Goal: Task Accomplishment & Management: Manage account settings

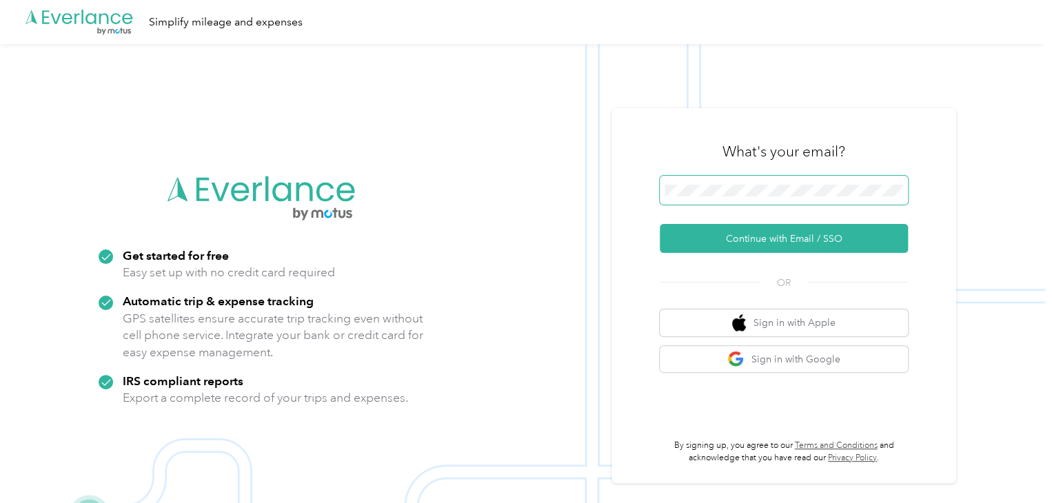
click at [672, 183] on span at bounding box center [784, 190] width 248 height 29
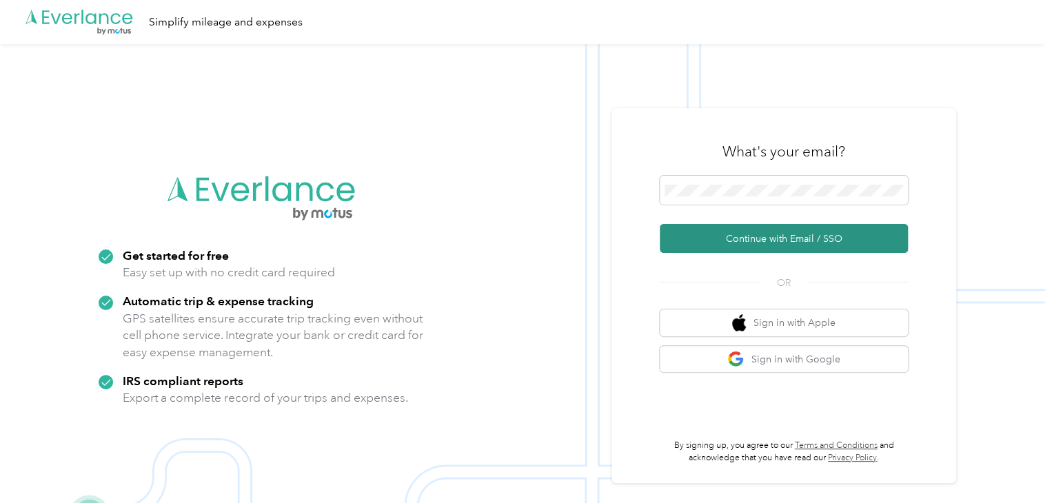
click at [750, 243] on button "Continue with Email / SSO" at bounding box center [784, 238] width 248 height 29
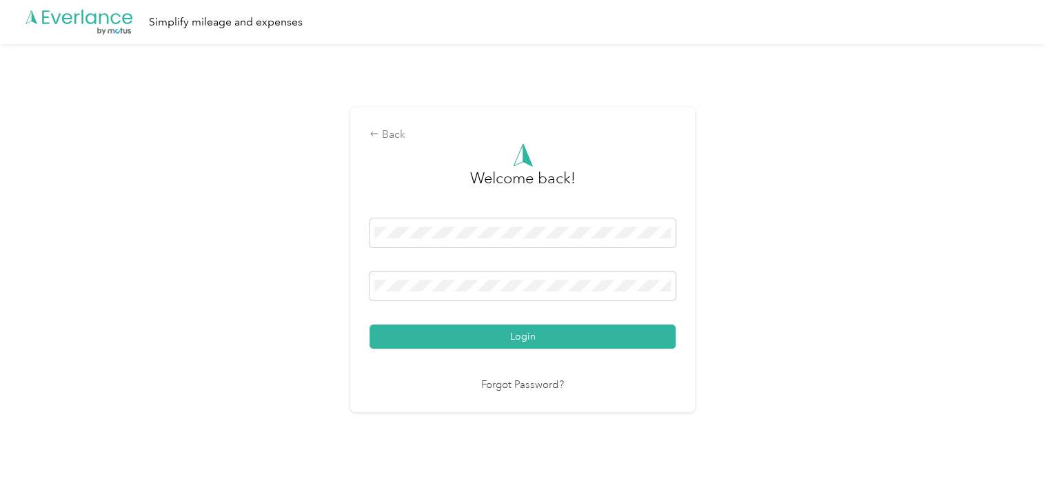
click at [469, 336] on button "Login" at bounding box center [522, 337] width 306 height 24
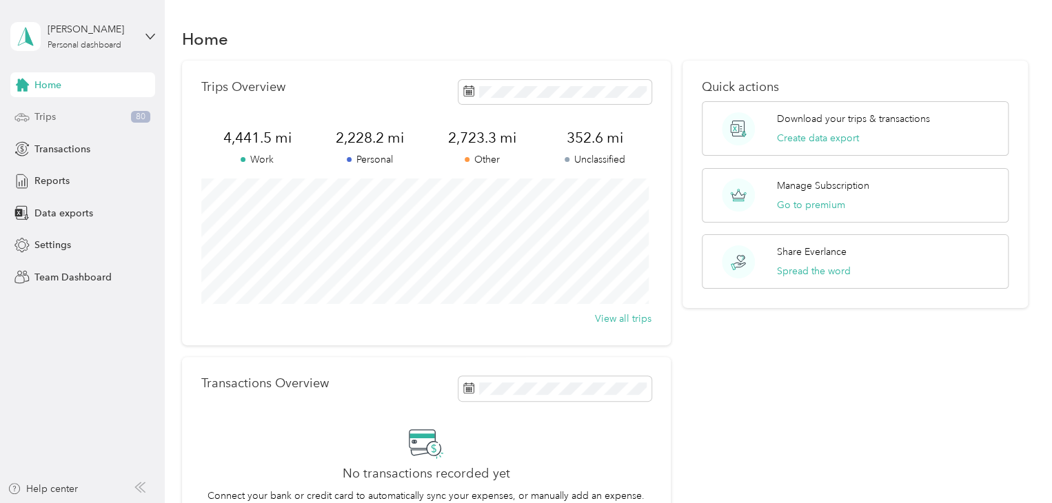
click at [37, 114] on span "Trips" at bounding box center [44, 117] width 21 height 14
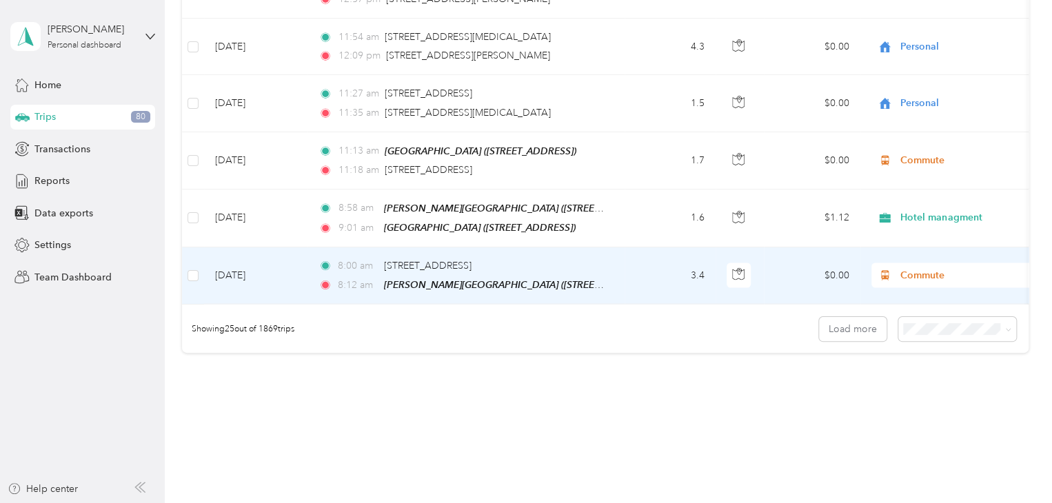
scroll to position [1392, 0]
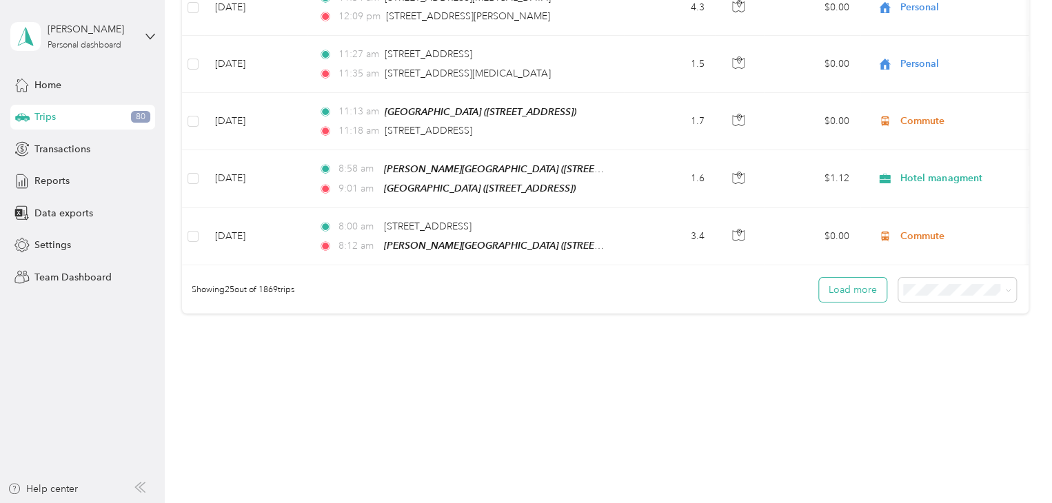
click at [846, 286] on button "Load more" at bounding box center [853, 290] width 68 height 24
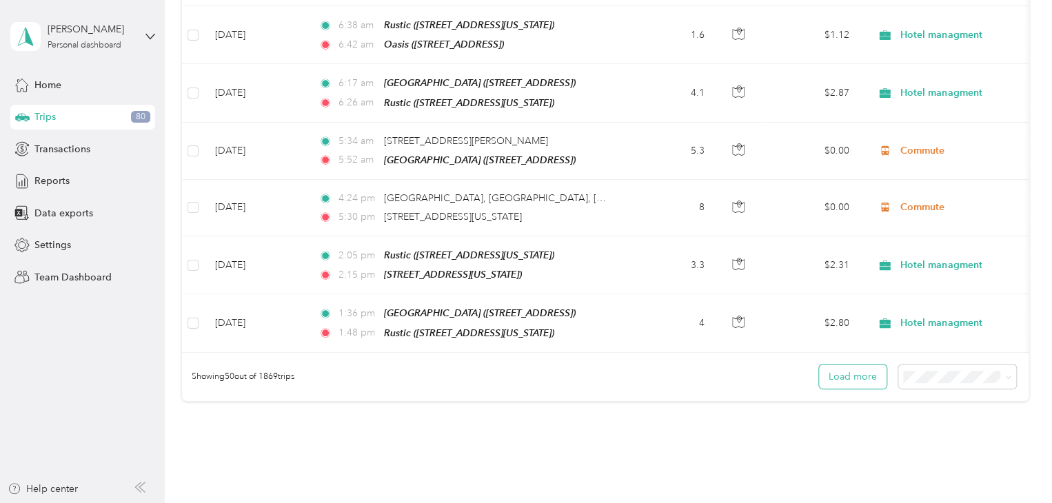
scroll to position [2806, 0]
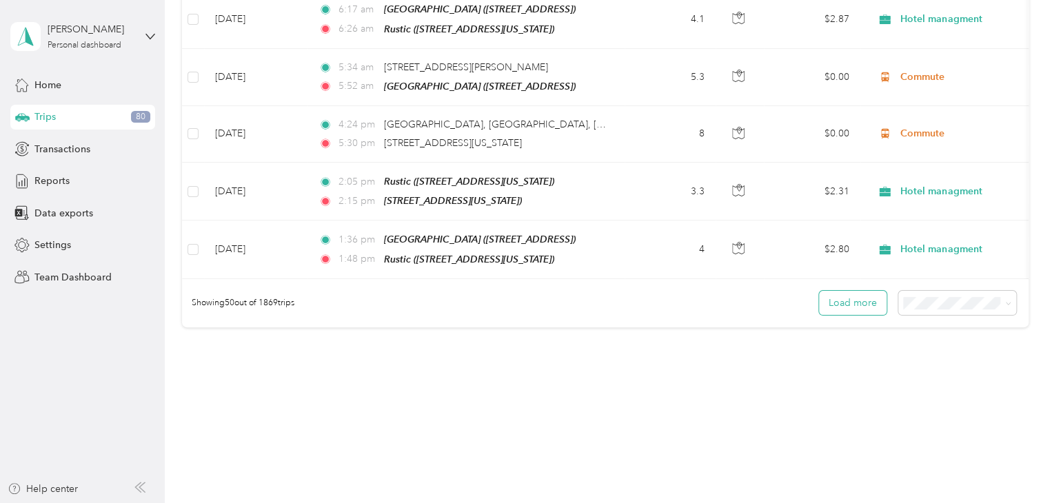
click at [844, 291] on button "Load more" at bounding box center [853, 303] width 68 height 24
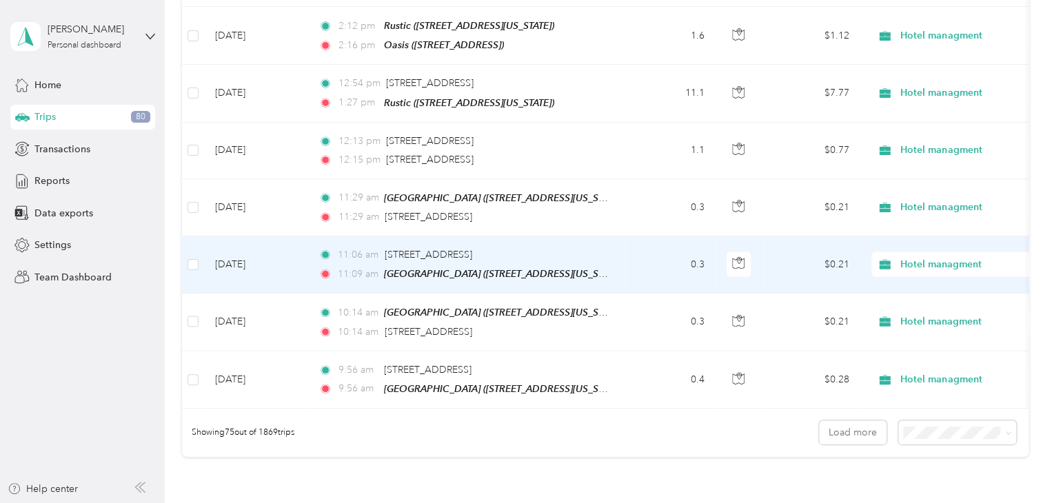
scroll to position [4220, 0]
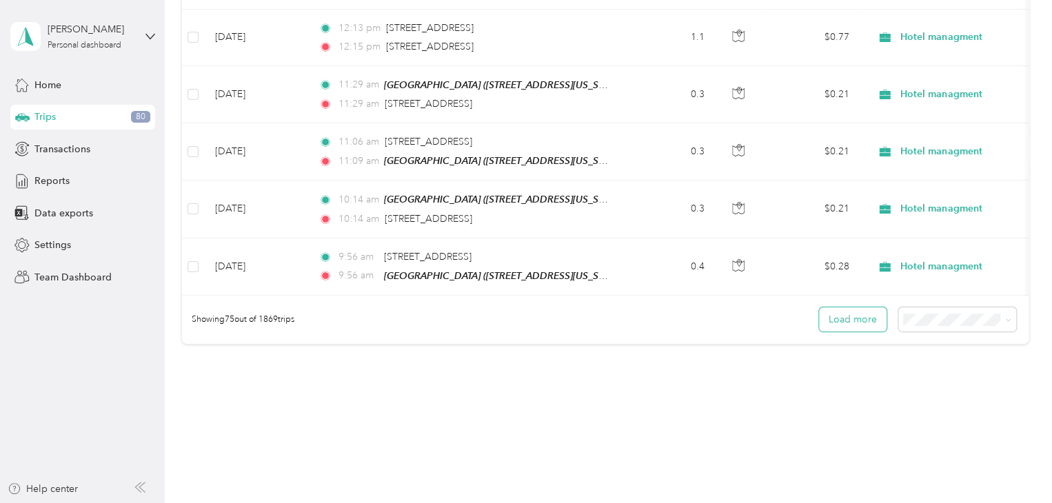
click at [846, 307] on button "Load more" at bounding box center [853, 319] width 68 height 24
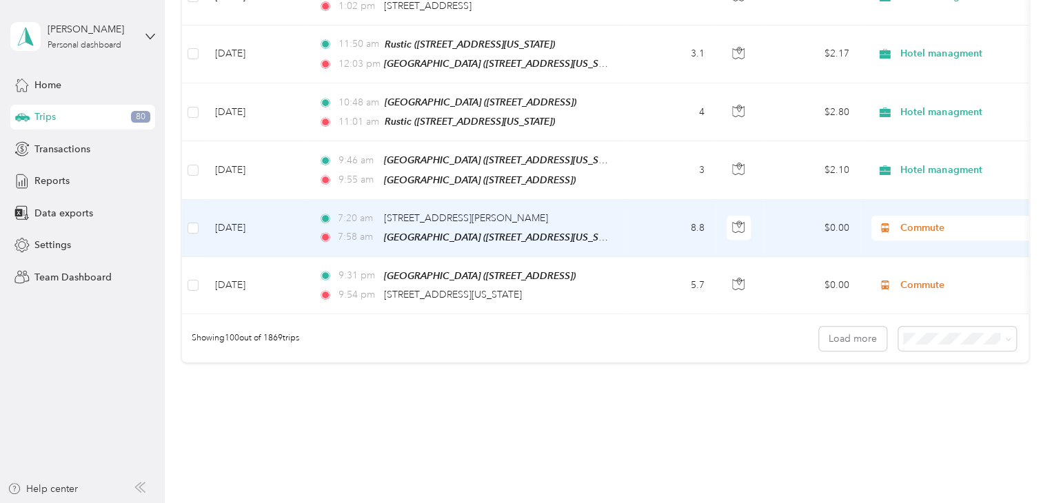
scroll to position [5634, 0]
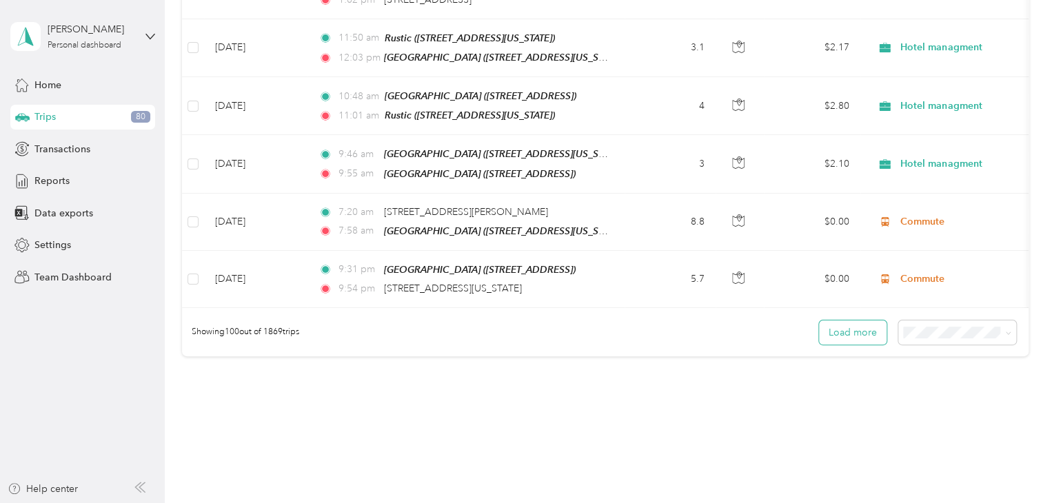
click at [852, 321] on button "Load more" at bounding box center [853, 333] width 68 height 24
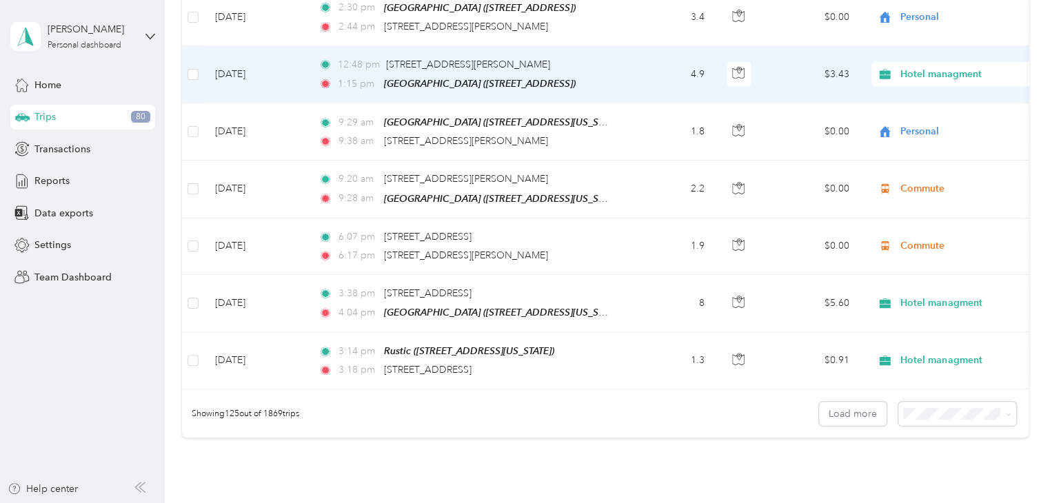
scroll to position [7012, 0]
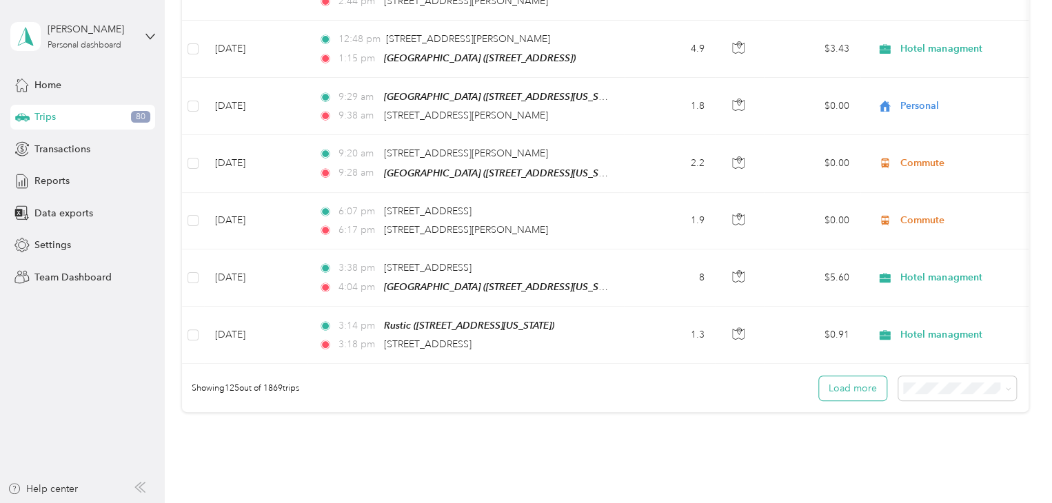
click at [850, 376] on button "Load more" at bounding box center [853, 388] width 68 height 24
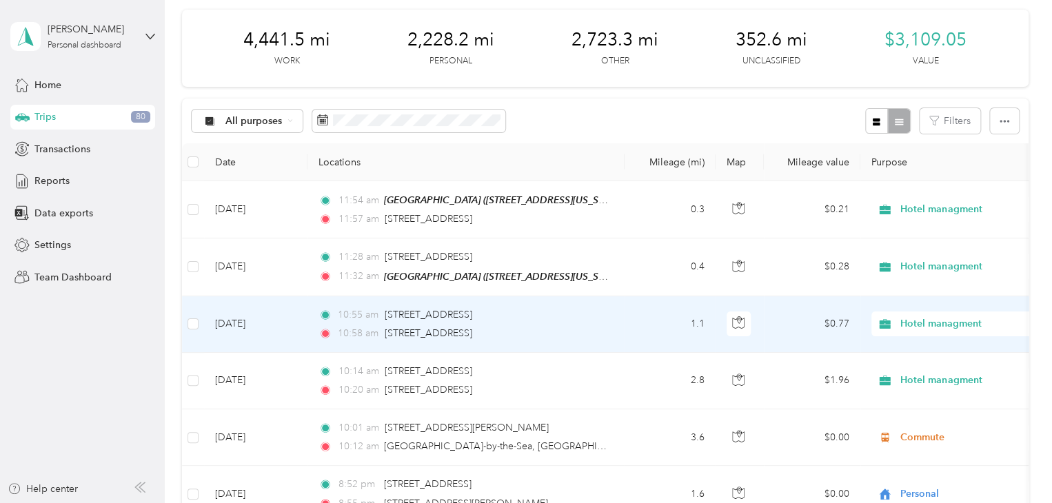
scroll to position [0, 0]
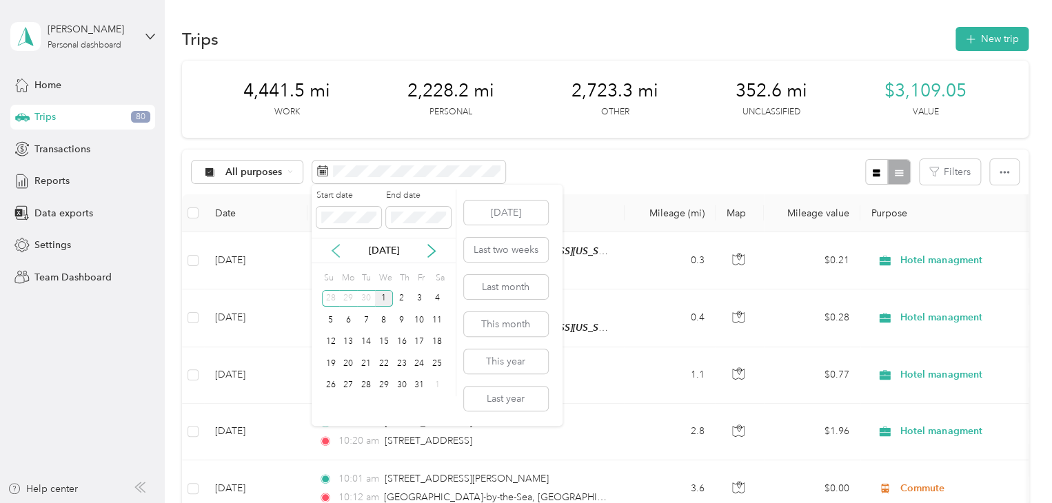
click at [331, 248] on icon at bounding box center [336, 251] width 14 height 14
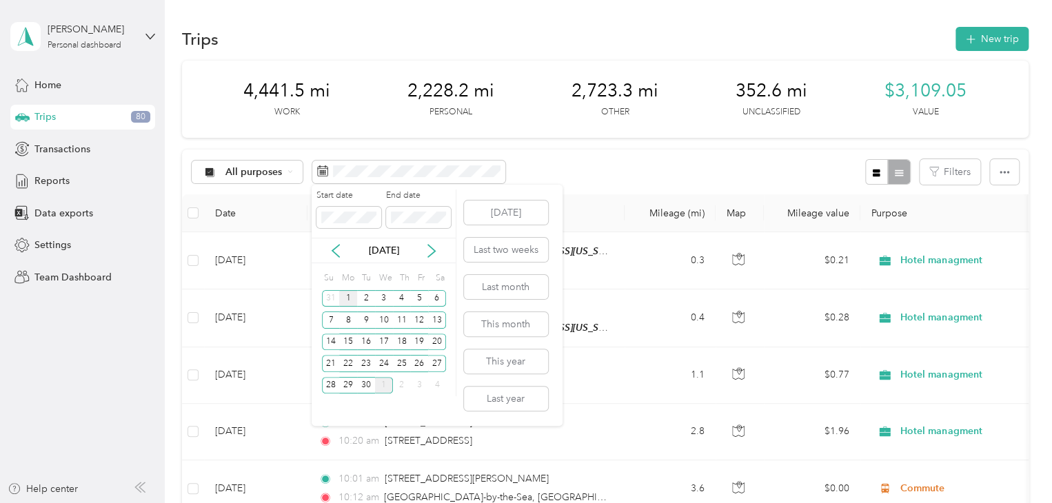
click at [345, 293] on div "1" at bounding box center [348, 298] width 18 height 17
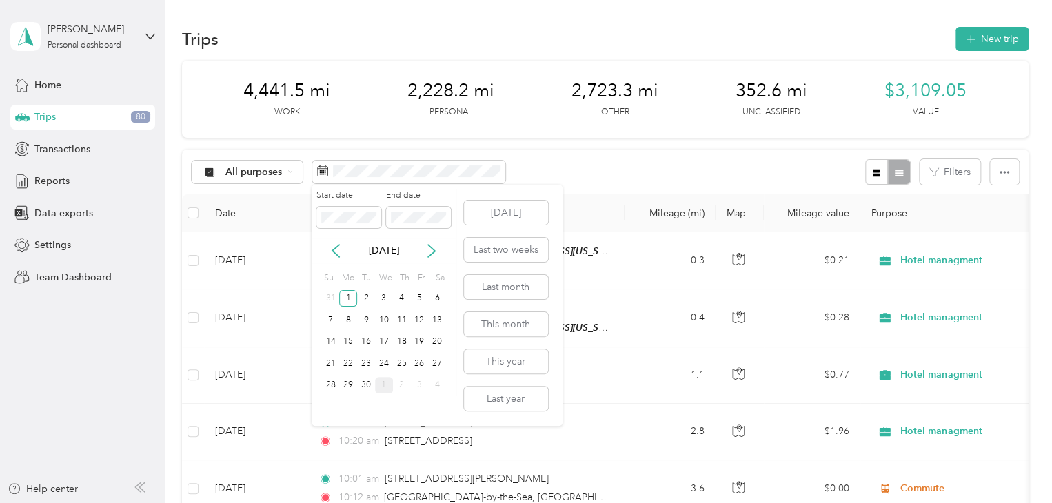
click at [384, 383] on div "1" at bounding box center [384, 385] width 18 height 17
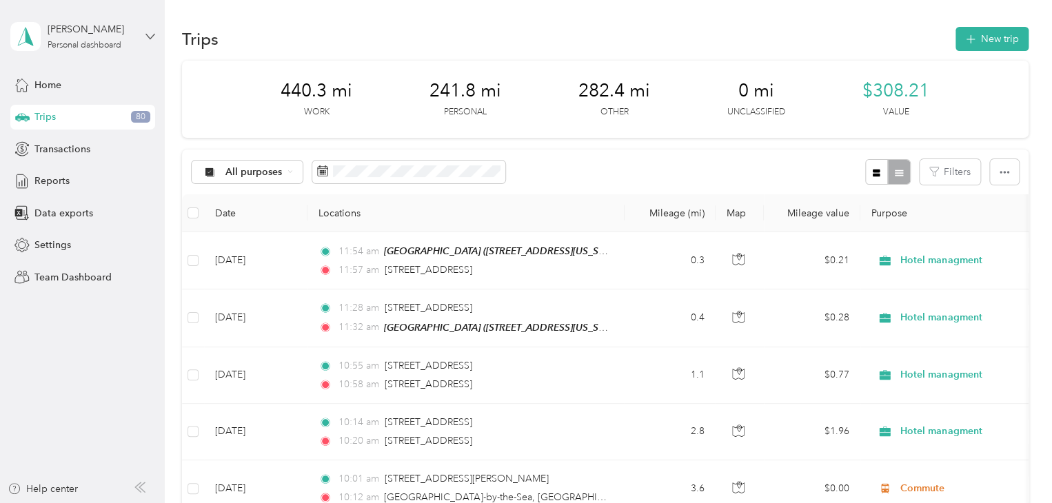
click at [150, 37] on icon at bounding box center [149, 36] width 8 height 5
click at [282, 38] on div "Trips New trip" at bounding box center [605, 38] width 846 height 29
click at [63, 243] on span "Settings" at bounding box center [52, 245] width 37 height 14
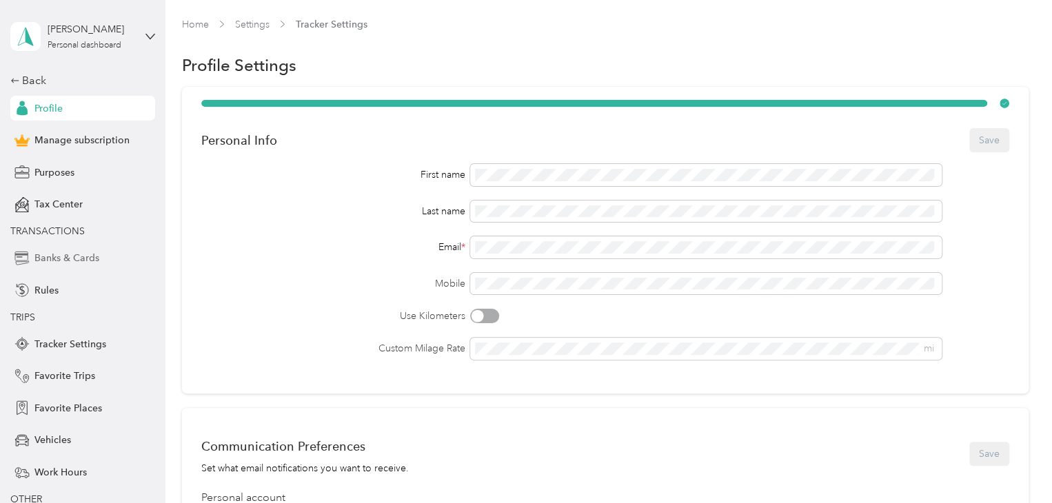
click at [84, 260] on span "Banks & Cards" at bounding box center [66, 258] width 65 height 14
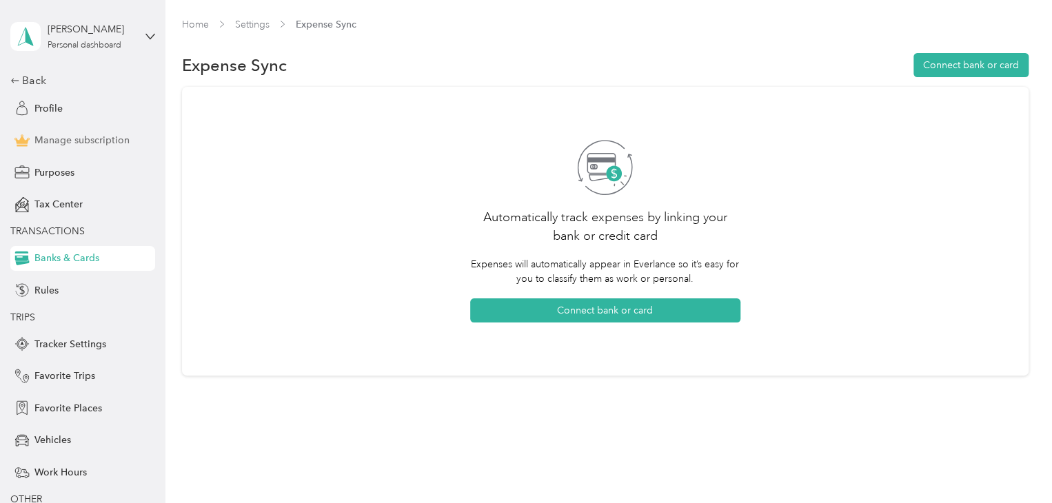
click at [96, 147] on span "Manage subscription" at bounding box center [81, 140] width 95 height 14
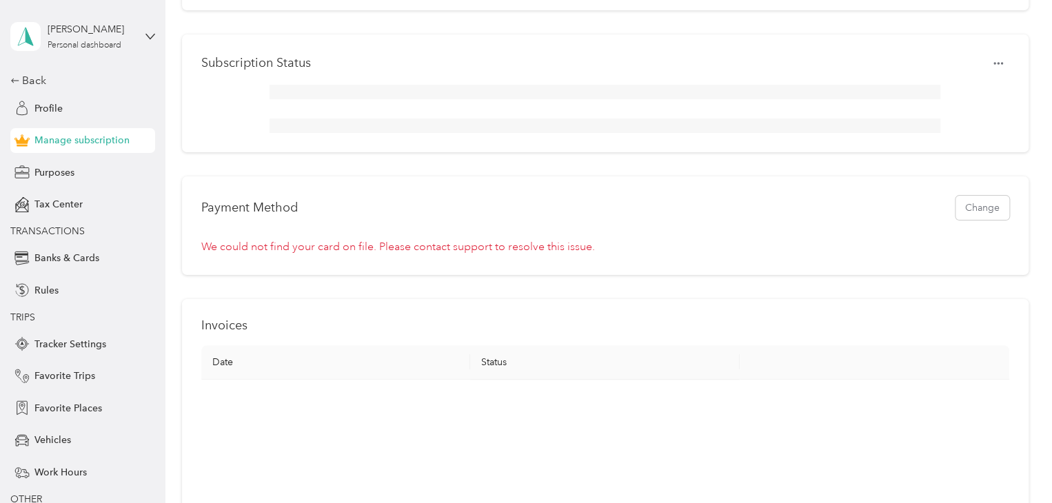
scroll to position [414, 0]
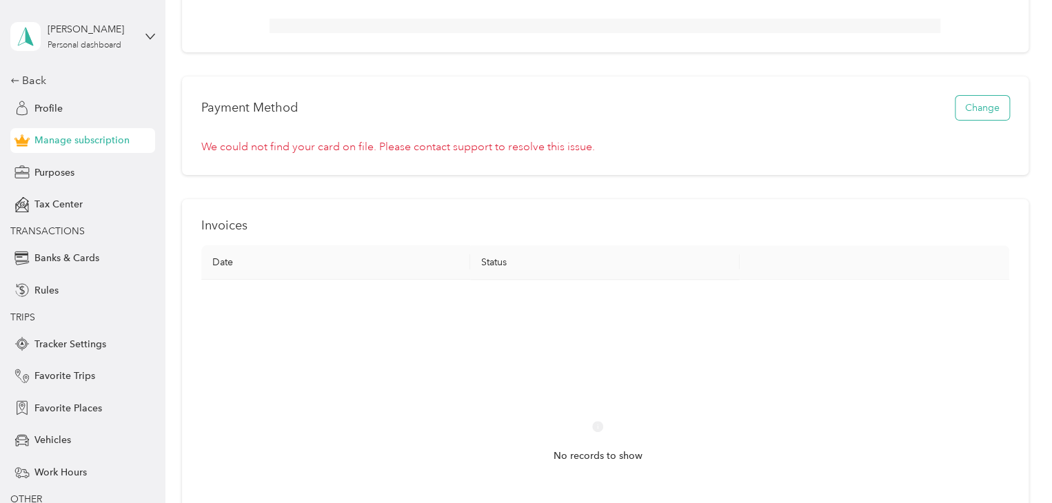
click at [962, 120] on button "Change" at bounding box center [982, 108] width 54 height 24
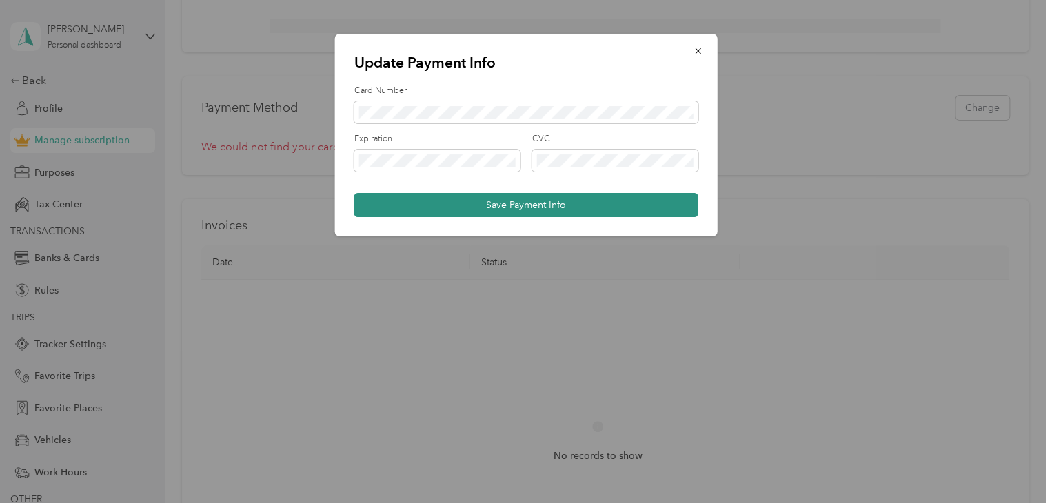
click at [528, 203] on button "Save Payment Info" at bounding box center [526, 205] width 344 height 24
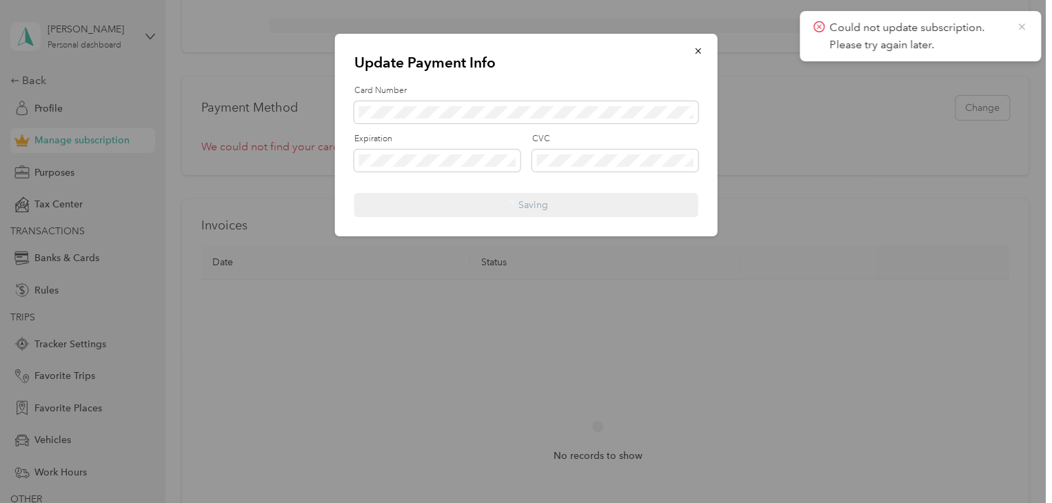
click at [1019, 25] on icon at bounding box center [1021, 26] width 6 height 6
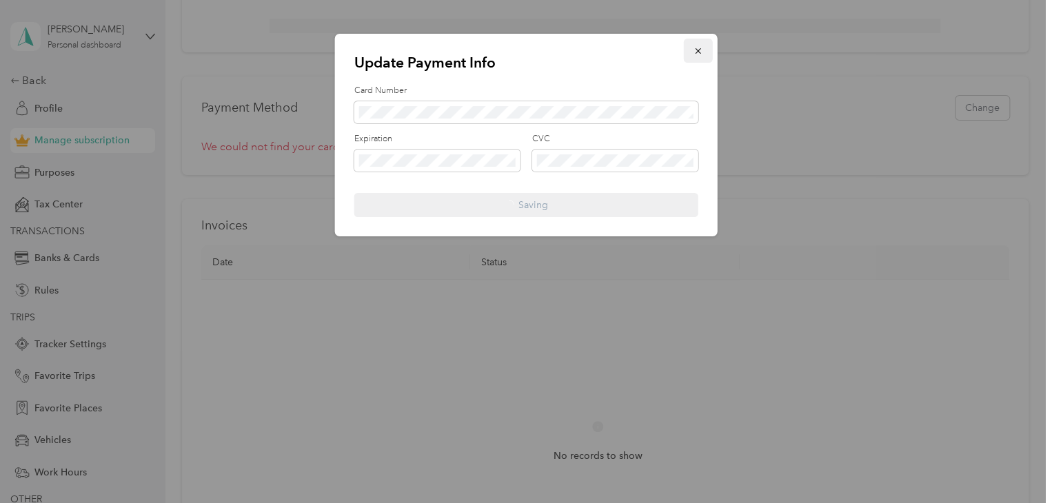
click at [702, 50] on icon "button" at bounding box center [698, 51] width 10 height 10
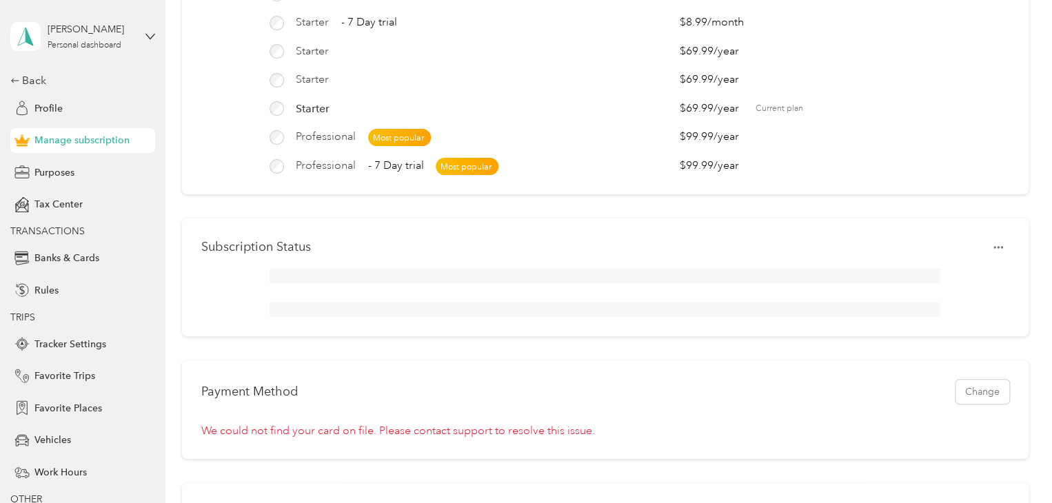
scroll to position [0, 0]
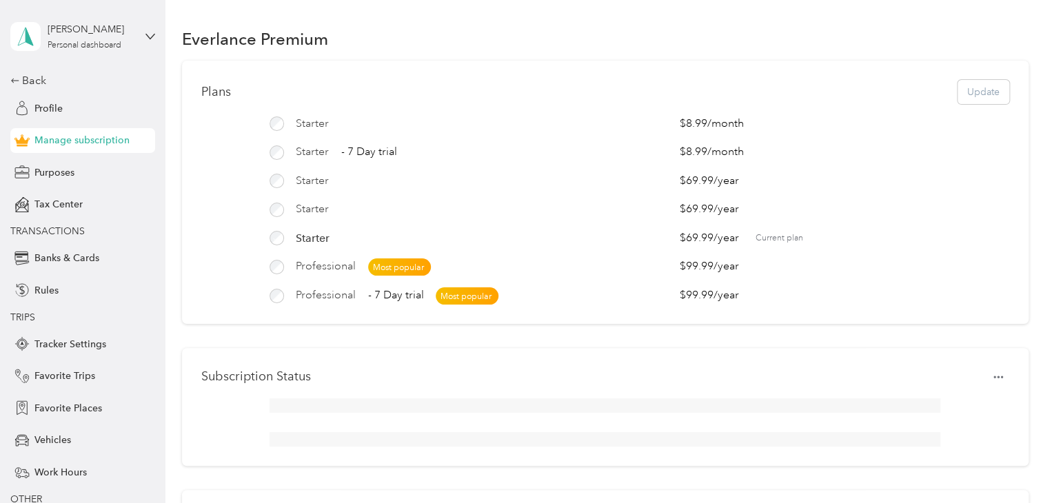
click at [960, 92] on div "Plans Update" at bounding box center [605, 92] width 808 height 24
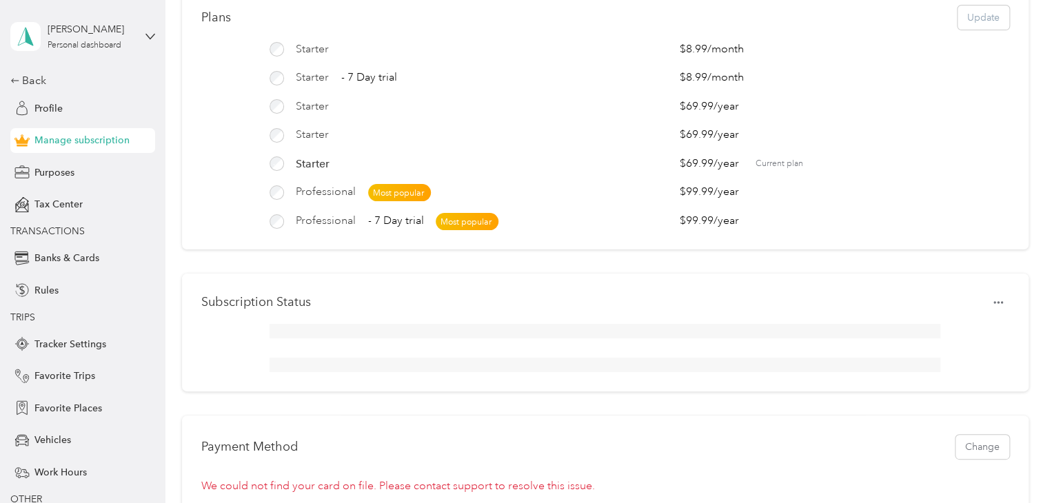
scroll to position [207, 0]
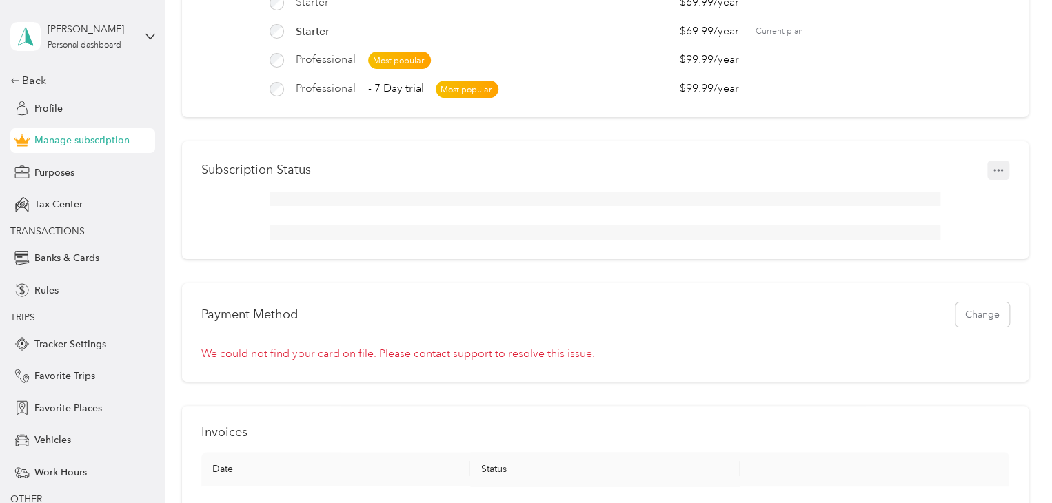
click at [997, 175] on icon "button" at bounding box center [998, 170] width 10 height 10
click at [783, 205] on div at bounding box center [605, 199] width 671 height 14
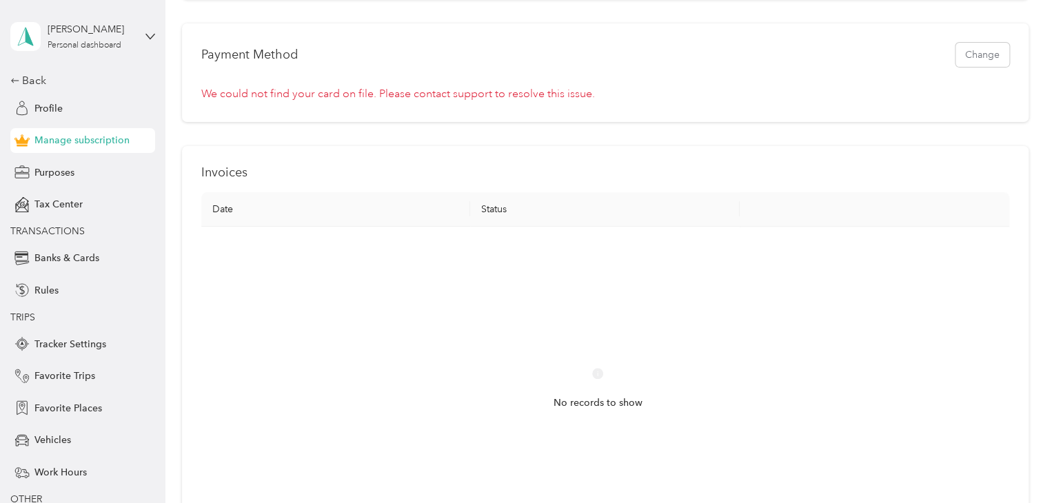
scroll to position [483, 0]
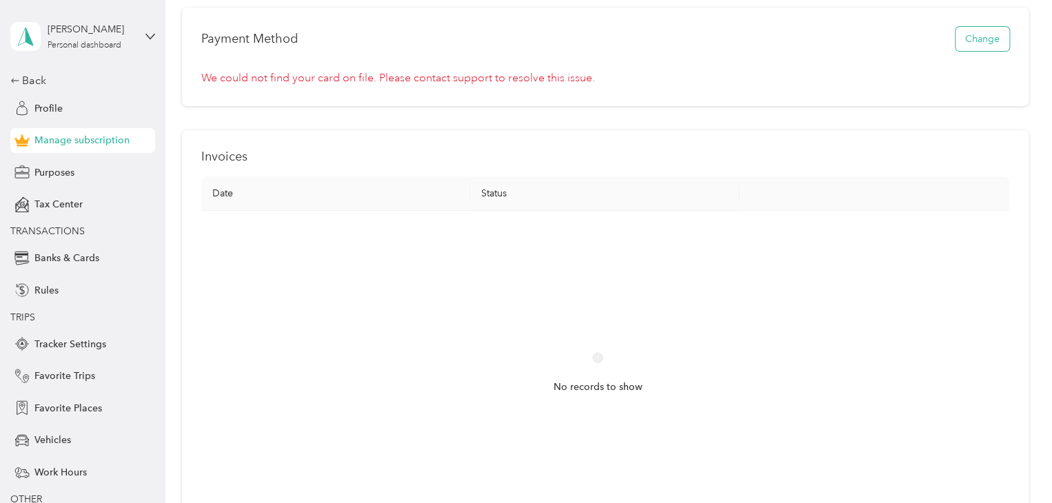
click at [975, 51] on button "Change" at bounding box center [982, 39] width 54 height 24
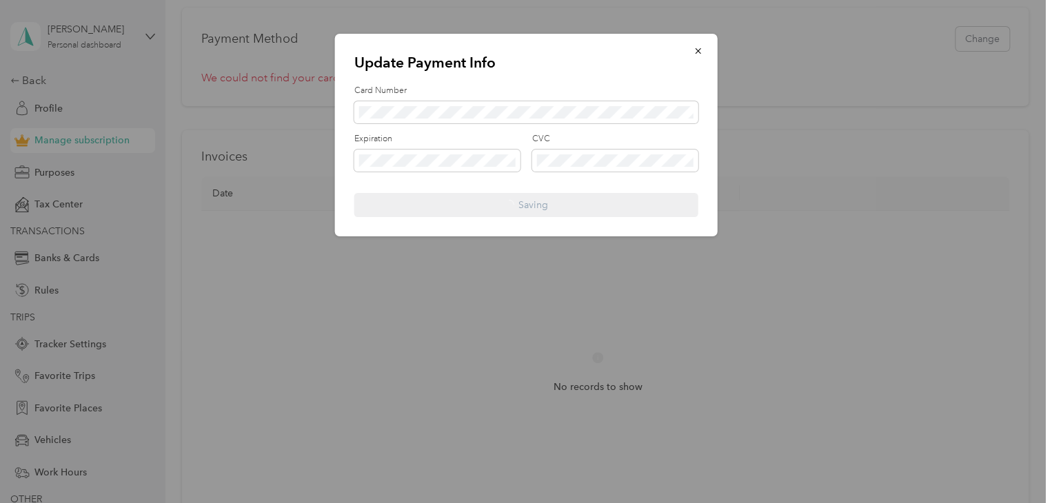
click at [787, 250] on div at bounding box center [526, 251] width 1052 height 503
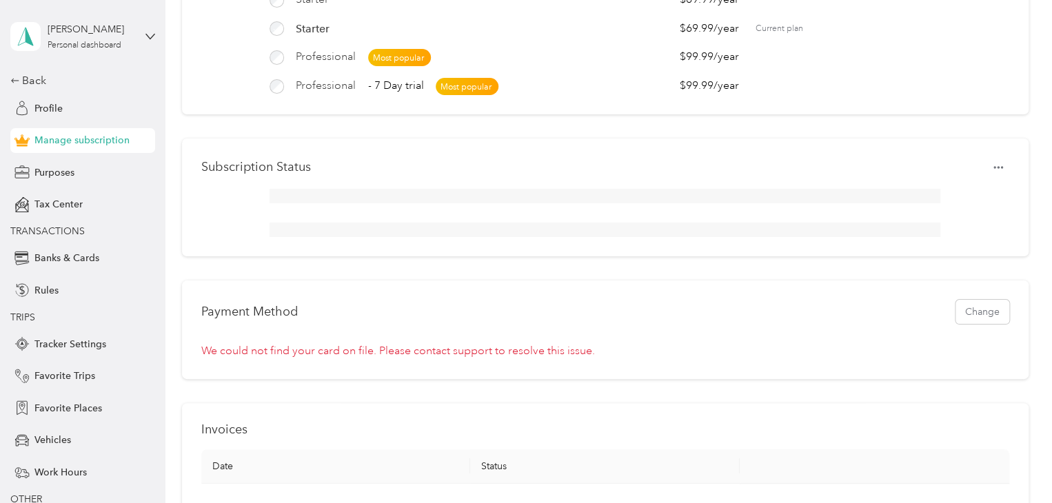
scroll to position [207, 0]
click at [112, 143] on span "Manage subscription" at bounding box center [81, 140] width 95 height 14
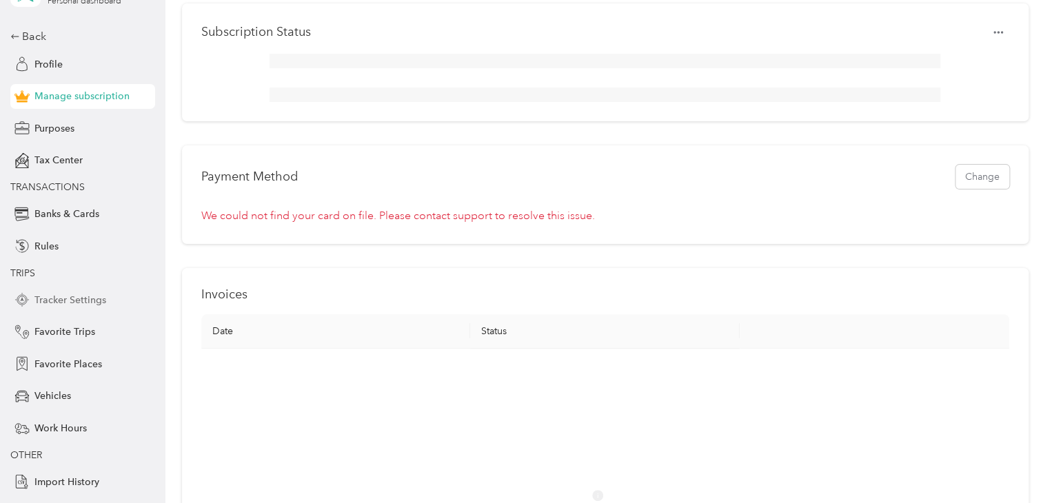
scroll to position [69, 0]
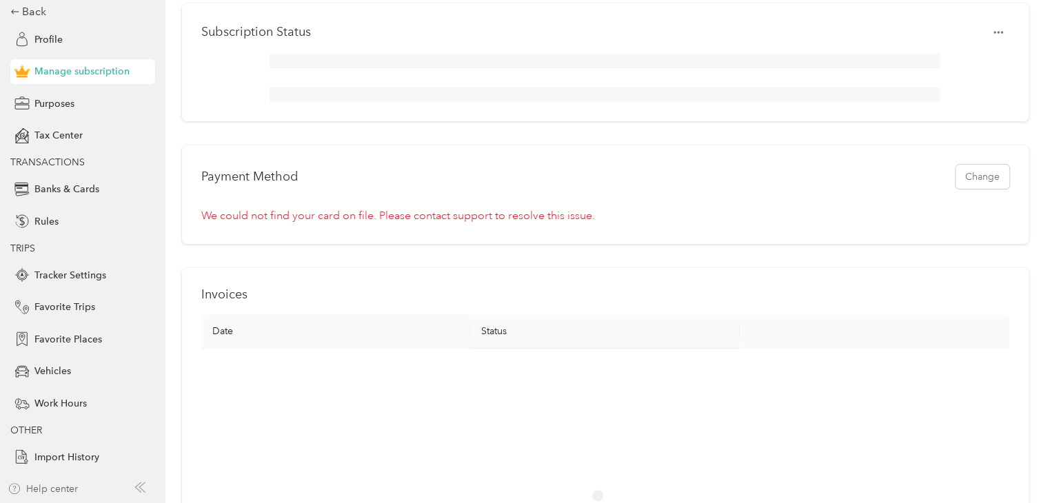
click at [54, 486] on div "Help center" at bounding box center [43, 489] width 70 height 14
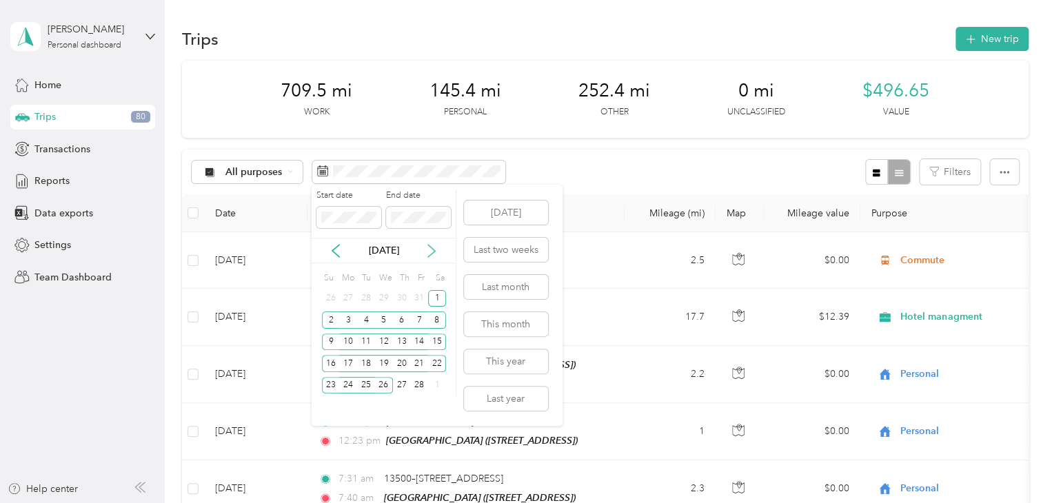
click at [434, 252] on icon at bounding box center [431, 251] width 7 height 12
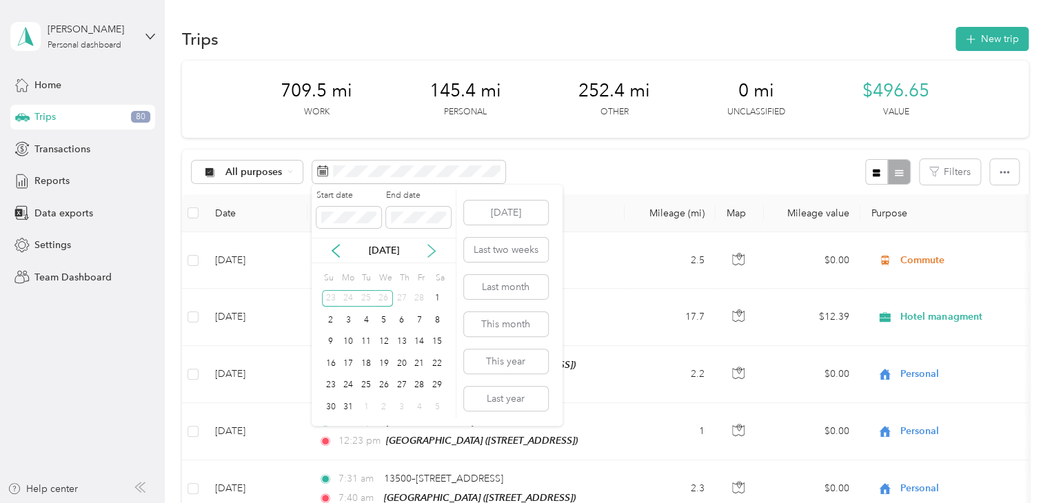
click at [434, 250] on icon at bounding box center [431, 251] width 7 height 12
click at [434, 249] on icon at bounding box center [431, 251] width 7 height 12
click at [434, 249] on icon at bounding box center [432, 251] width 14 height 14
click at [434, 247] on icon at bounding box center [432, 251] width 14 height 14
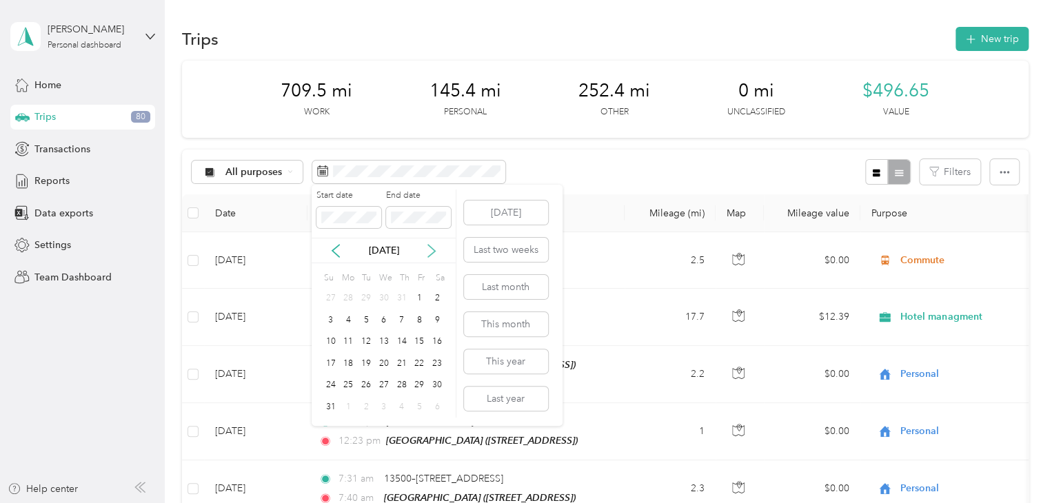
click at [434, 247] on icon at bounding box center [432, 251] width 14 height 14
click at [350, 296] on div "1" at bounding box center [348, 298] width 18 height 17
click at [367, 384] on div "30" at bounding box center [366, 385] width 18 height 17
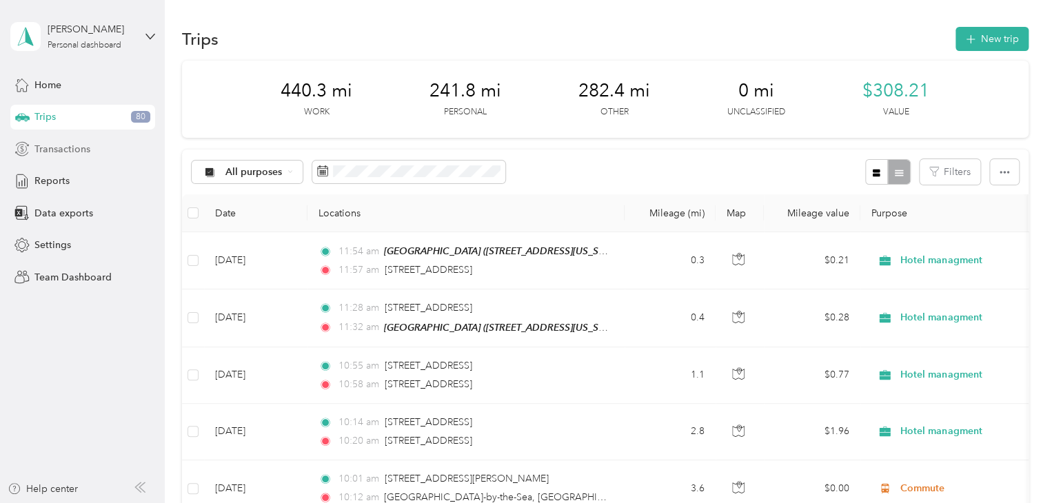
click at [68, 148] on span "Transactions" at bounding box center [62, 149] width 56 height 14
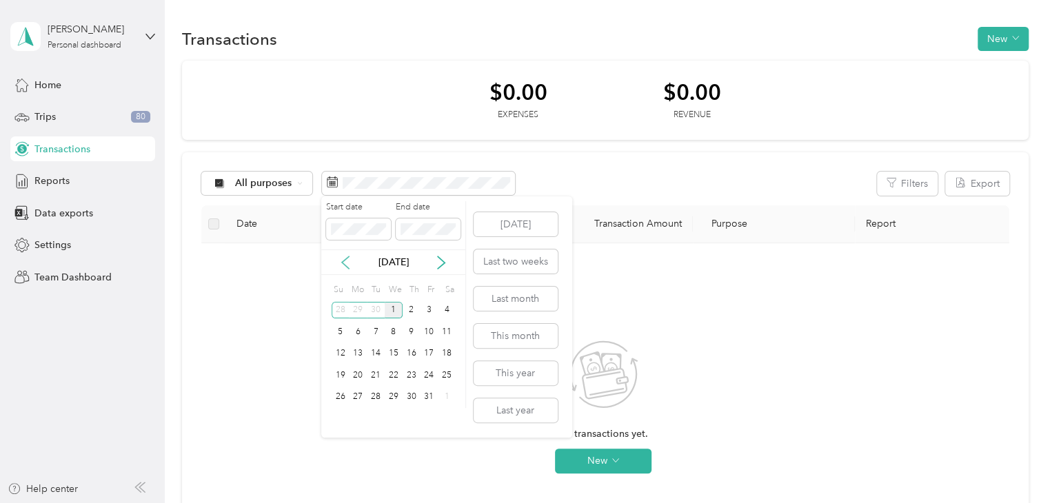
drag, startPoint x: 334, startPoint y: 258, endPoint x: 341, endPoint y: 259, distance: 6.9
click at [336, 258] on div "[DATE]" at bounding box center [393, 262] width 144 height 14
click at [341, 259] on icon at bounding box center [345, 263] width 14 height 14
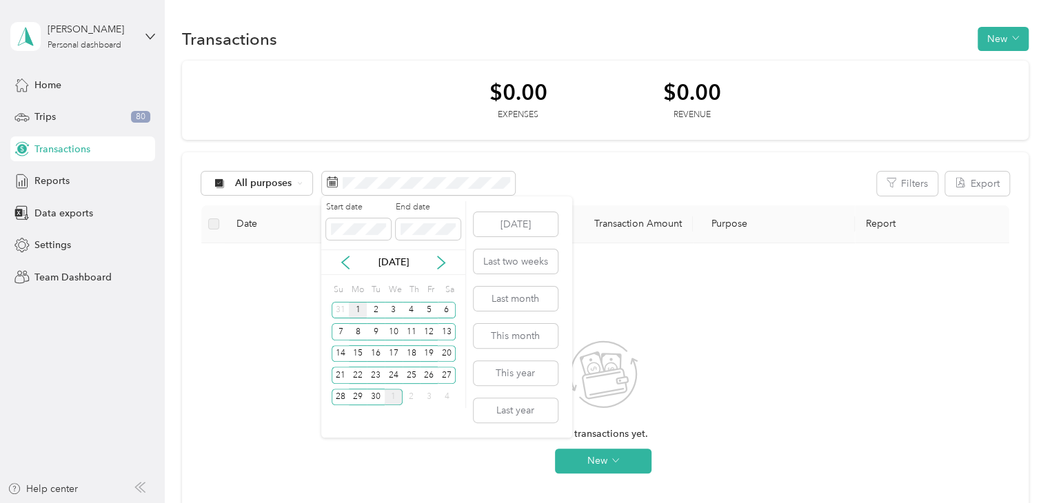
click at [355, 307] on div "1" at bounding box center [358, 310] width 18 height 17
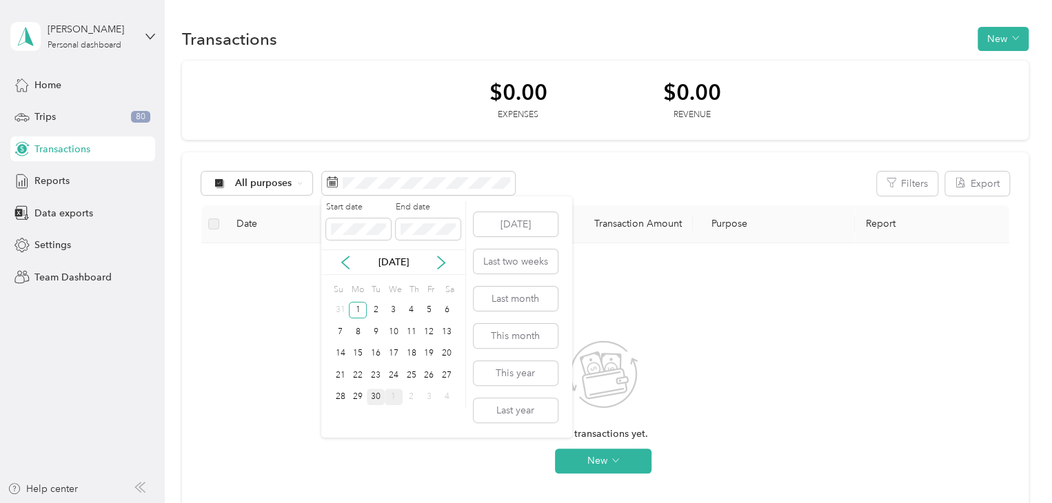
click at [378, 396] on div "30" at bounding box center [376, 397] width 18 height 17
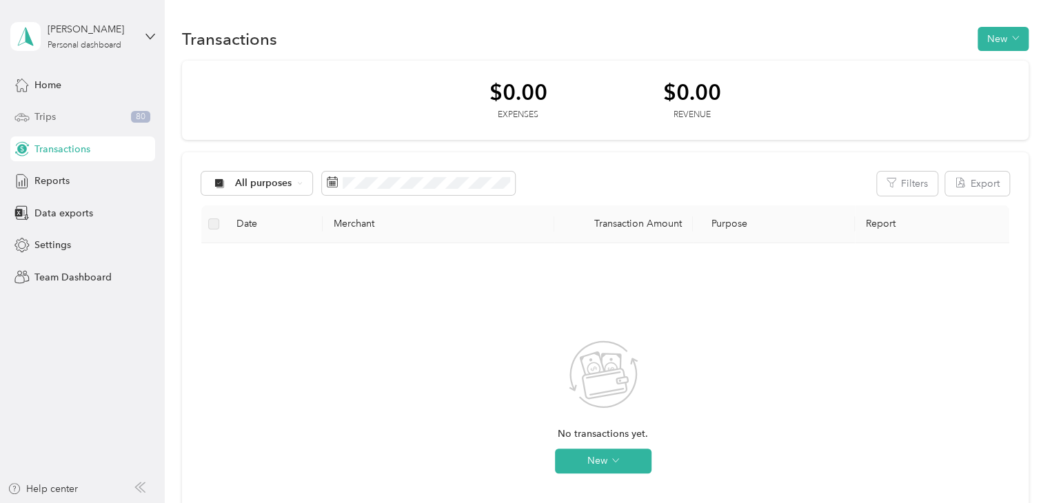
click at [50, 117] on span "Trips" at bounding box center [44, 117] width 21 height 14
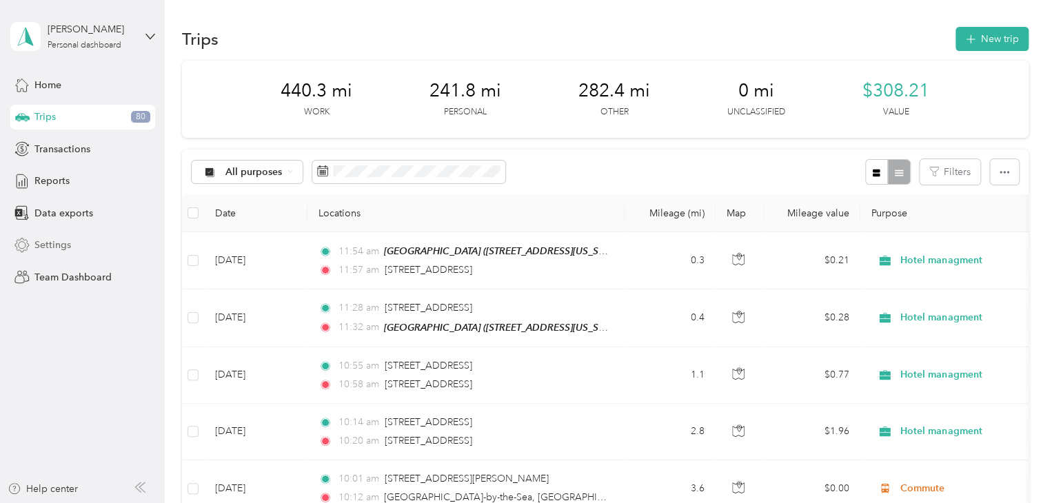
click at [57, 241] on span "Settings" at bounding box center [52, 245] width 37 height 14
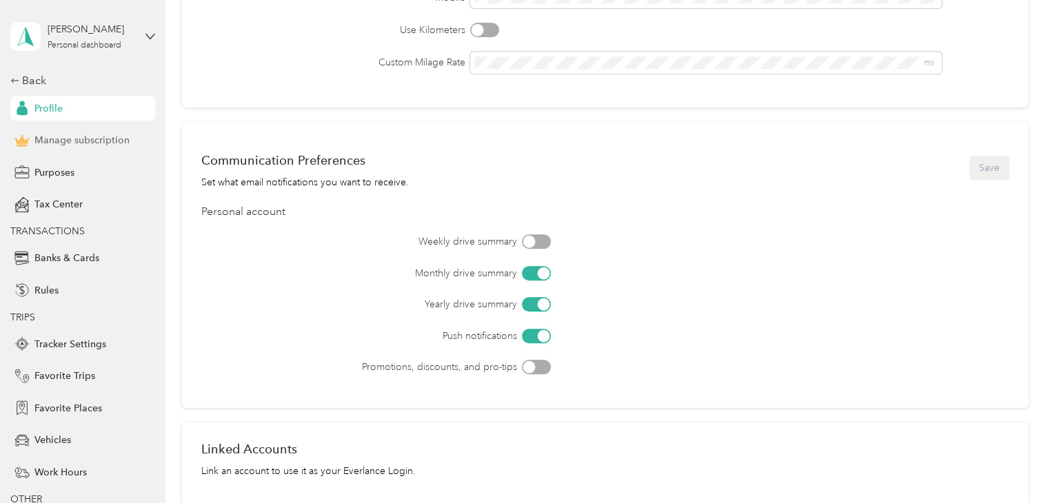
click at [88, 143] on span "Manage subscription" at bounding box center [81, 140] width 95 height 14
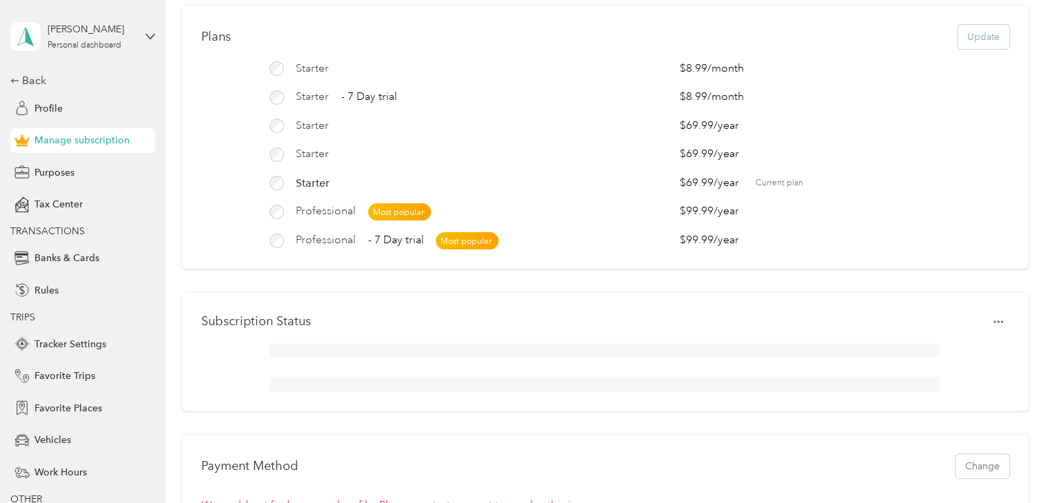
scroll to position [79, 0]
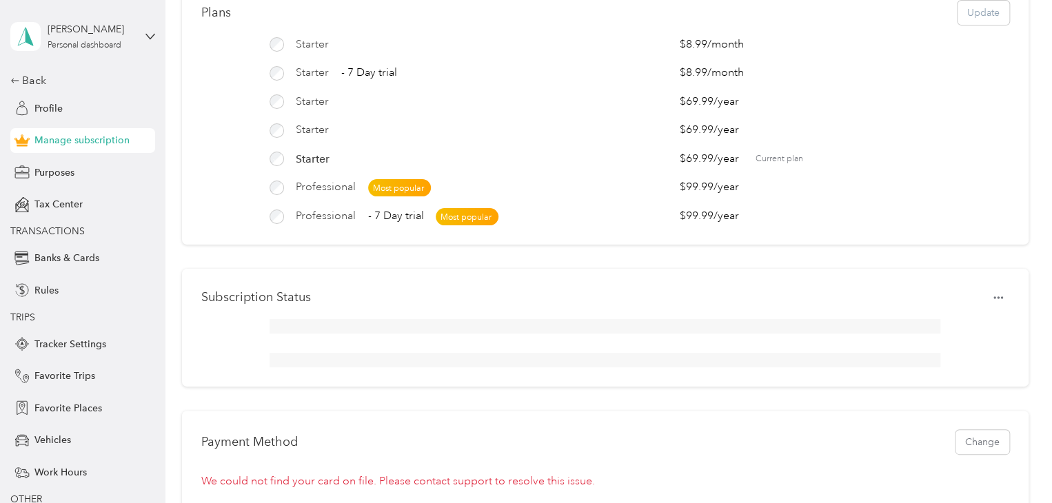
click at [616, 358] on div at bounding box center [605, 343] width 671 height 48
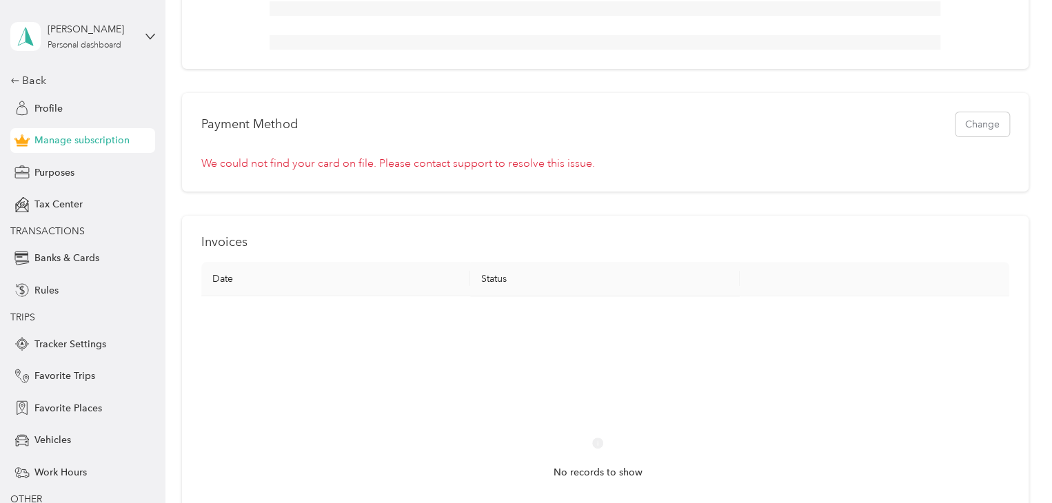
scroll to position [207, 0]
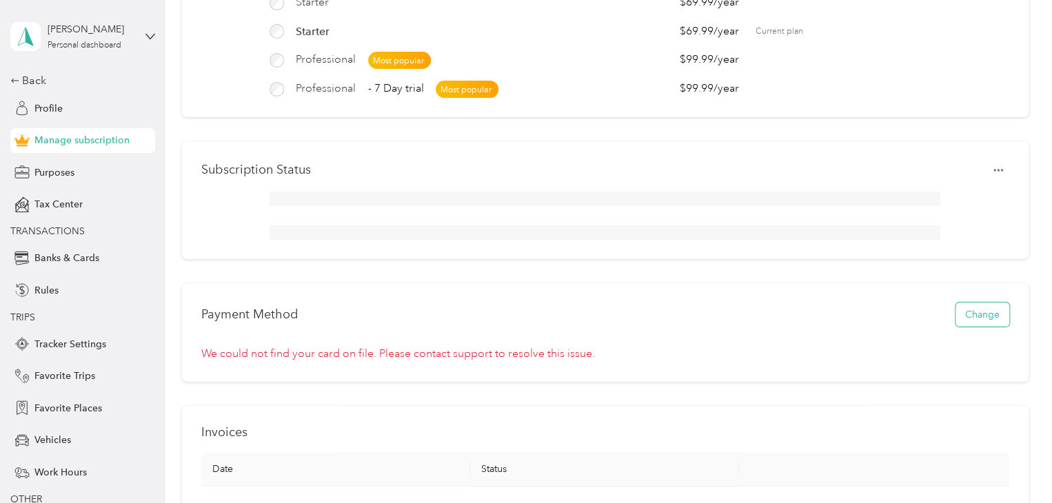
click at [967, 326] on button "Change" at bounding box center [982, 315] width 54 height 24
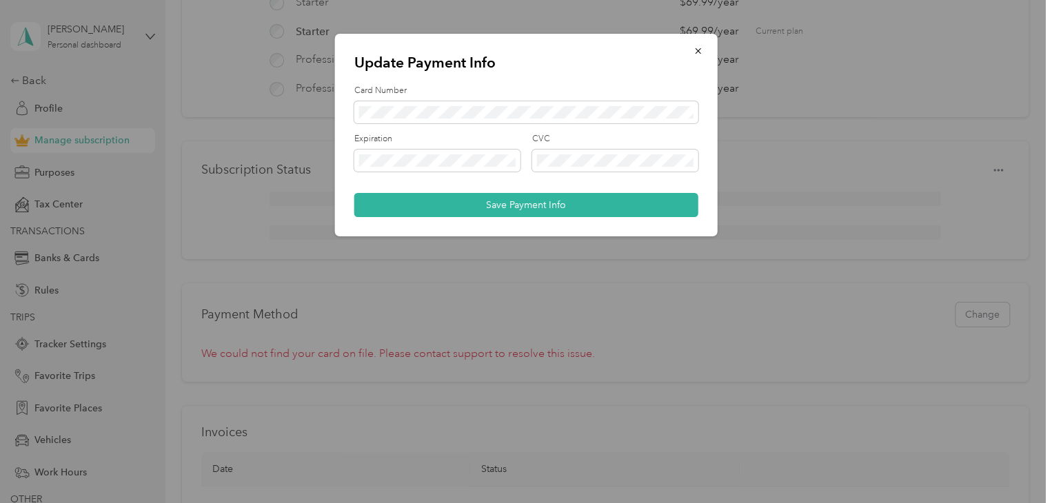
click at [477, 207] on button "Save Payment Info" at bounding box center [526, 205] width 344 height 24
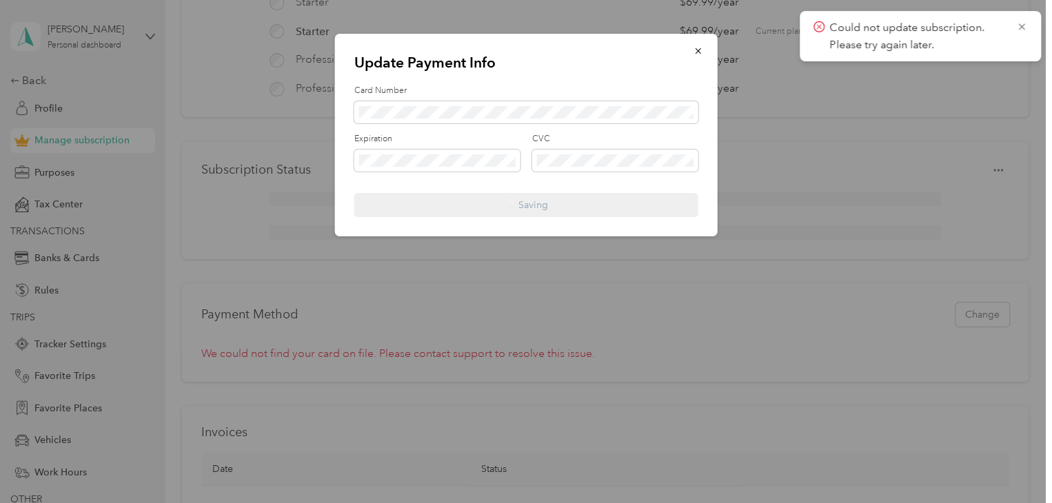
click at [1027, 28] on div "Could not update subscription. Please try again later." at bounding box center [920, 36] width 241 height 50
click at [1022, 28] on icon at bounding box center [1021, 26] width 6 height 6
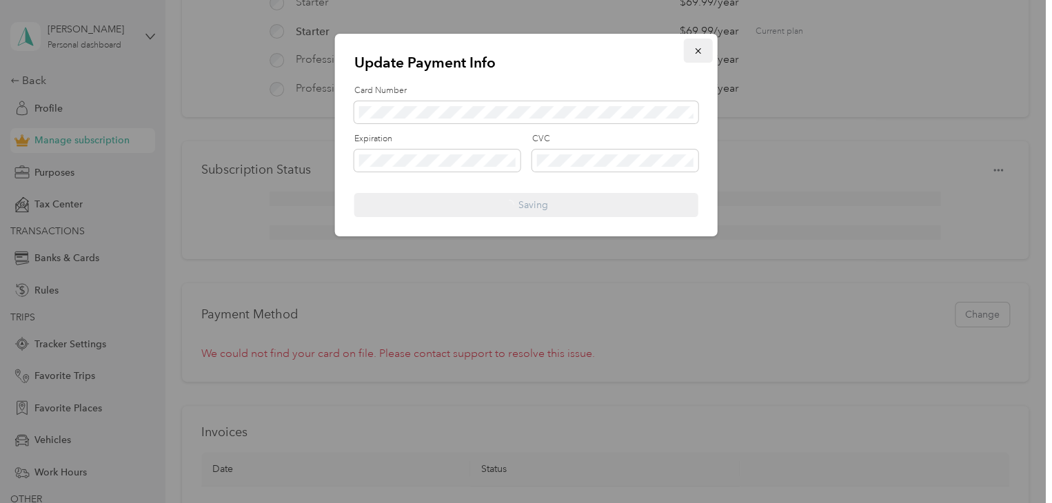
click at [696, 49] on icon "button" at bounding box center [698, 51] width 10 height 10
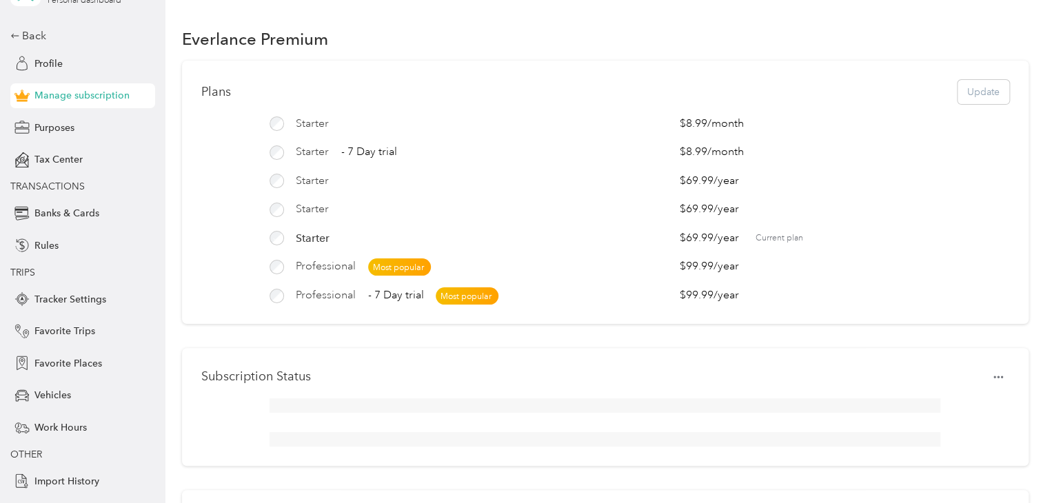
scroll to position [69, 0]
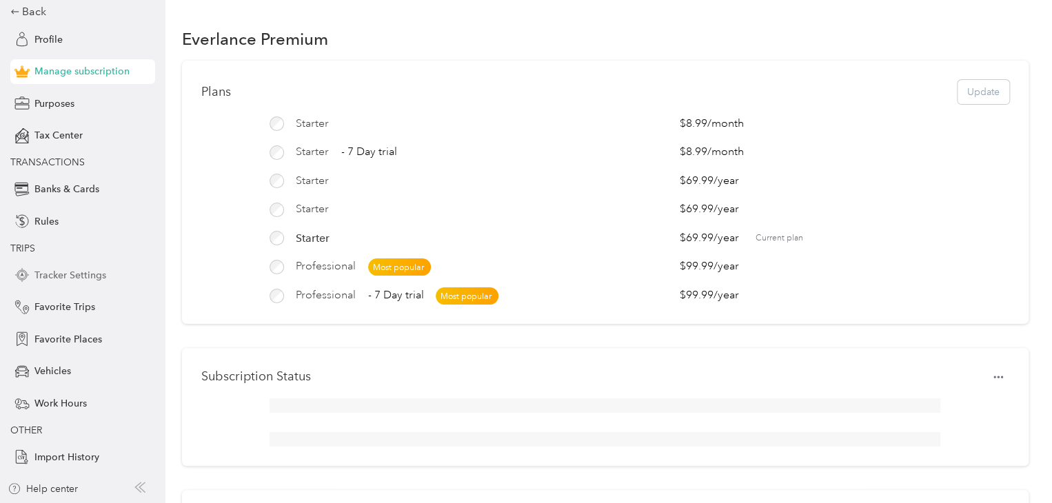
click at [91, 272] on span "Tracker Settings" at bounding box center [70, 275] width 72 height 14
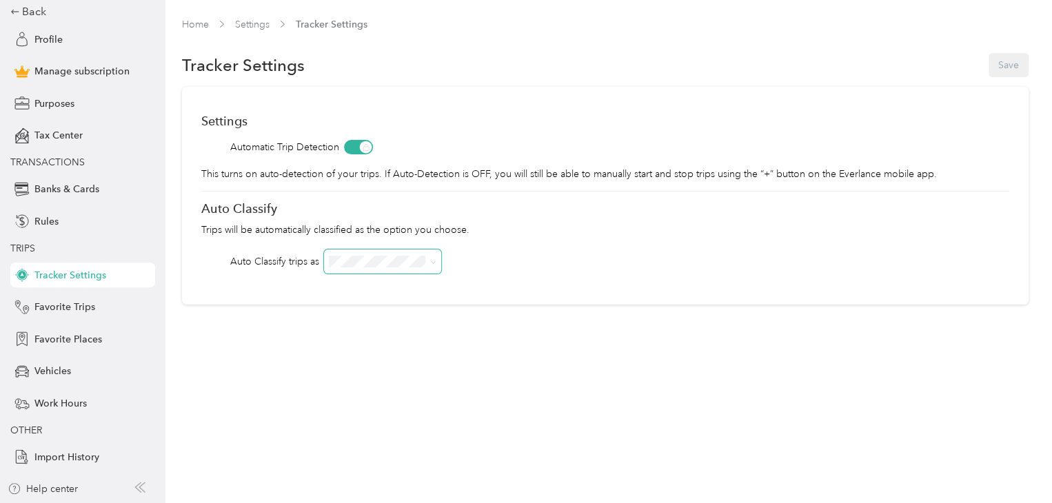
click at [433, 260] on icon at bounding box center [433, 262] width 6 height 6
click at [489, 261] on div "Auto Classify trips as" at bounding box center [605, 262] width 808 height 24
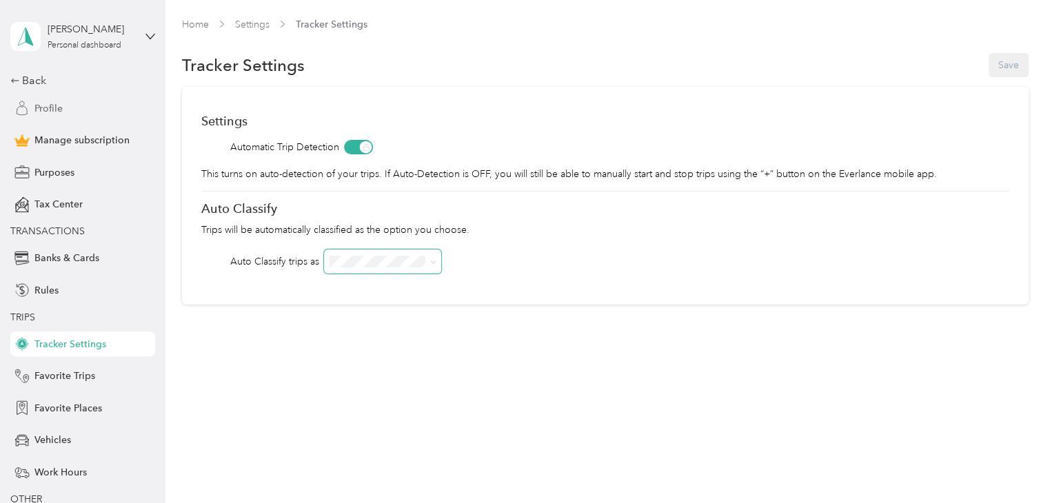
click at [46, 105] on span "Profile" at bounding box center [48, 108] width 28 height 14
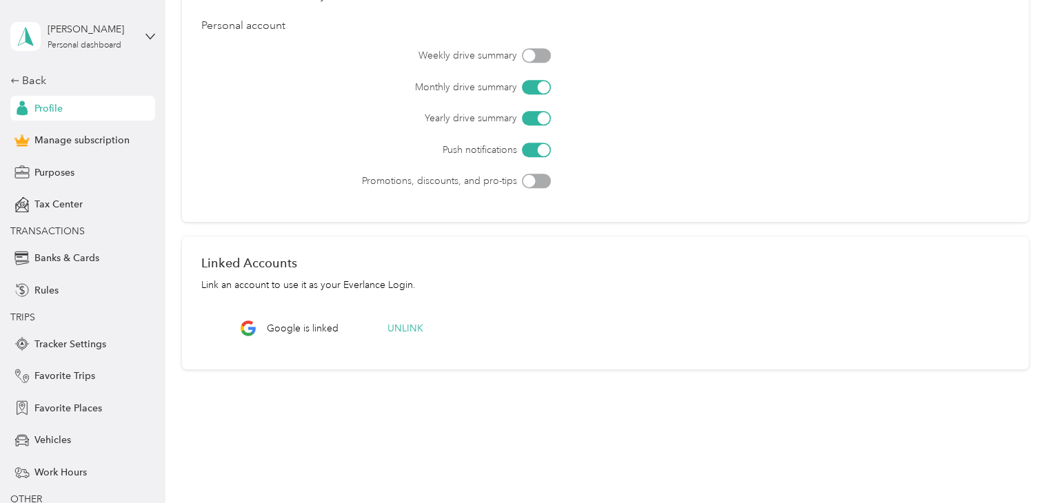
scroll to position [493, 0]
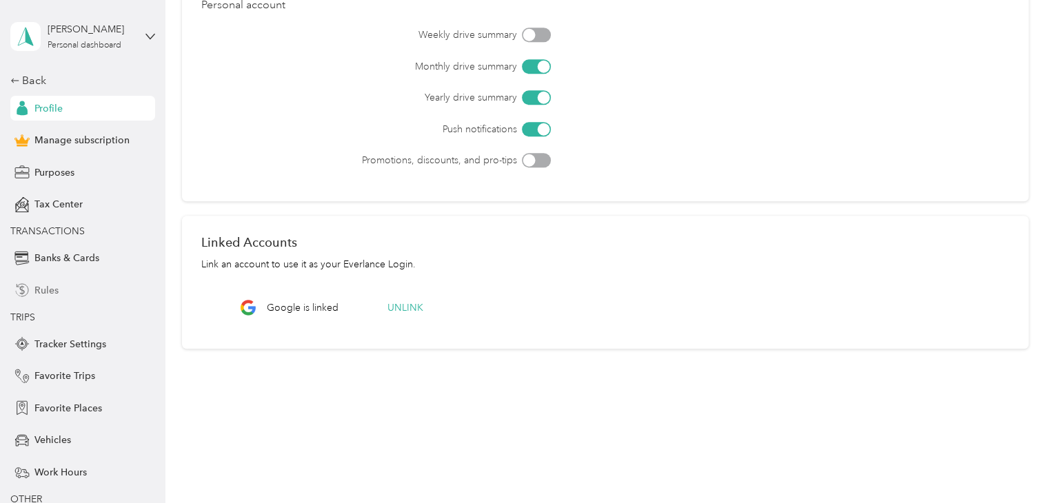
click at [51, 291] on span "Rules" at bounding box center [46, 290] width 24 height 14
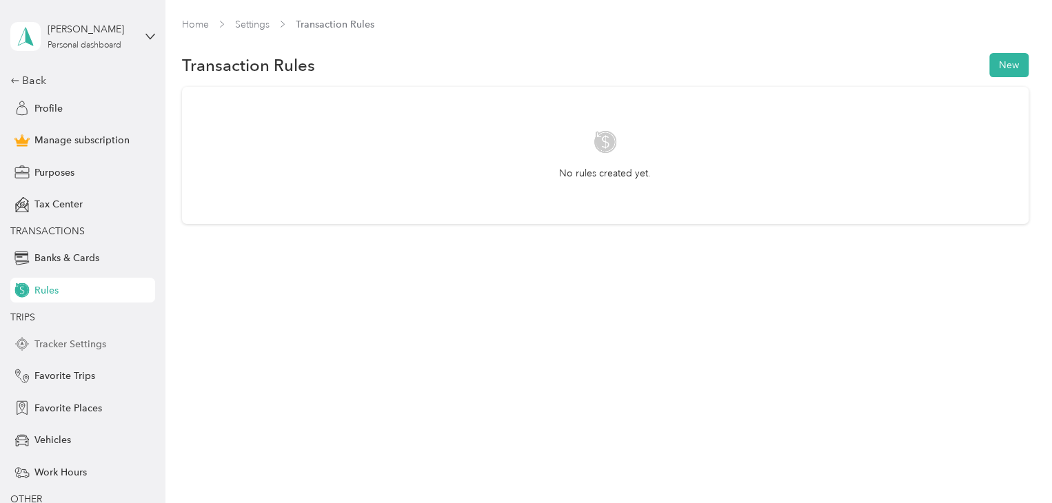
click at [67, 341] on span "Tracker Settings" at bounding box center [70, 344] width 72 height 14
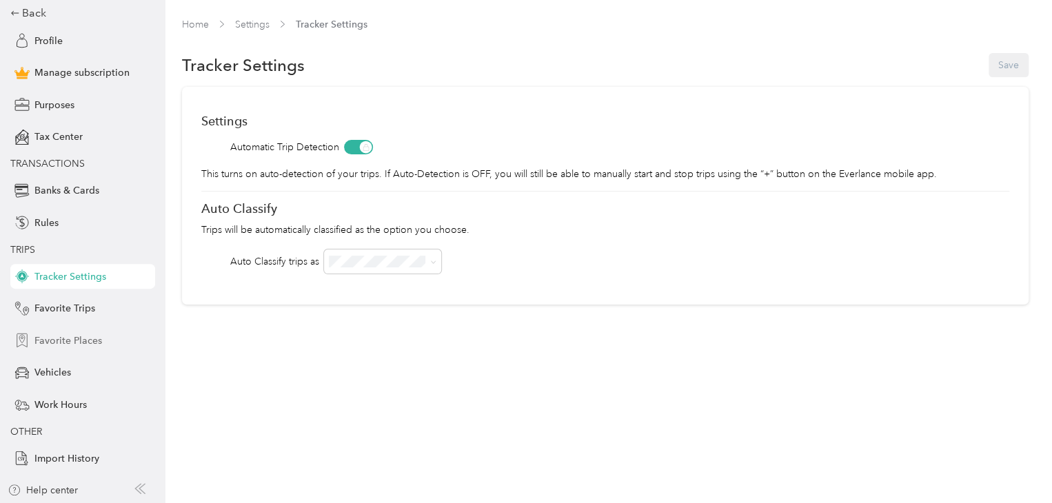
scroll to position [69, 0]
click at [97, 487] on div "Help center" at bounding box center [83, 493] width 150 height 22
click at [59, 486] on div "Help center" at bounding box center [43, 489] width 70 height 14
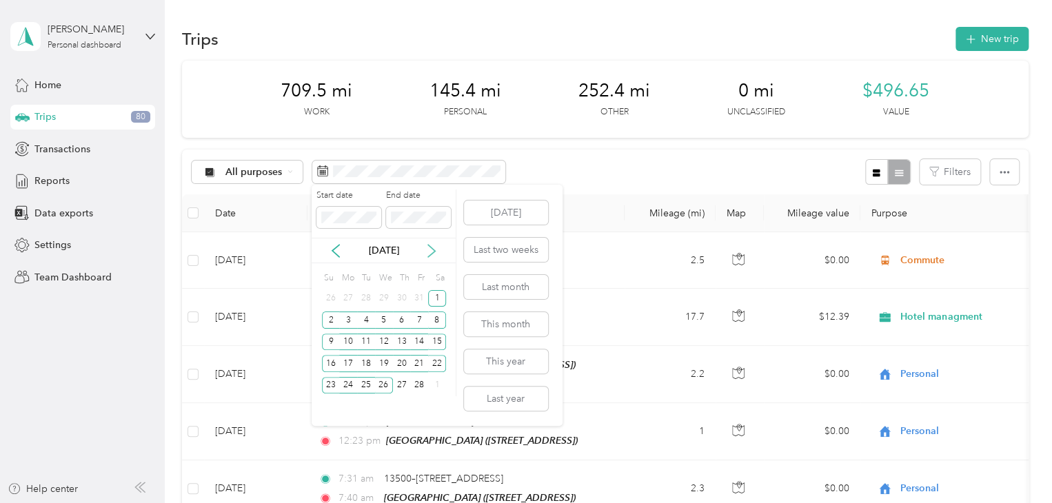
click at [427, 253] on icon at bounding box center [432, 251] width 14 height 14
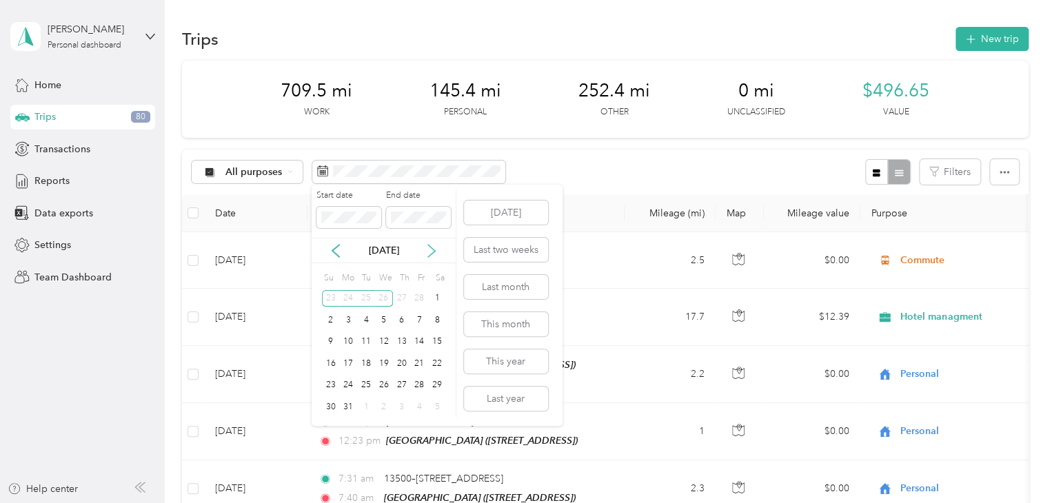
click at [427, 253] on icon at bounding box center [432, 251] width 14 height 14
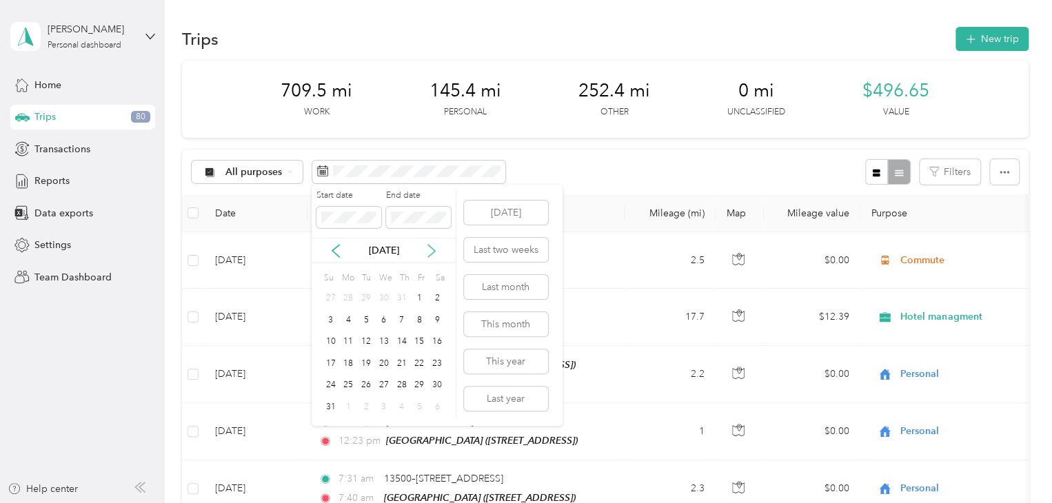
click at [427, 253] on icon at bounding box center [432, 251] width 14 height 14
click at [367, 381] on div "30" at bounding box center [366, 385] width 18 height 17
click at [365, 383] on div "30" at bounding box center [366, 385] width 18 height 17
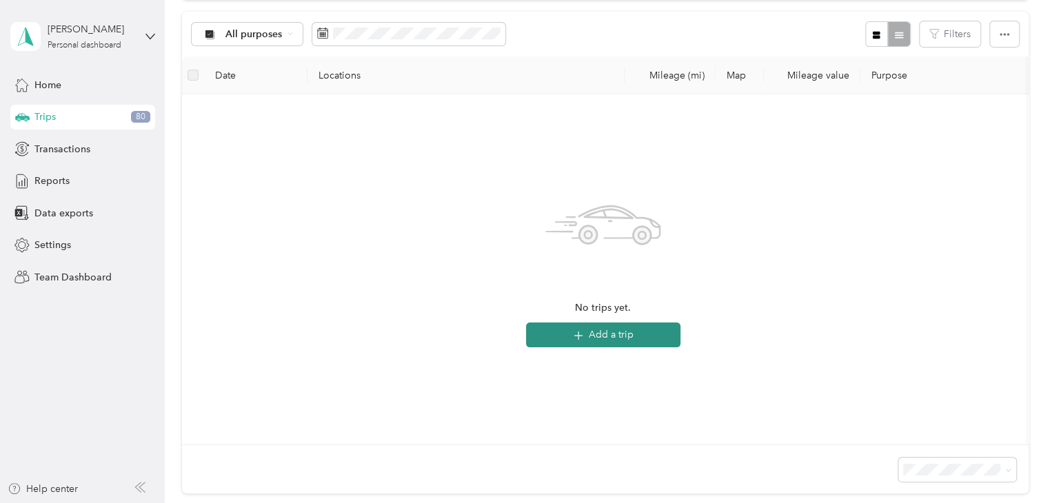
scroll to position [122, 0]
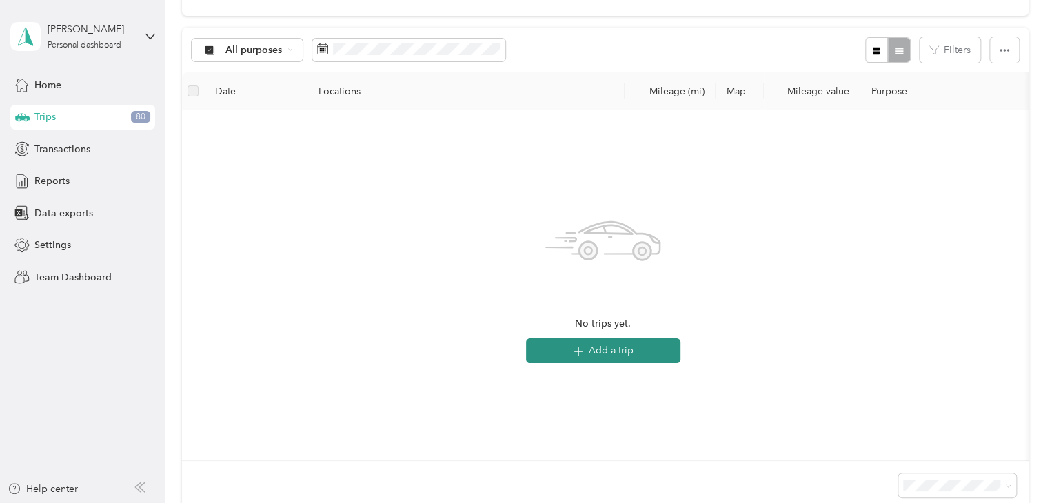
click at [596, 353] on button "Add a trip" at bounding box center [603, 350] width 154 height 25
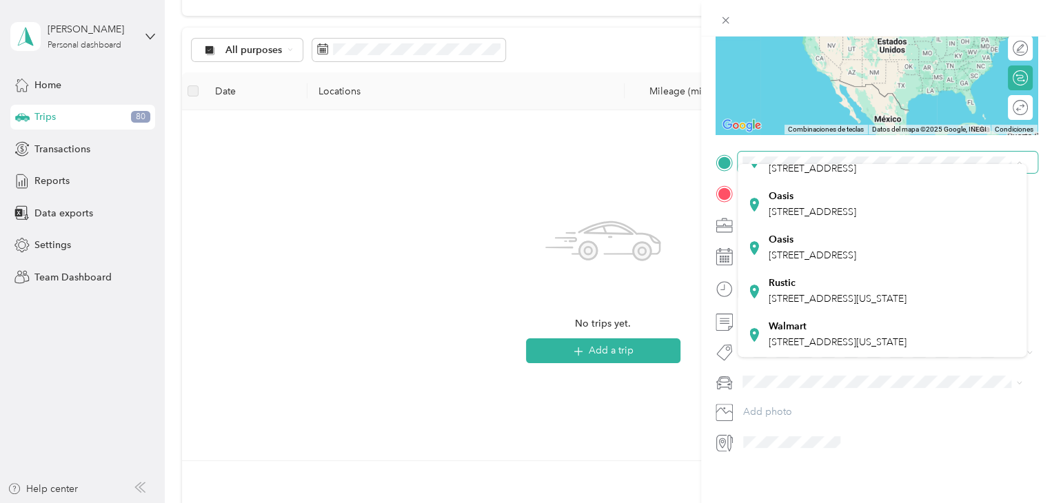
scroll to position [345, 0]
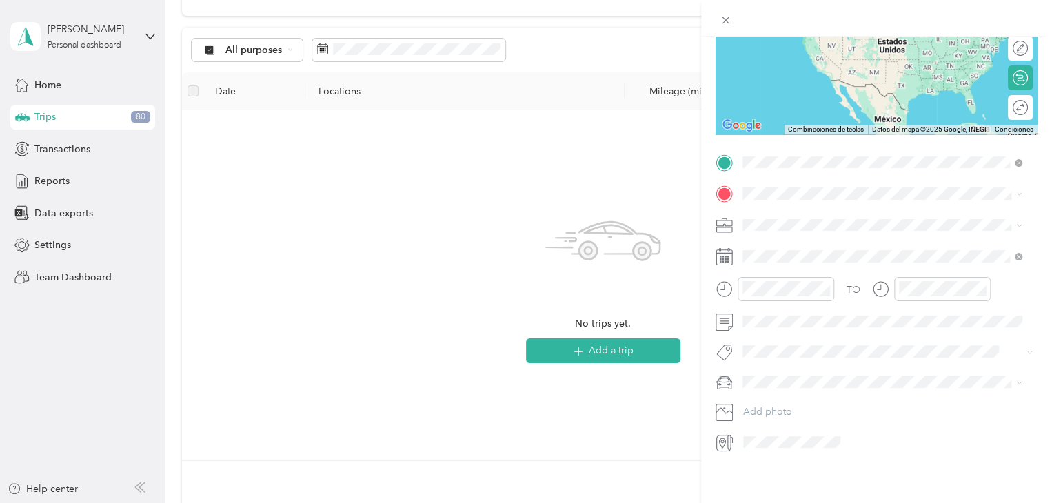
click at [882, 201] on span "[STREET_ADDRESS][US_STATE]" at bounding box center [838, 201] width 138 height 12
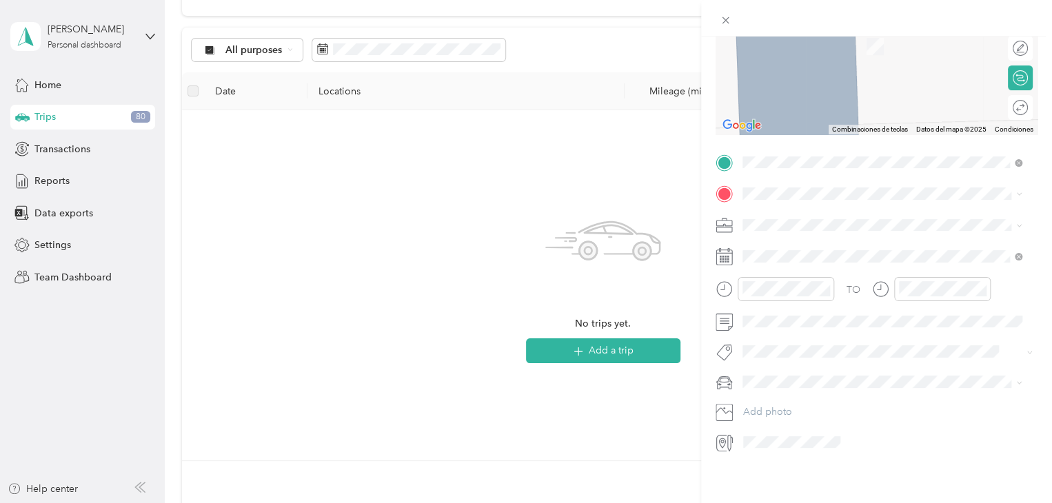
click at [814, 244] on div "Eden Hotel [STREET_ADDRESS]" at bounding box center [820, 241] width 103 height 29
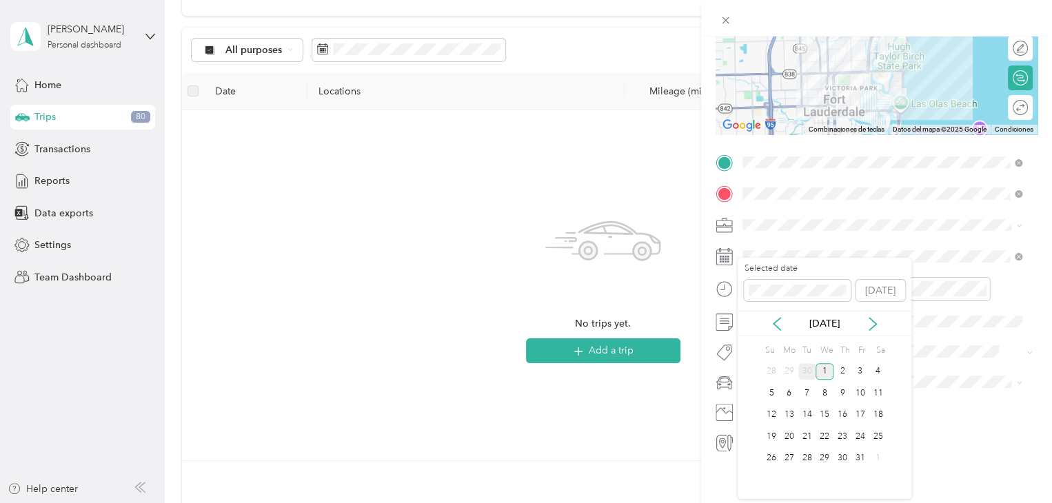
click at [808, 370] on div "30" at bounding box center [807, 371] width 18 height 17
click at [741, 281] on div at bounding box center [786, 289] width 97 height 24
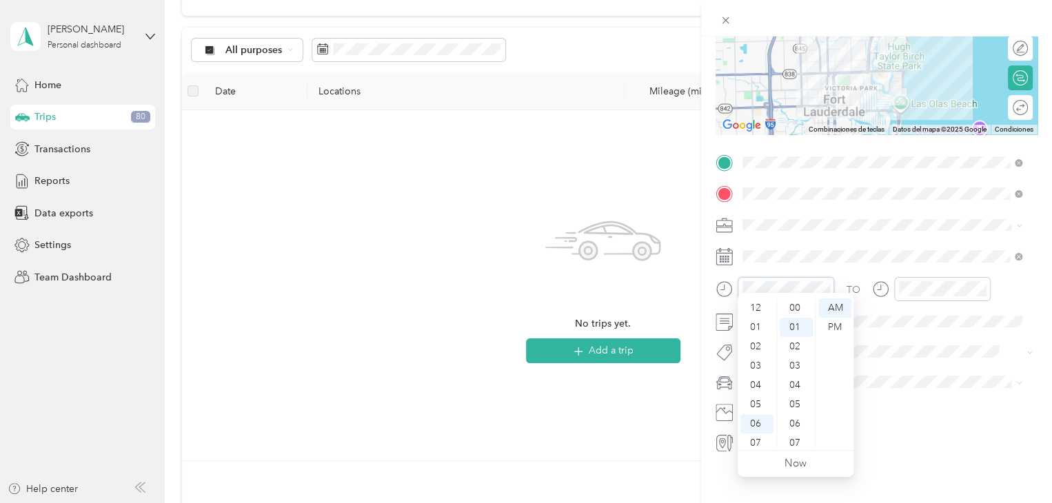
scroll to position [19, 0]
click at [751, 417] on div "10" at bounding box center [756, 418] width 33 height 19
click at [913, 311] on span at bounding box center [888, 322] width 300 height 22
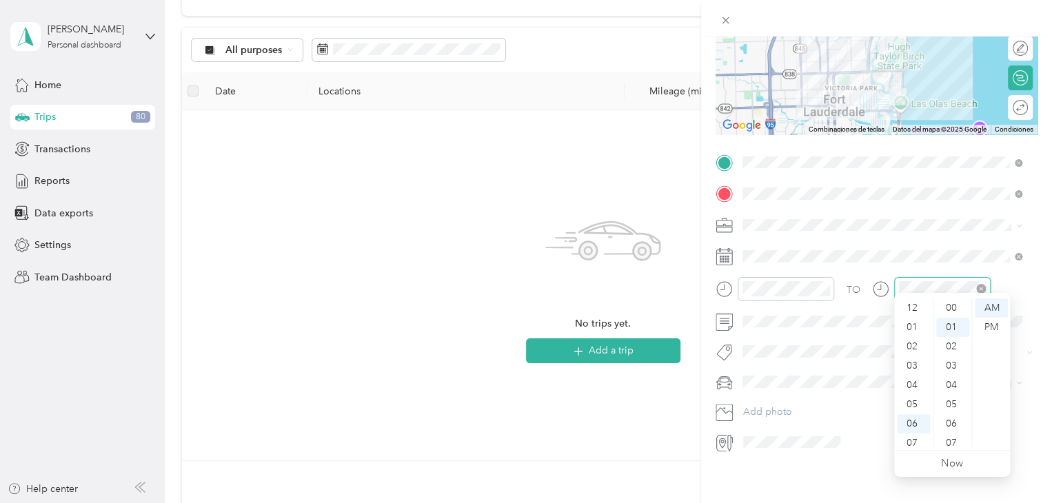
scroll to position [83, 0]
click at [908, 417] on div "10" at bounding box center [913, 418] width 33 height 19
click at [950, 442] on div "08" at bounding box center [952, 443] width 33 height 19
click at [866, 434] on div at bounding box center [887, 443] width 299 height 22
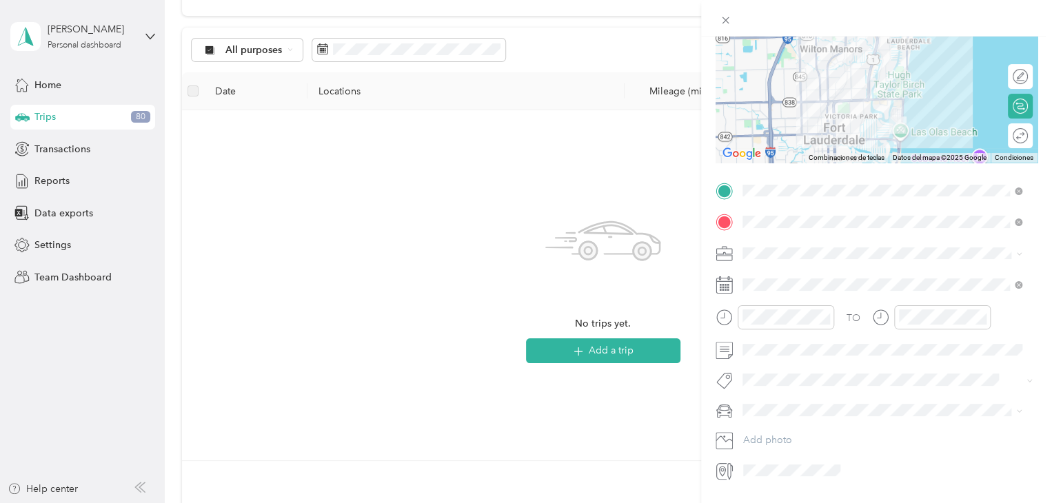
scroll to position [119, 0]
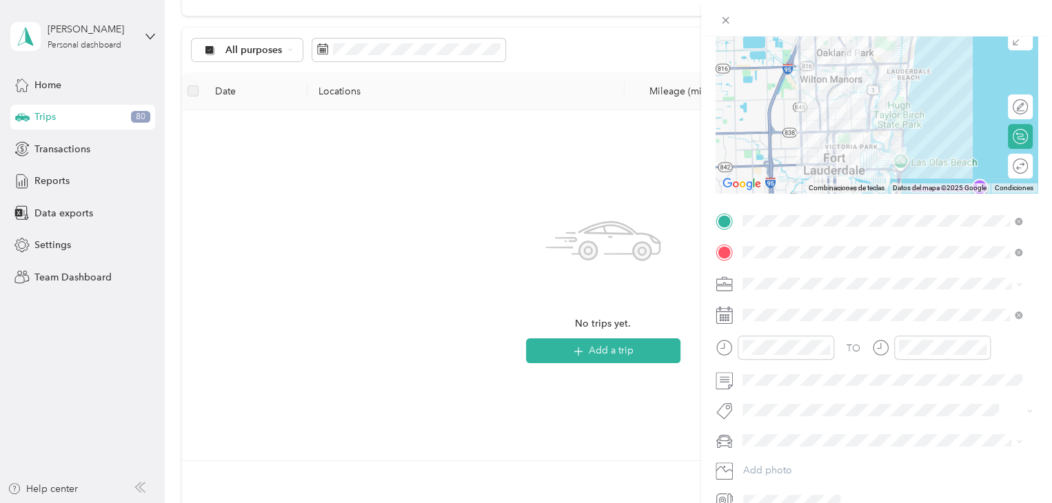
click at [858, 289] on span at bounding box center [888, 284] width 300 height 22
click at [1016, 283] on icon at bounding box center [1019, 284] width 6 height 6
click at [778, 473] on span "Commute" at bounding box center [768, 477] width 43 height 12
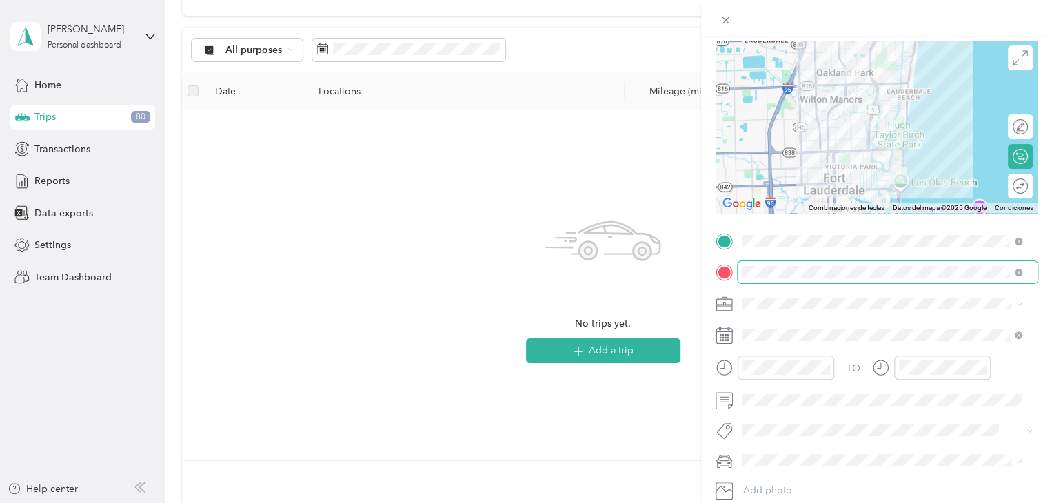
scroll to position [0, 0]
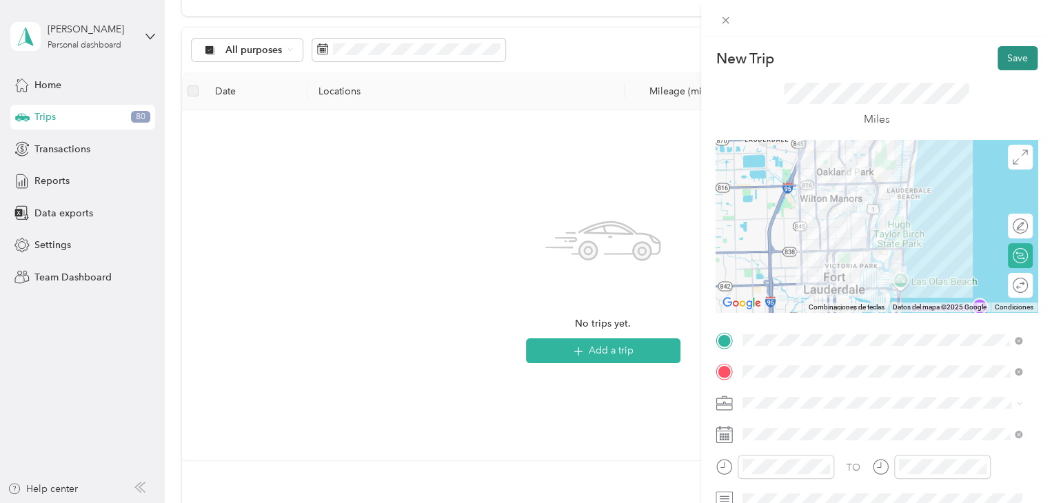
click at [1015, 59] on button "Save" at bounding box center [1017, 58] width 40 height 24
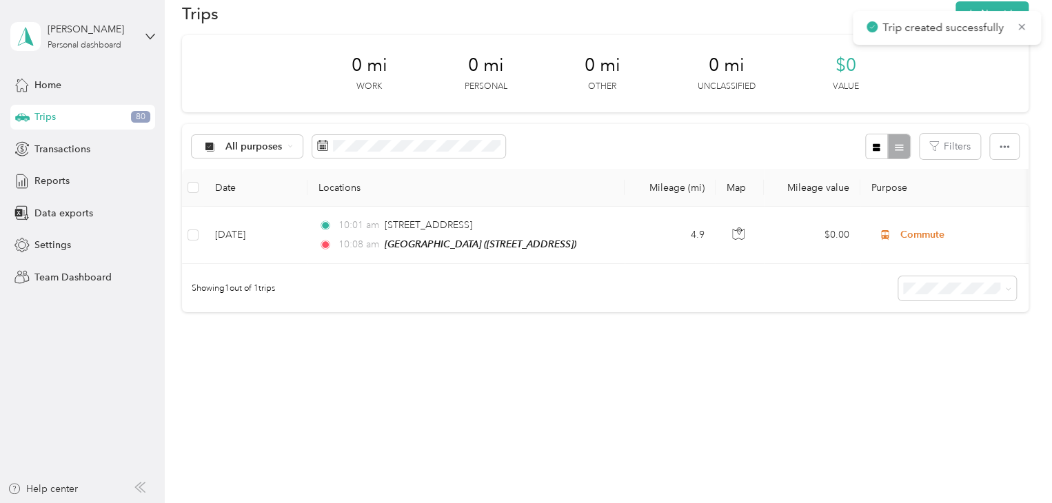
scroll to position [34, 0]
click at [968, 6] on icon "button" at bounding box center [970, 14] width 16 height 16
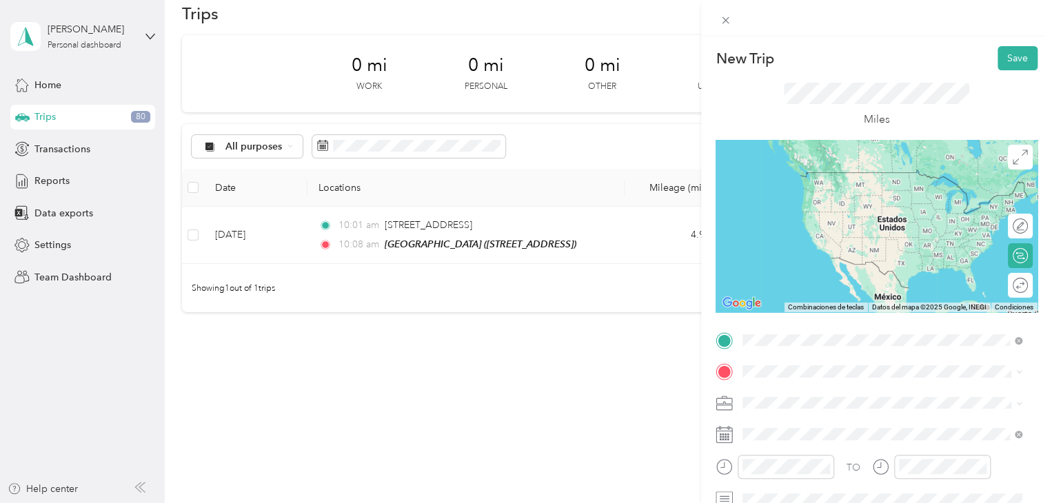
click at [787, 190] on span "[STREET_ADDRESS]" at bounding box center [813, 193] width 88 height 12
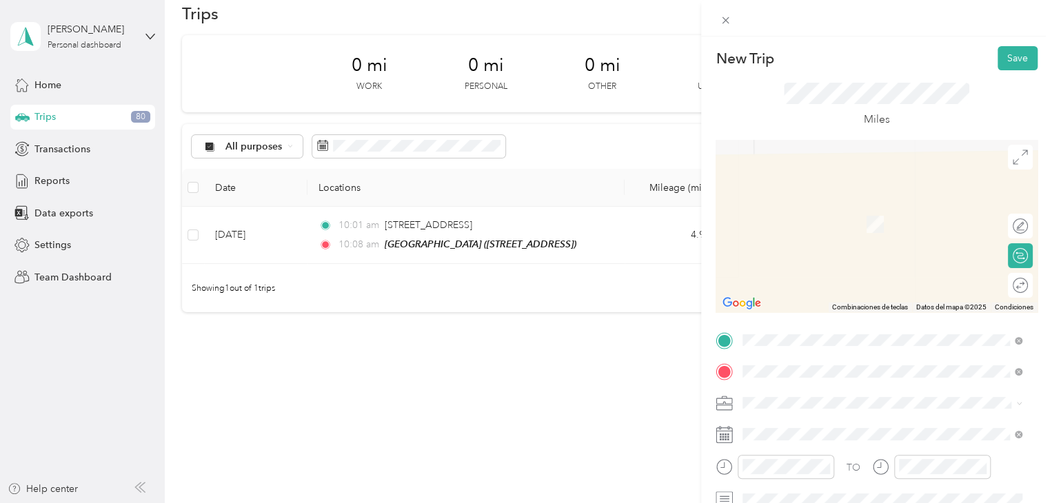
click at [830, 219] on li "[STREET_ADDRESS][US_STATE]" at bounding box center [882, 204] width 289 height 28
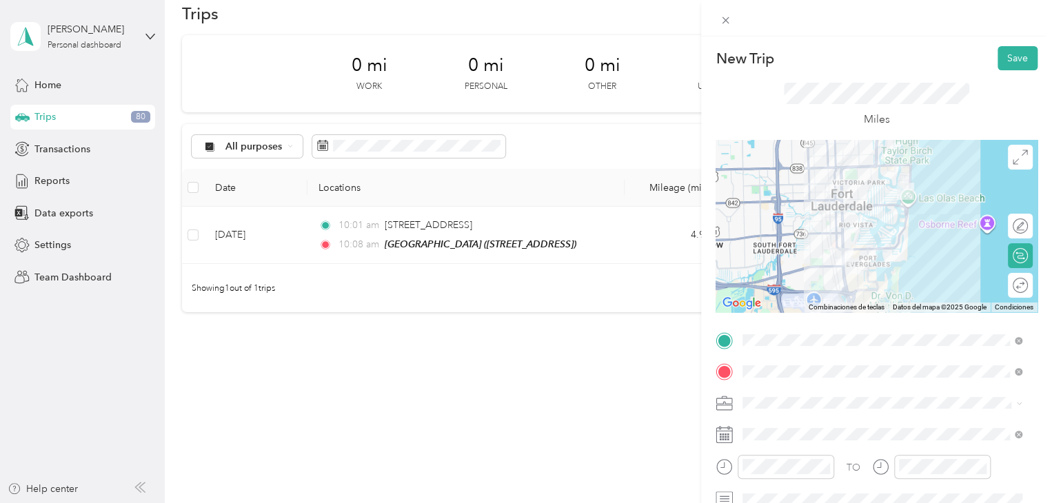
click at [1017, 403] on icon at bounding box center [1019, 403] width 6 height 6
click at [847, 263] on ol "Work Personal Hotel managment Other Charity Medical Moving Commute" at bounding box center [882, 288] width 289 height 193
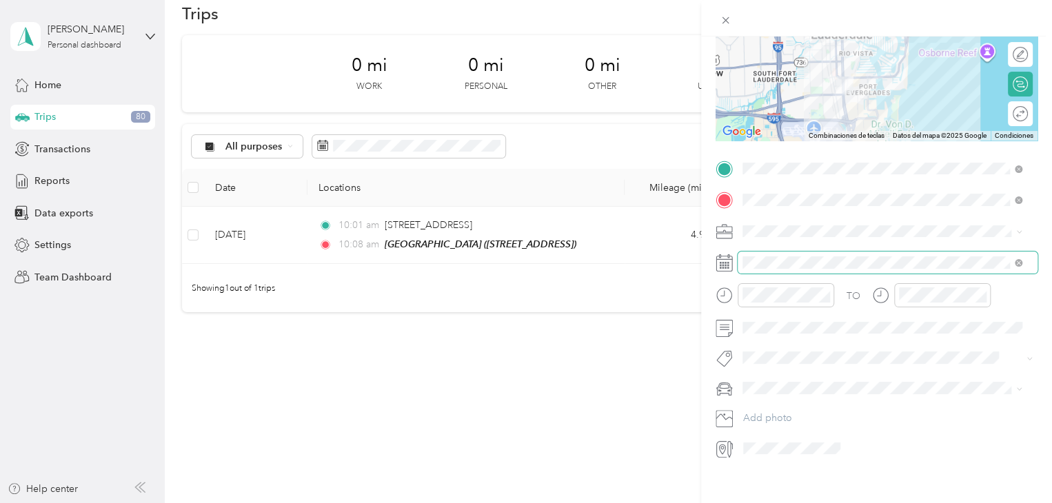
scroll to position [188, 0]
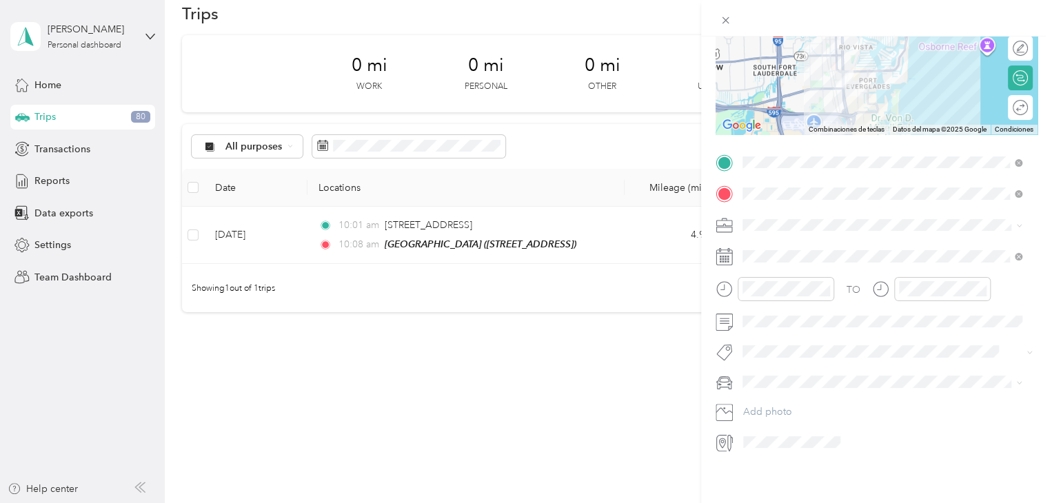
click at [1016, 223] on icon at bounding box center [1019, 226] width 6 height 6
click at [818, 283] on span "Hotel managment" at bounding box center [786, 284] width 78 height 12
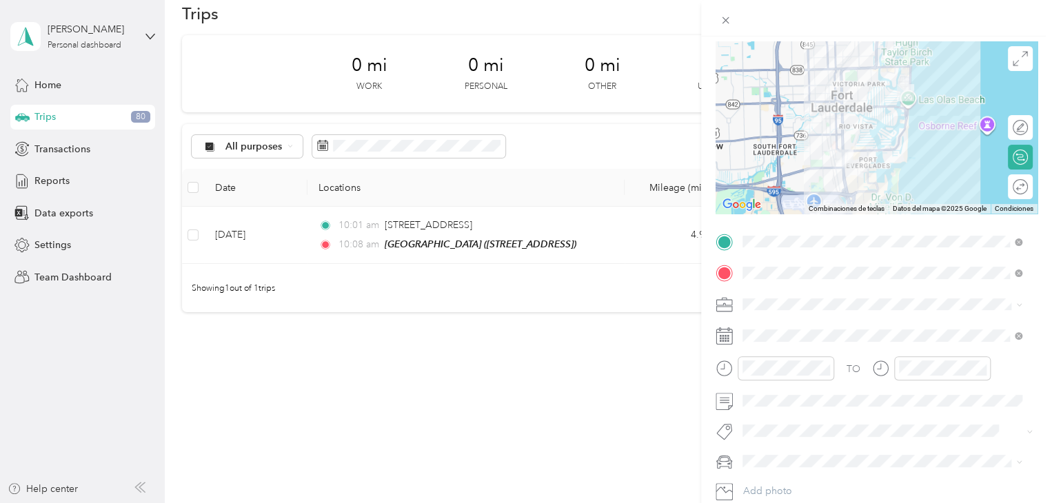
scroll to position [0, 0]
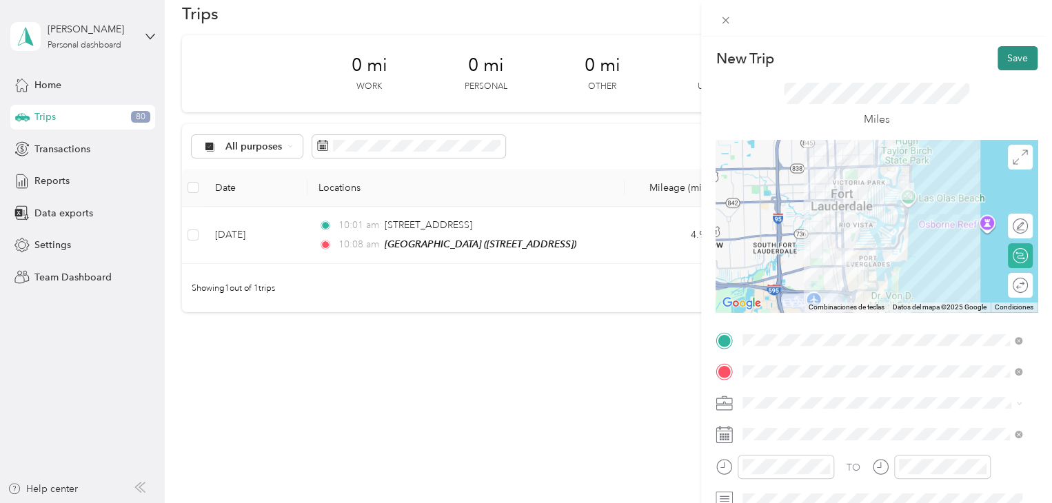
click at [1004, 57] on button "Save" at bounding box center [1017, 58] width 40 height 24
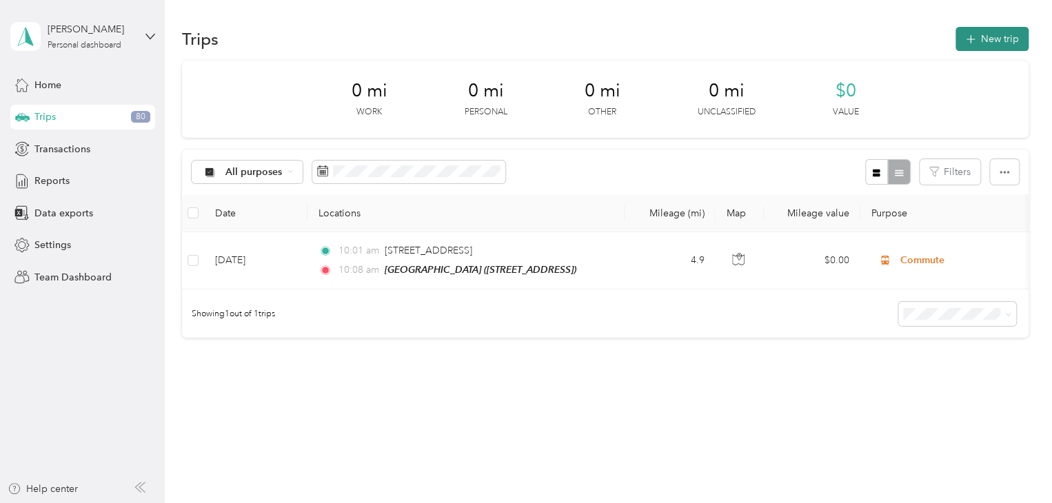
click at [971, 40] on icon "button" at bounding box center [970, 40] width 16 height 16
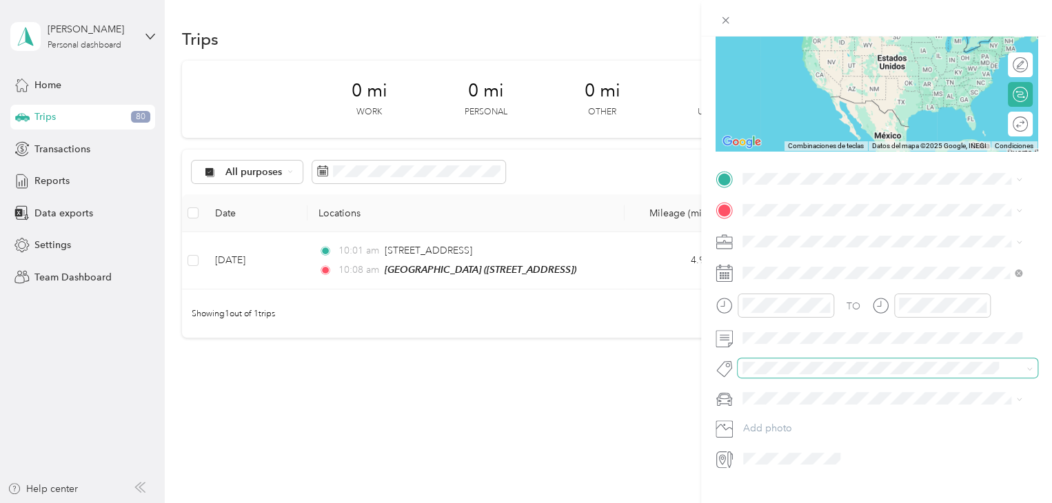
scroll to position [188, 0]
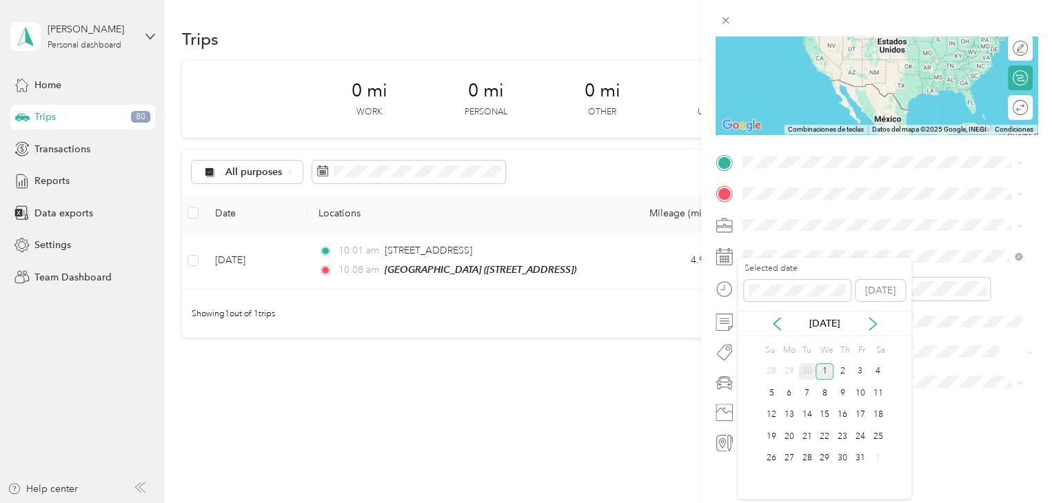
click at [808, 367] on div "30" at bounding box center [807, 371] width 18 height 17
click at [1019, 223] on icon at bounding box center [1019, 226] width 6 height 6
drag, startPoint x: 855, startPoint y: 286, endPoint x: 849, endPoint y: 250, distance: 36.4
click at [855, 285] on div "Hotel managment" at bounding box center [882, 284] width 270 height 14
click at [792, 227] on span "[STREET_ADDRESS]" at bounding box center [813, 222] width 88 height 12
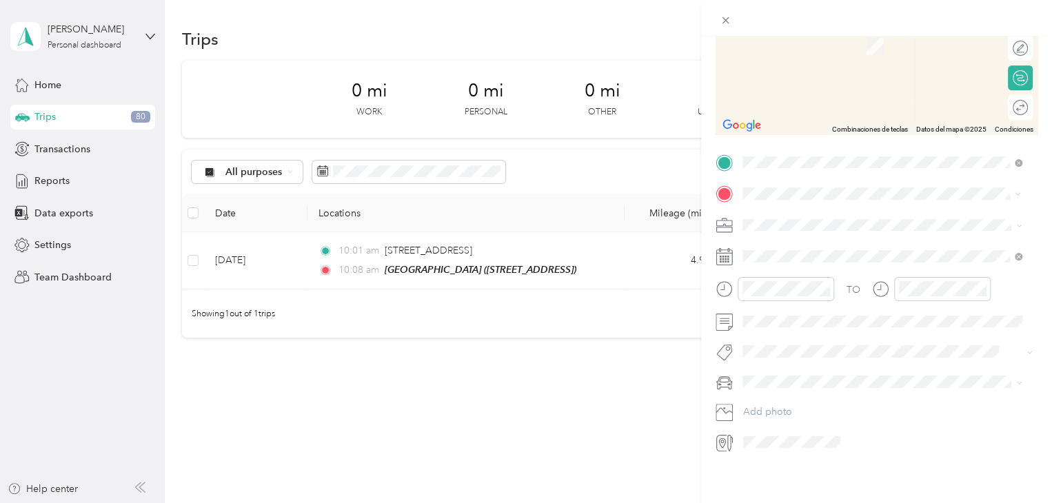
click at [812, 247] on li "[STREET_ADDRESS][US_STATE]" at bounding box center [882, 233] width 289 height 28
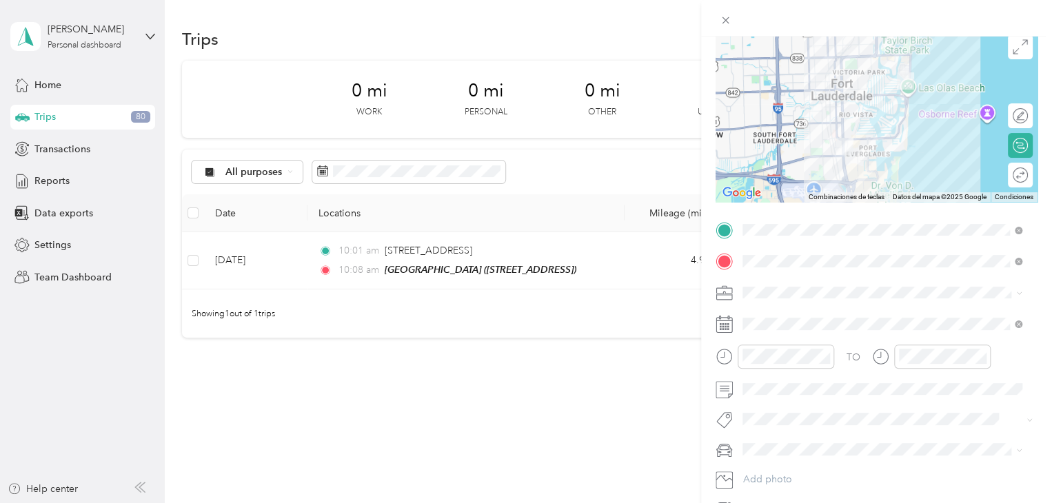
scroll to position [0, 0]
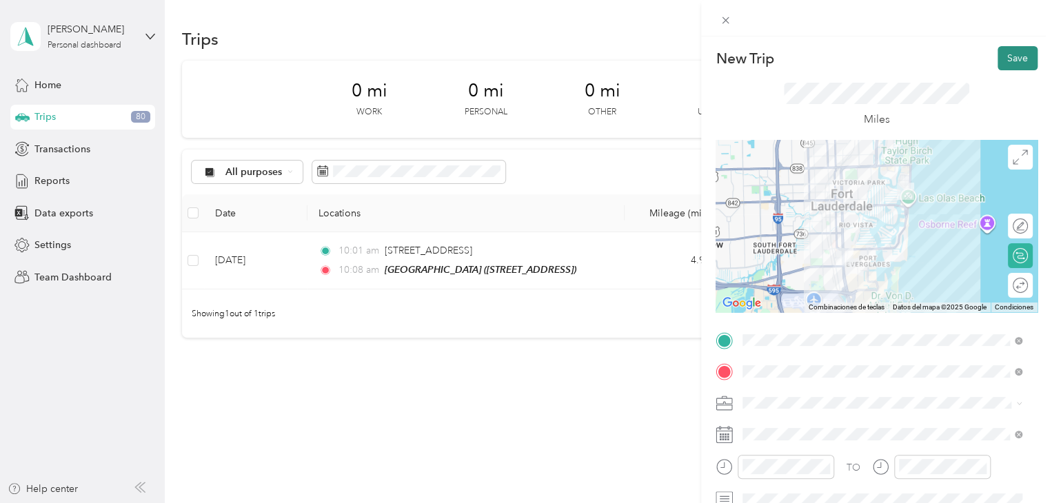
click at [1005, 56] on button "Save" at bounding box center [1017, 58] width 40 height 24
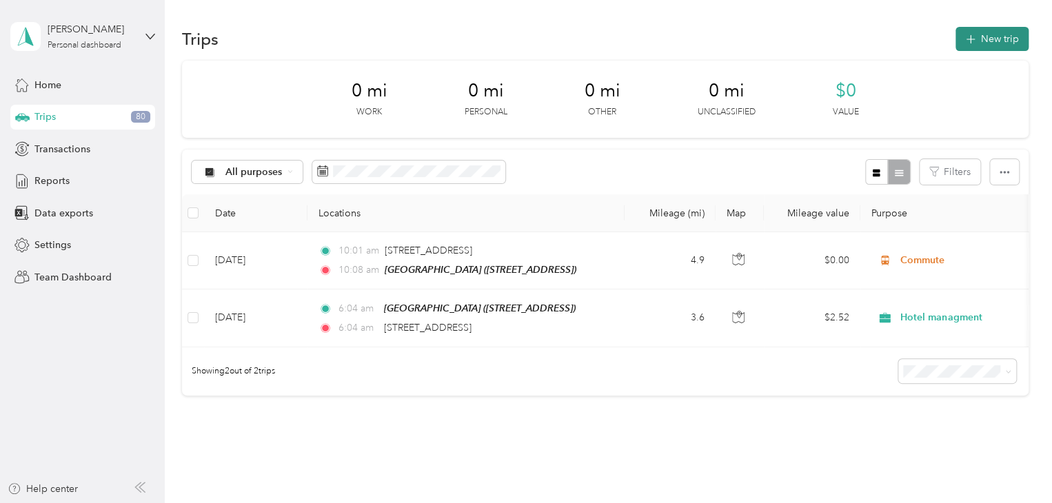
click at [955, 38] on button "New trip" at bounding box center [991, 39] width 73 height 24
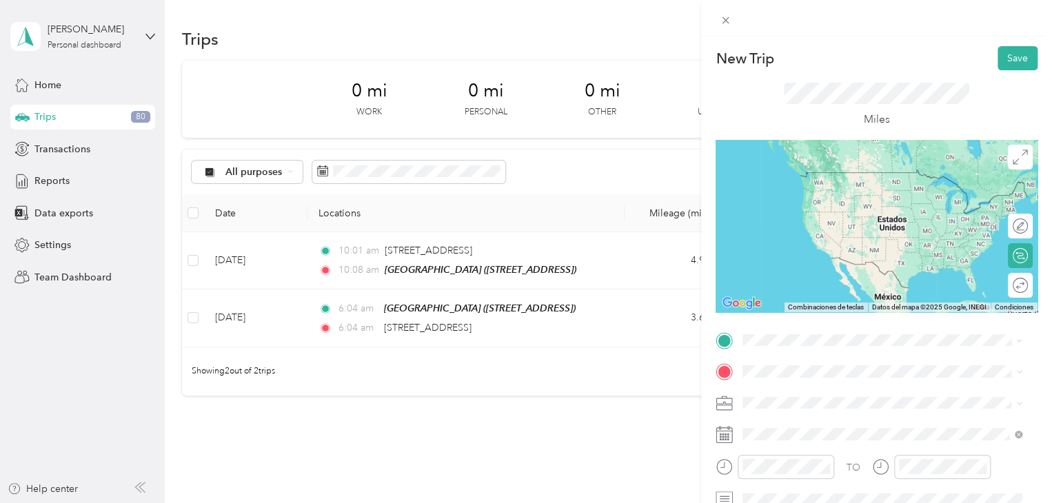
drag, startPoint x: 815, startPoint y: 184, endPoint x: 809, endPoint y: 196, distance: 13.6
click at [815, 177] on span "[STREET_ADDRESS][US_STATE]" at bounding box center [838, 171] width 138 height 12
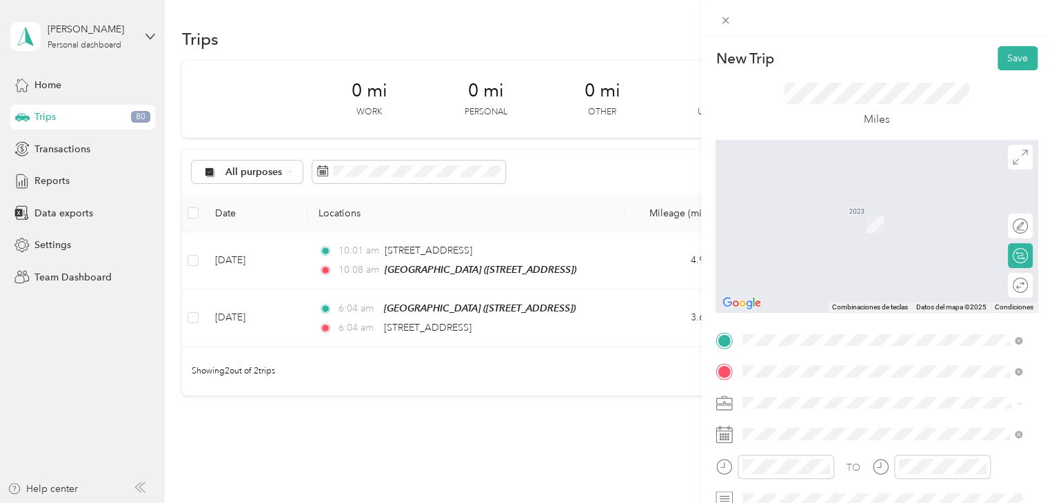
click at [806, 219] on span "[STREET_ADDRESS][US_STATE]" at bounding box center [838, 225] width 138 height 12
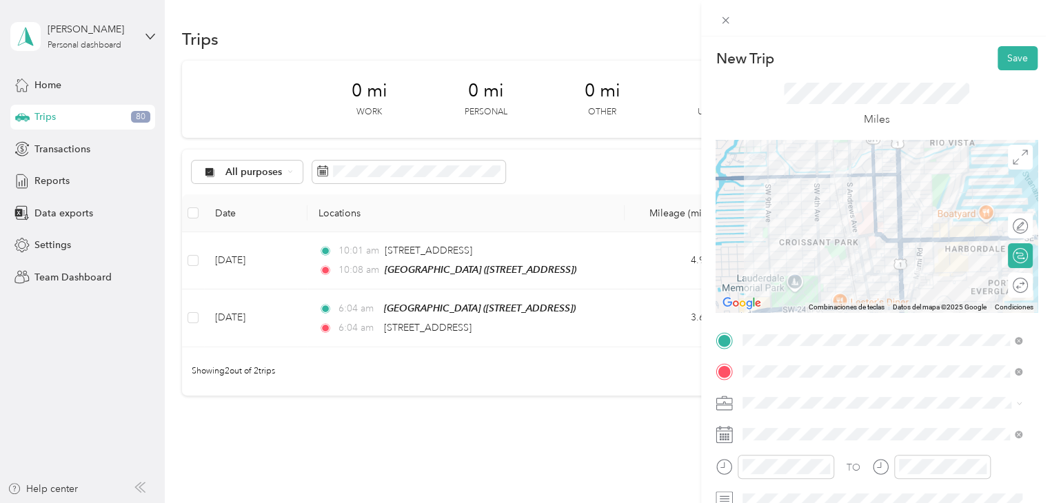
scroll to position [69, 0]
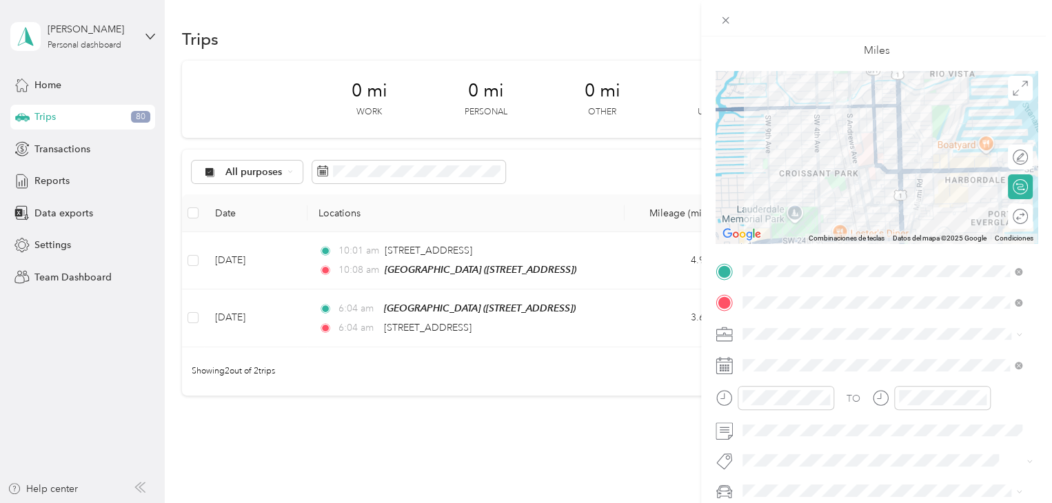
click at [1018, 332] on span at bounding box center [1019, 334] width 6 height 12
click at [1018, 332] on icon at bounding box center [1019, 335] width 6 height 6
click at [806, 185] on span "Hotel managment" at bounding box center [786, 185] width 78 height 12
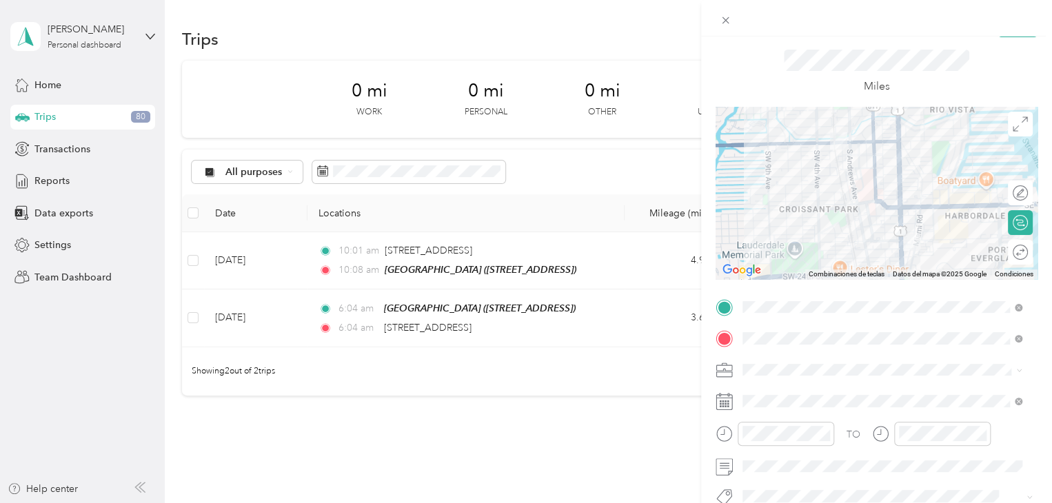
scroll to position [0, 0]
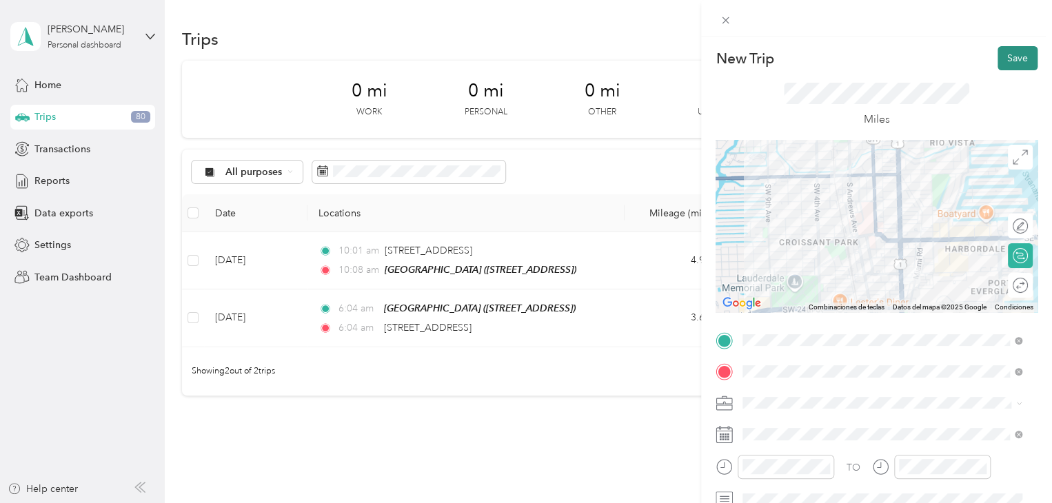
click at [1017, 59] on button "Save" at bounding box center [1017, 58] width 40 height 24
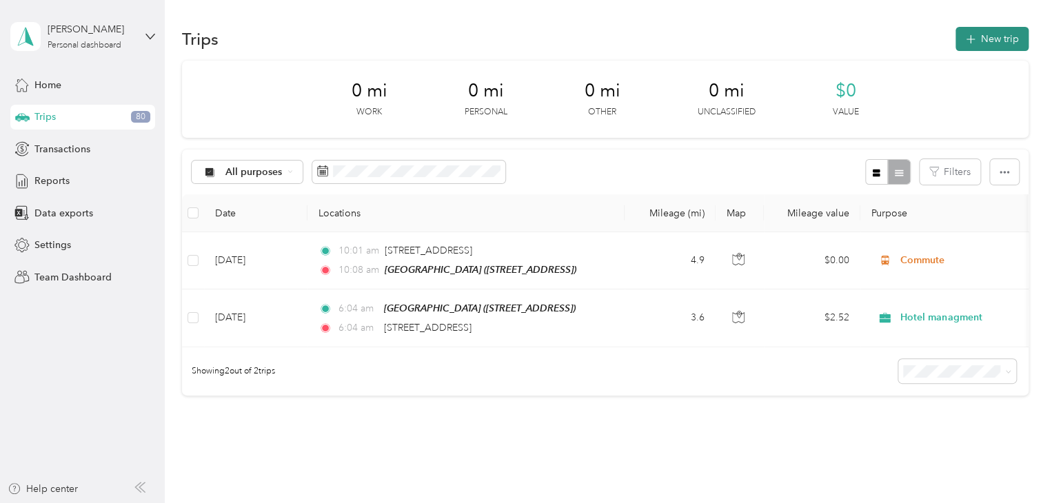
click at [993, 37] on button "New trip" at bounding box center [991, 39] width 73 height 24
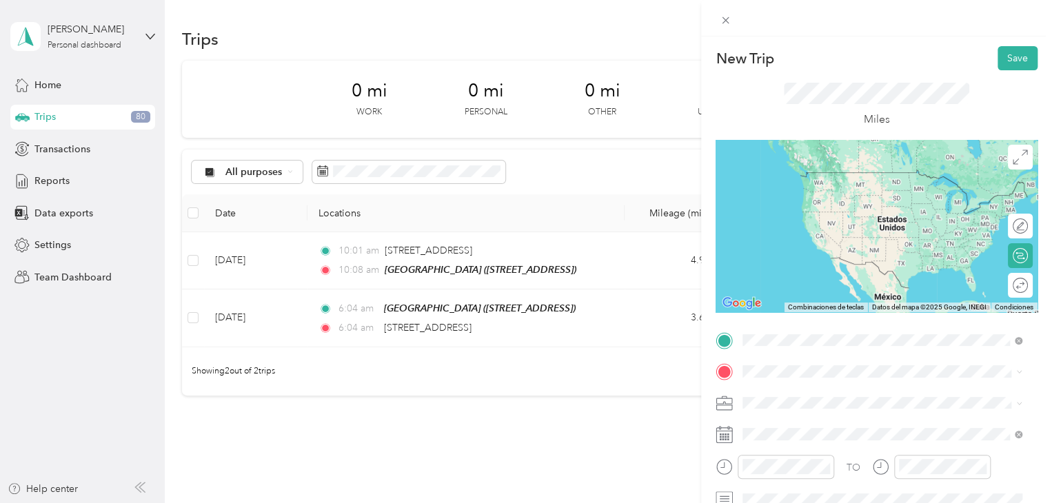
click at [858, 199] on div "Eden Hotel [STREET_ADDRESS]" at bounding box center [820, 185] width 103 height 29
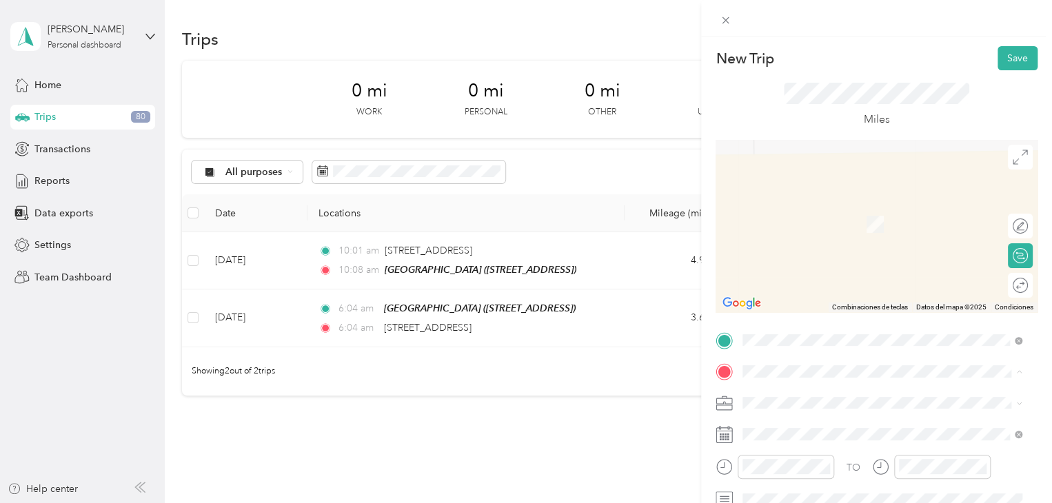
click at [960, 120] on div "Miles" at bounding box center [877, 105] width 186 height 45
click at [795, 347] on span at bounding box center [888, 340] width 300 height 22
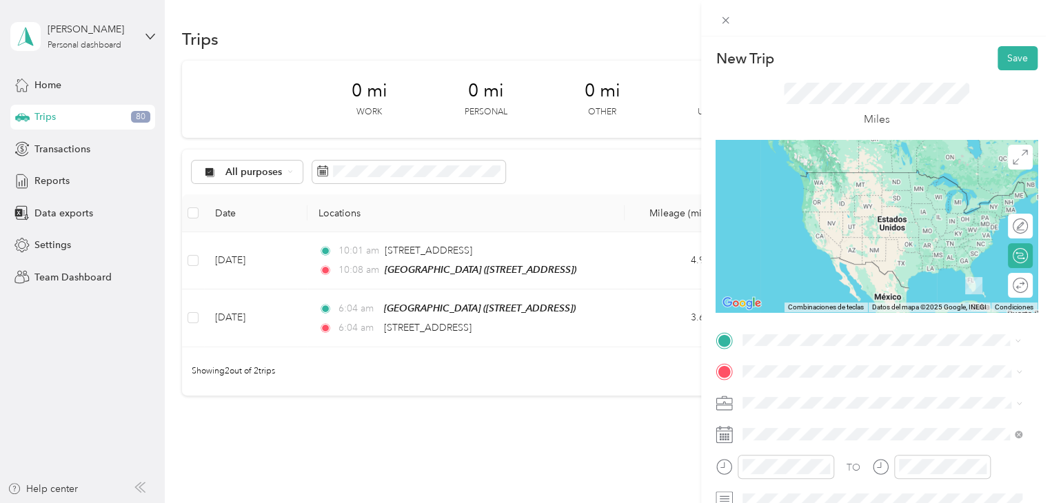
click at [838, 193] on span "[STREET_ADDRESS][US_STATE]" at bounding box center [838, 187] width 138 height 12
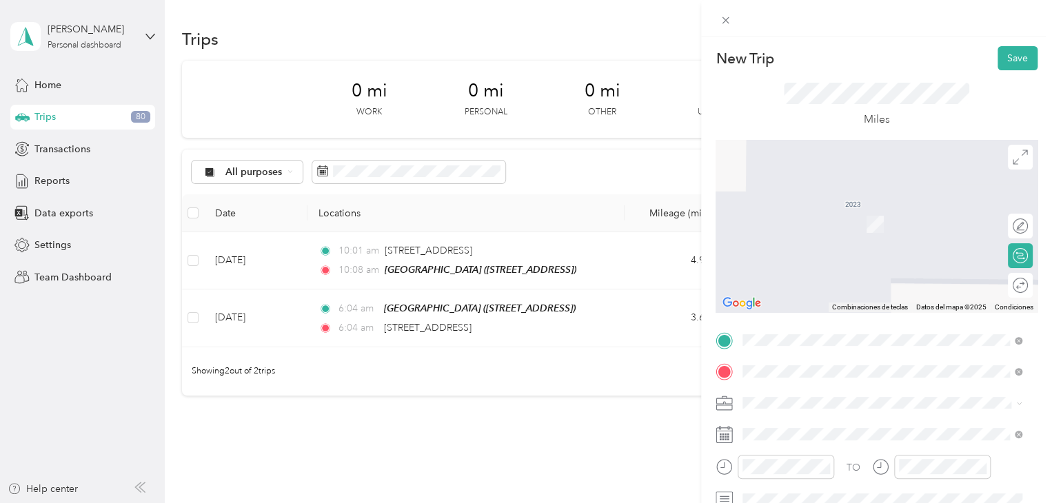
click at [809, 274] on div "Rustic [STREET_ADDRESS][US_STATE]" at bounding box center [838, 260] width 138 height 29
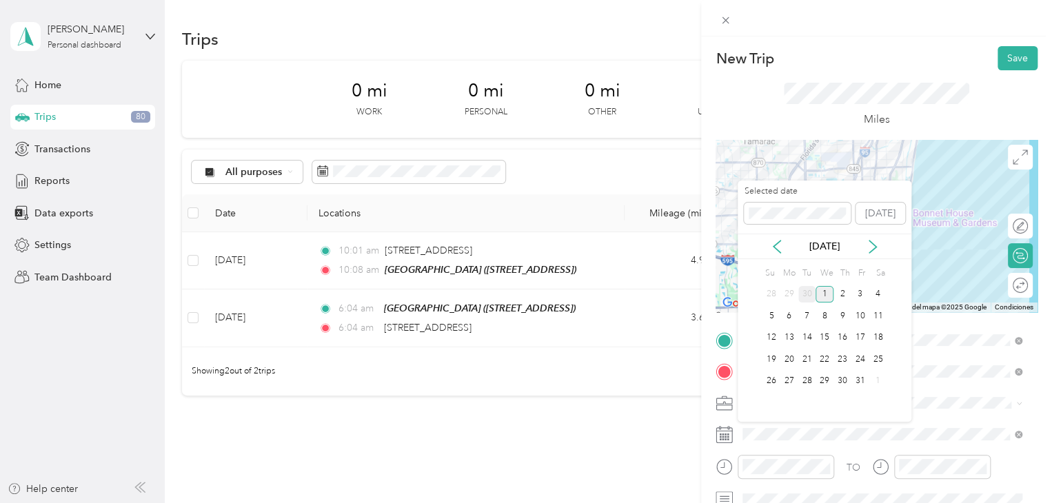
click at [806, 292] on div "30" at bounding box center [807, 294] width 18 height 17
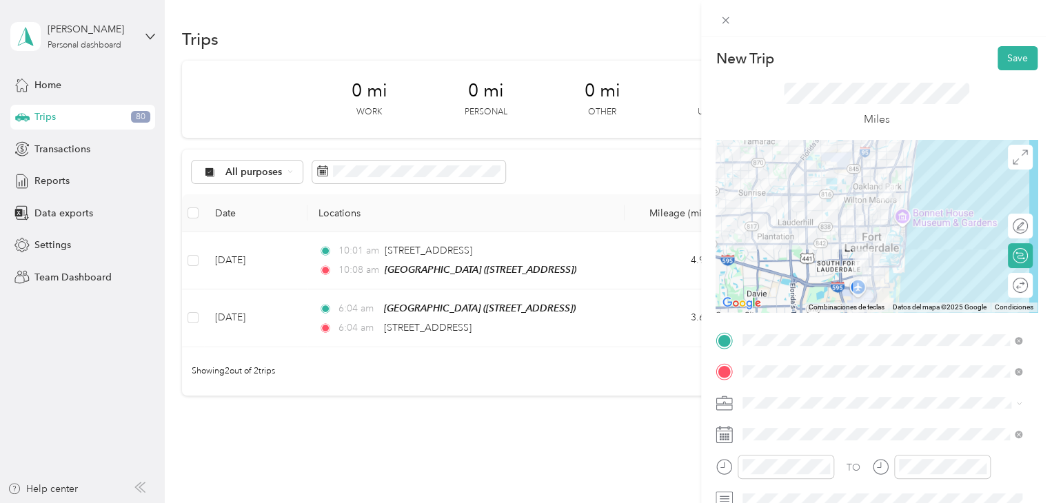
click at [1019, 400] on icon at bounding box center [1019, 403] width 6 height 6
click at [882, 268] on ol "Work Personal Hotel managment Other Charity Medical Moving Commute" at bounding box center [882, 294] width 289 height 193
click at [1013, 51] on button "Save" at bounding box center [1017, 58] width 40 height 24
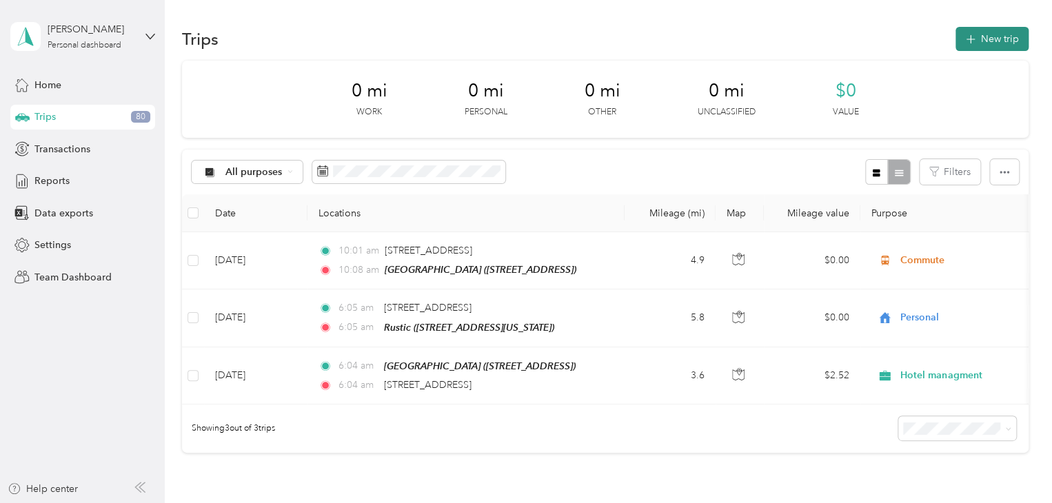
click at [985, 39] on button "New trip" at bounding box center [991, 39] width 73 height 24
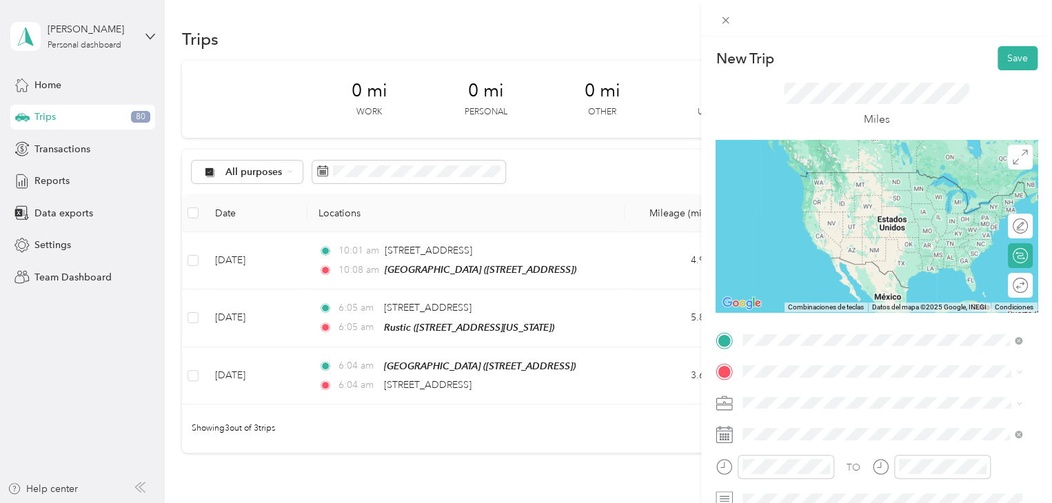
click at [820, 196] on div "Rustic [STREET_ADDRESS][US_STATE]" at bounding box center [838, 185] width 138 height 29
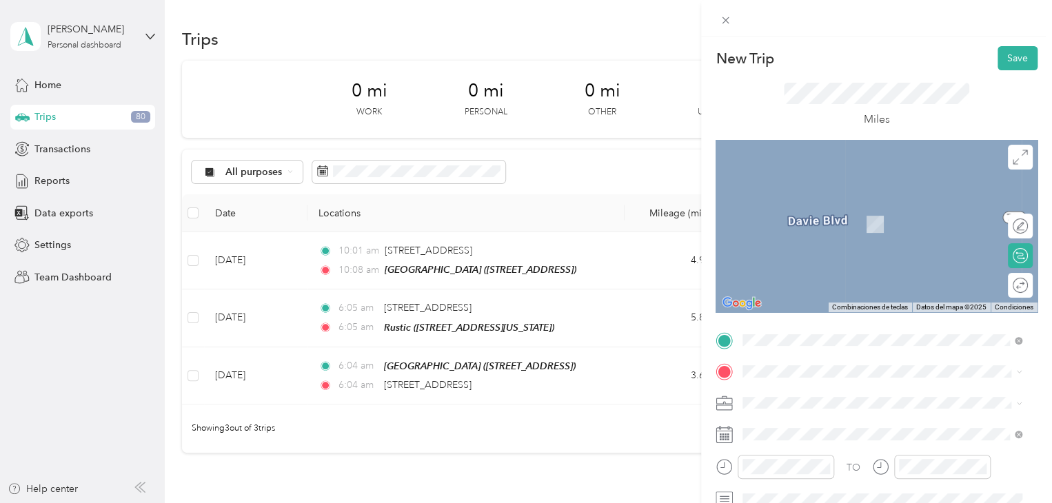
click at [836, 219] on span "[STREET_ADDRESS][US_STATE]" at bounding box center [838, 213] width 138 height 12
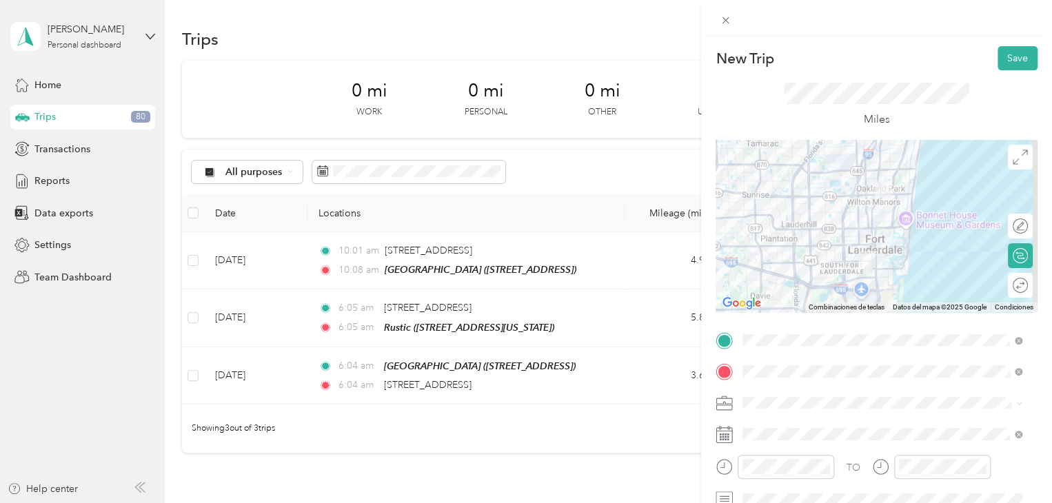
click at [1012, 407] on span at bounding box center [1016, 403] width 11 height 10
click at [827, 376] on div "Commute" at bounding box center [882, 372] width 270 height 14
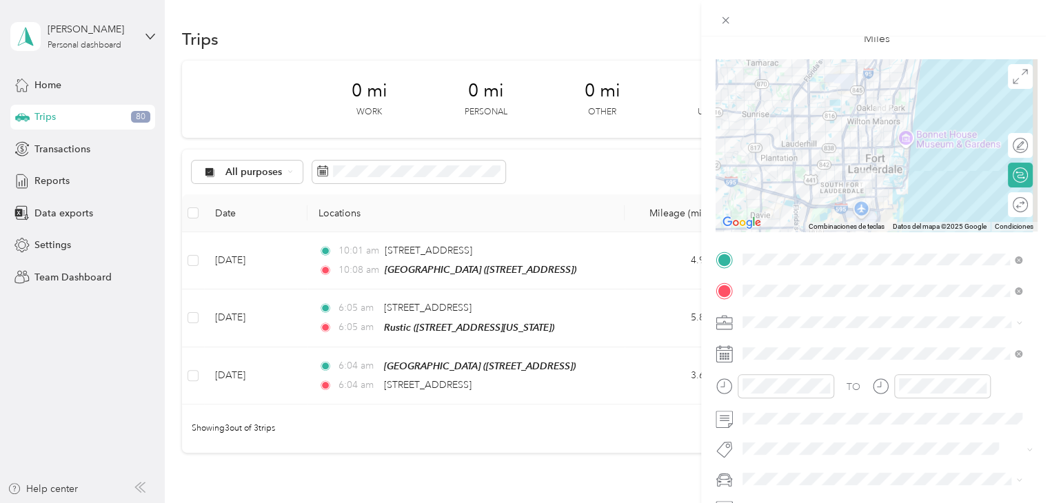
scroll to position [188, 0]
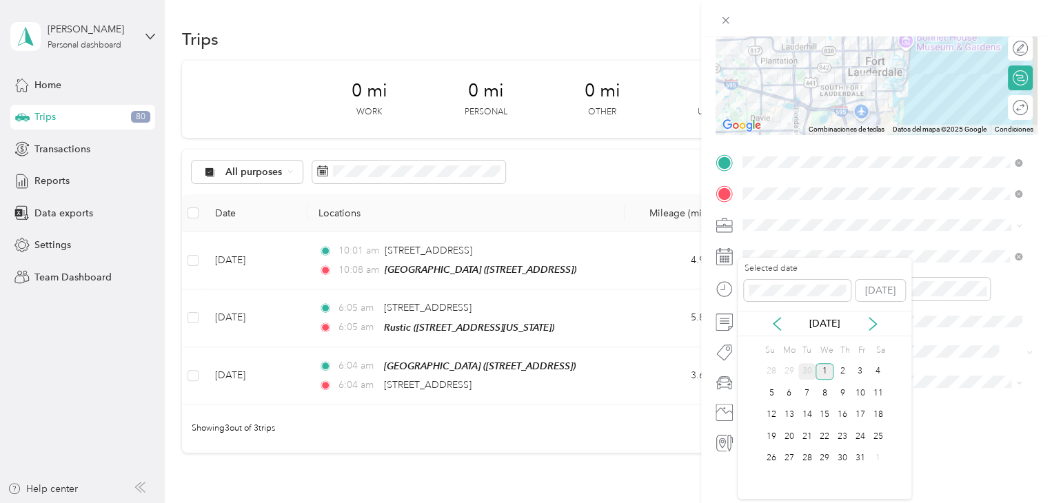
click at [809, 367] on div "30" at bounding box center [807, 371] width 18 height 17
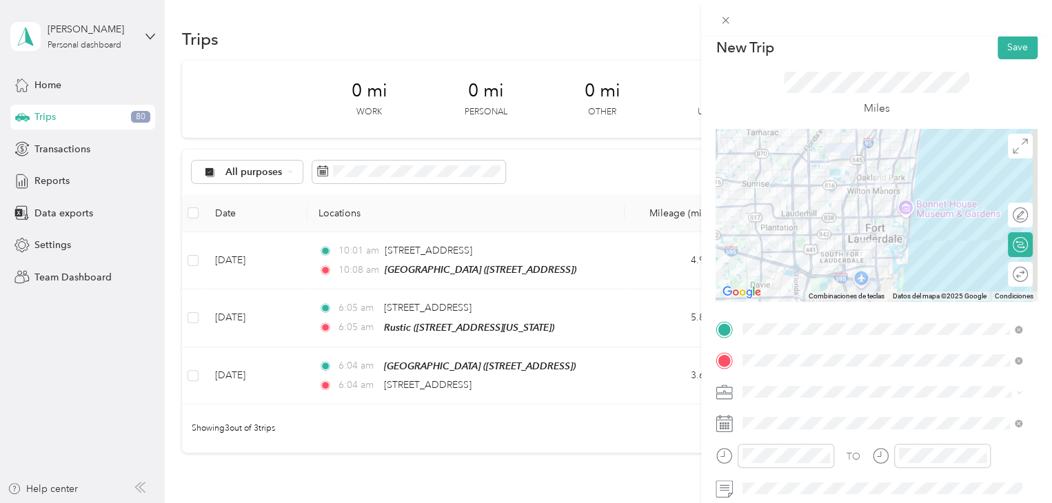
scroll to position [0, 0]
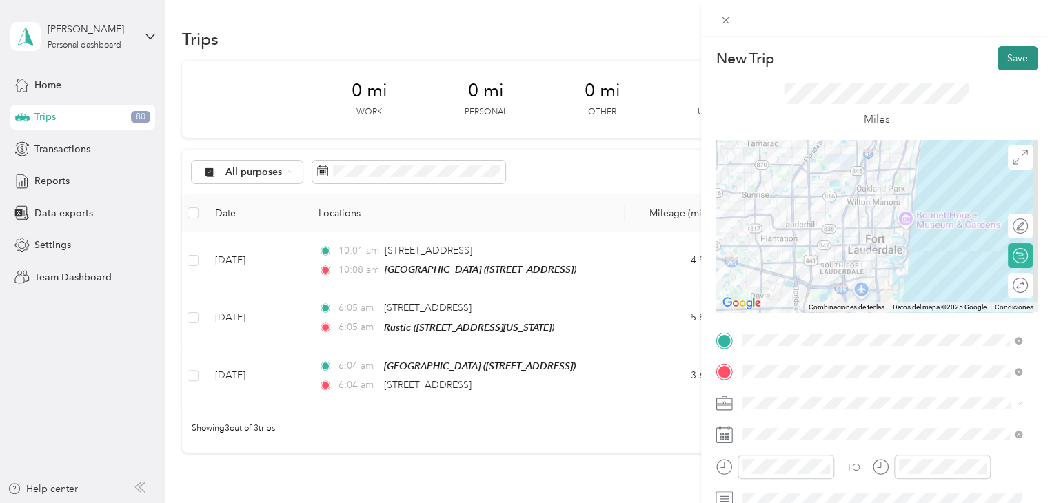
click at [1014, 54] on button "Save" at bounding box center [1017, 58] width 40 height 24
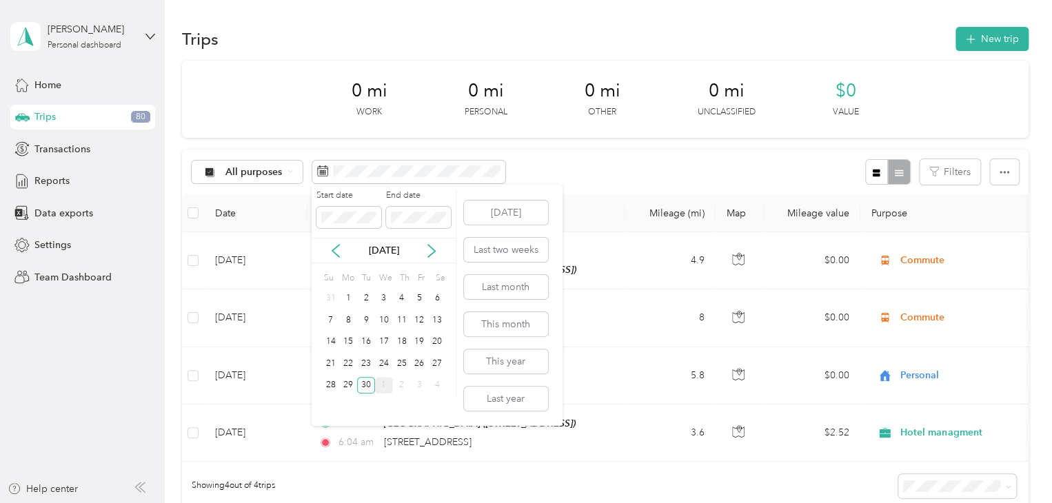
click at [378, 385] on div "1" at bounding box center [384, 385] width 18 height 17
click at [520, 207] on button "[DATE]" at bounding box center [506, 213] width 84 height 24
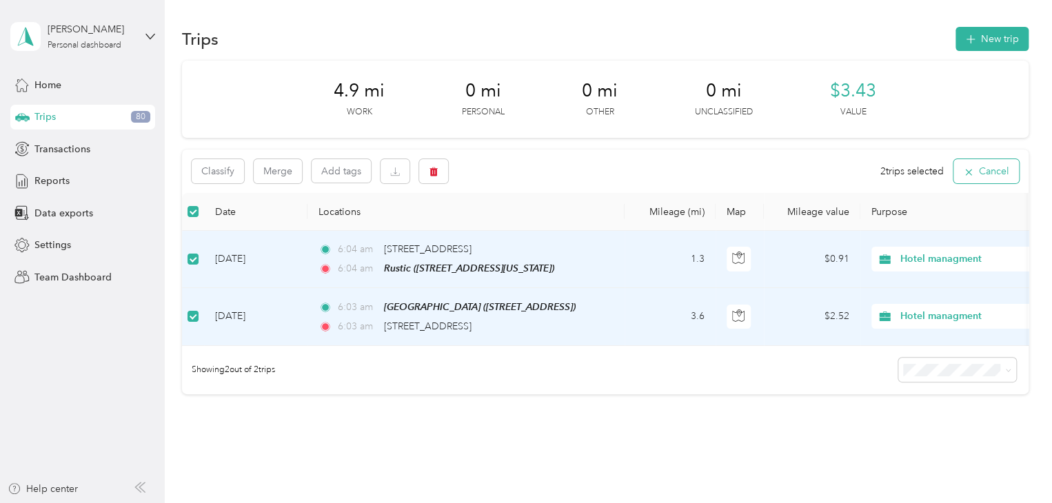
click at [985, 172] on button "Cancel" at bounding box center [985, 171] width 65 height 24
click at [433, 175] on icon "button" at bounding box center [433, 172] width 8 height 9
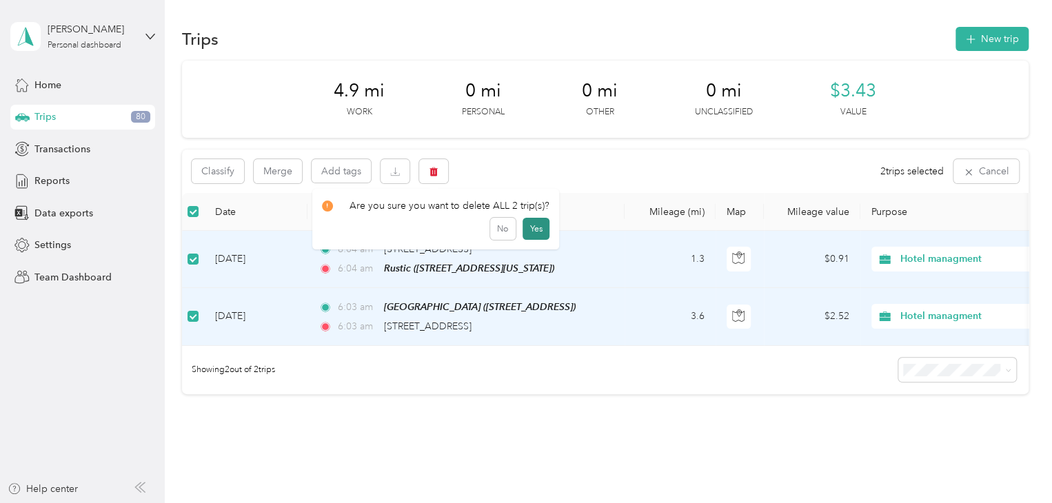
click at [531, 227] on button "Yes" at bounding box center [536, 229] width 27 height 22
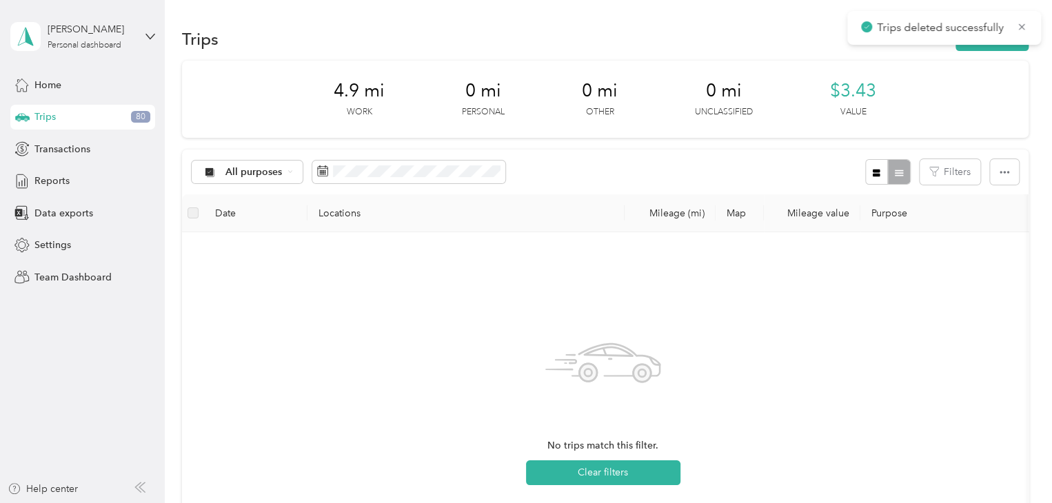
click at [94, 125] on div "Trips 80" at bounding box center [82, 117] width 145 height 25
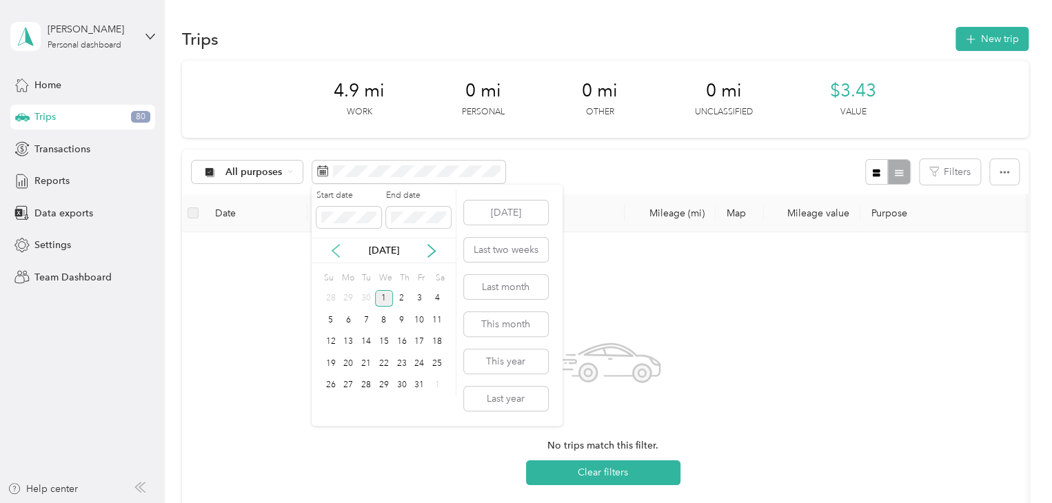
click at [335, 248] on icon at bounding box center [335, 251] width 7 height 12
click at [346, 295] on div "1" at bounding box center [348, 298] width 18 height 17
click at [367, 381] on div "30" at bounding box center [366, 385] width 18 height 17
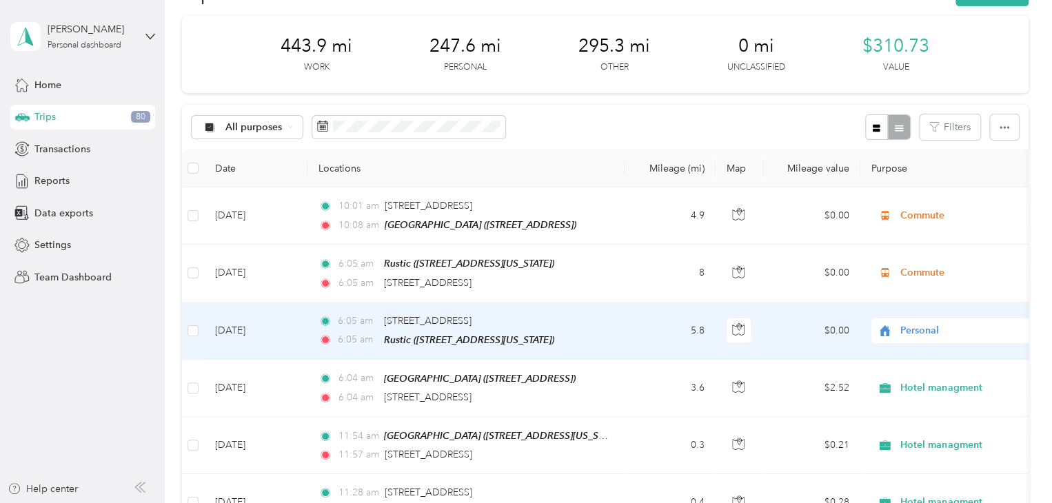
scroll to position [69, 0]
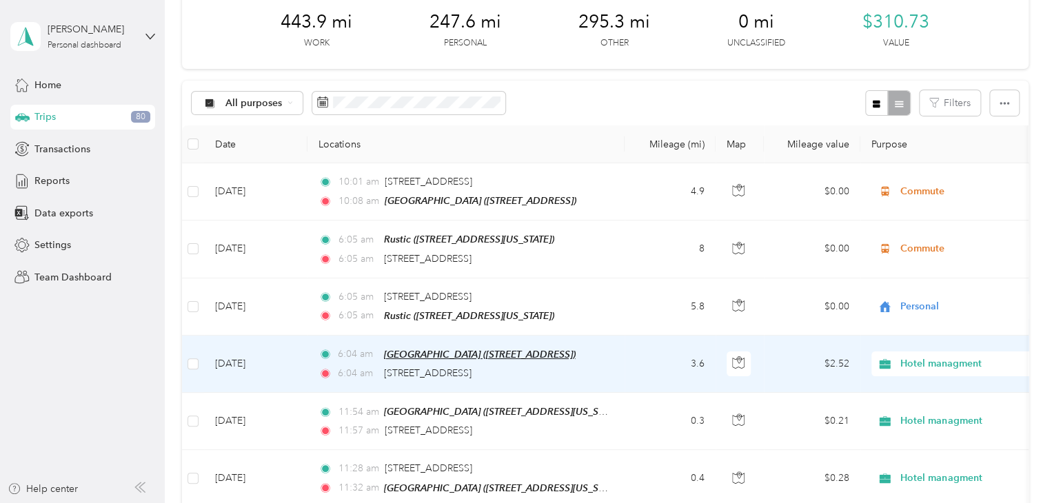
click at [480, 354] on span "[GEOGRAPHIC_DATA] ([STREET_ADDRESS])" at bounding box center [480, 354] width 192 height 11
click at [443, 317] on button "Edit Place" at bounding box center [426, 318] width 79 height 24
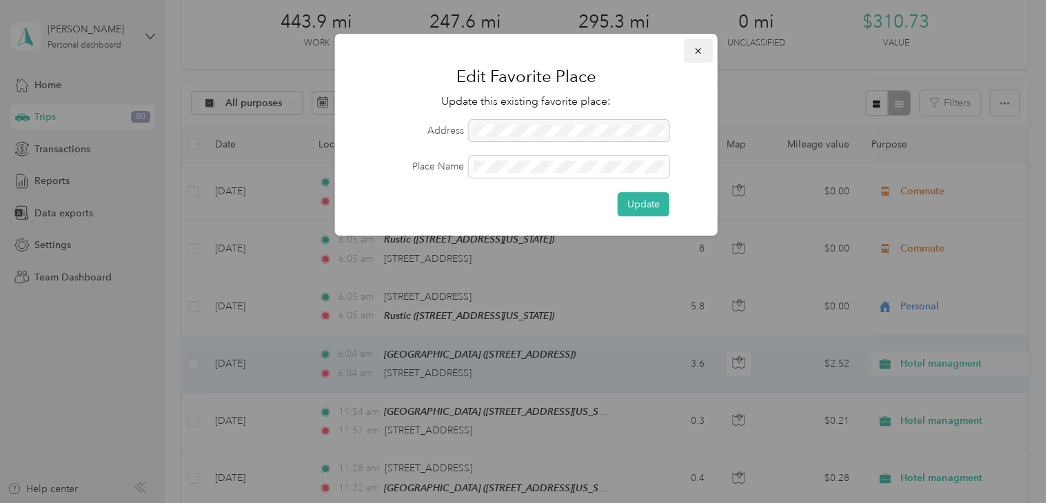
click at [696, 49] on icon "button" at bounding box center [698, 51] width 6 height 6
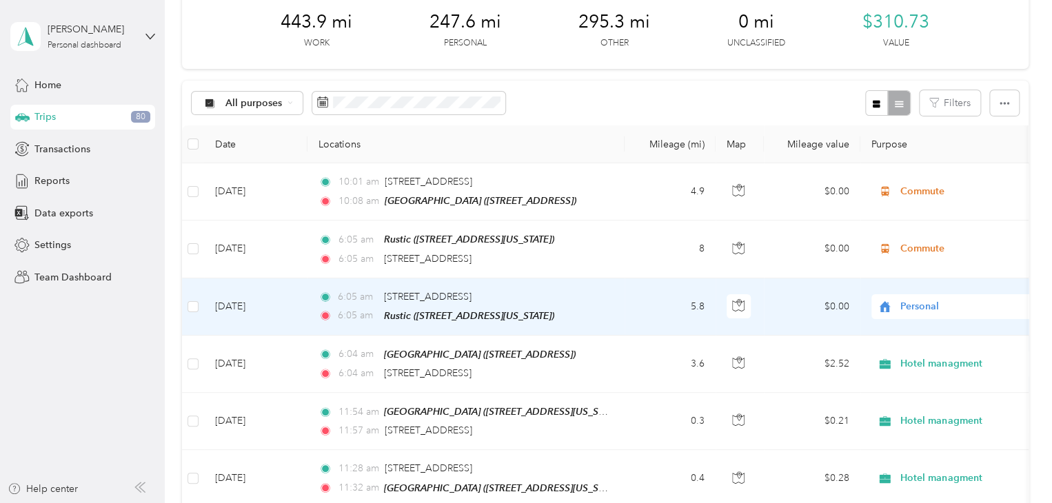
click at [942, 305] on span "Personal" at bounding box center [963, 306] width 126 height 15
click at [940, 155] on span "Hotel managment" at bounding box center [969, 157] width 128 height 14
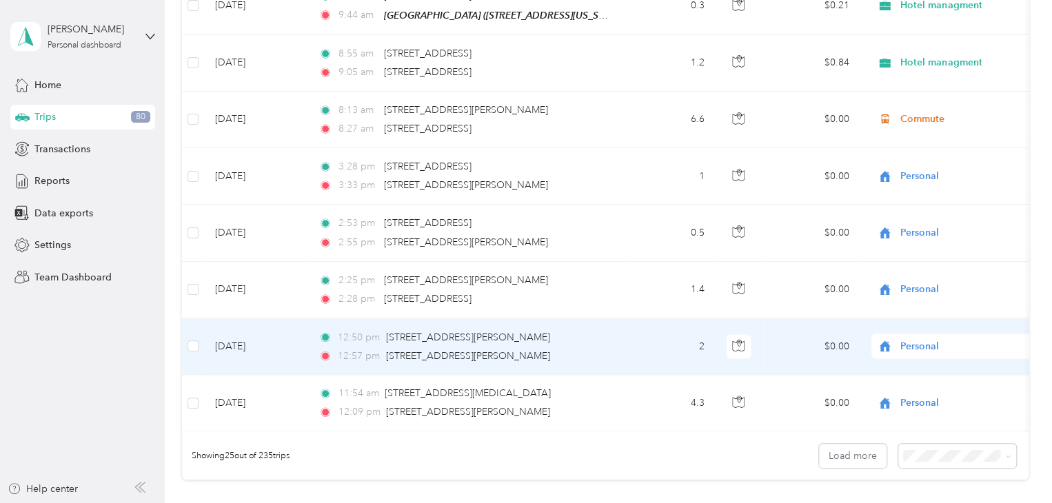
scroll to position [1241, 0]
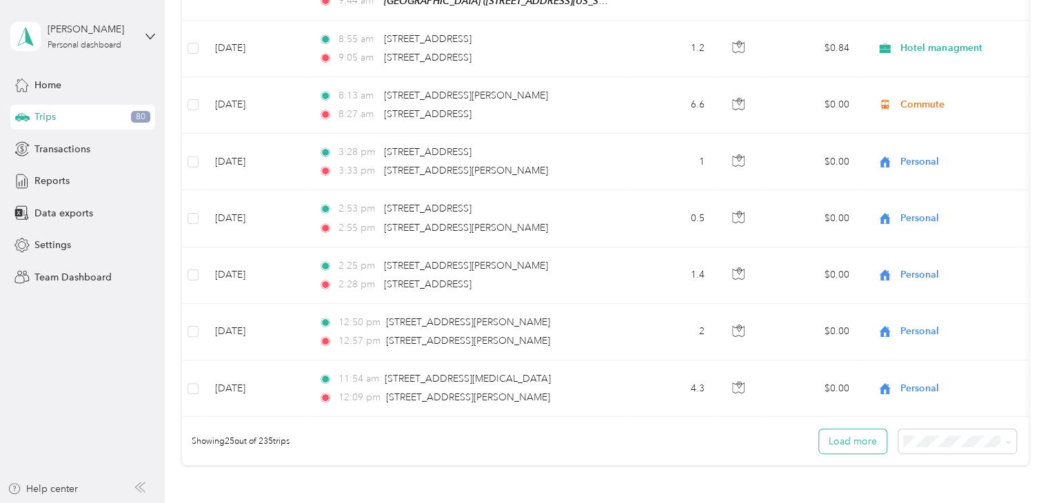
click at [827, 441] on button "Load more" at bounding box center [853, 441] width 68 height 24
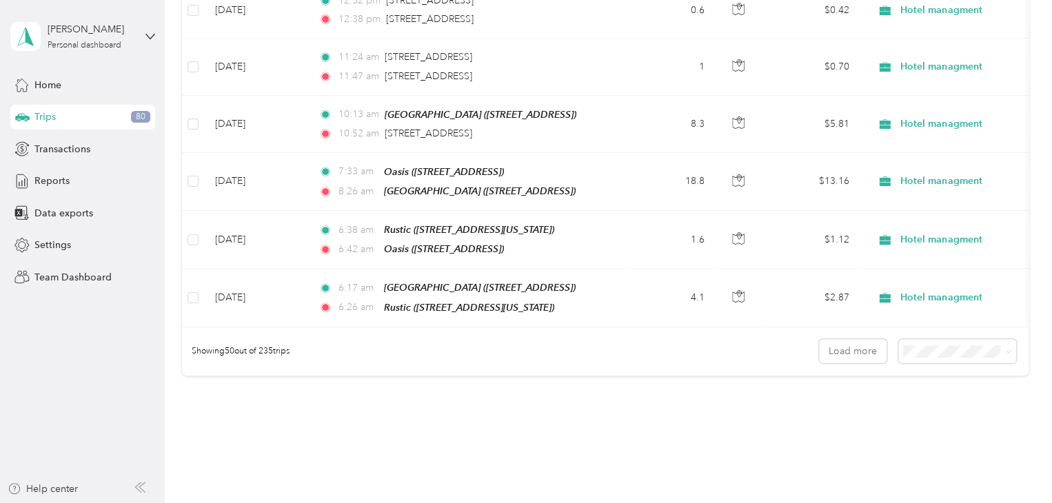
scroll to position [2806, 0]
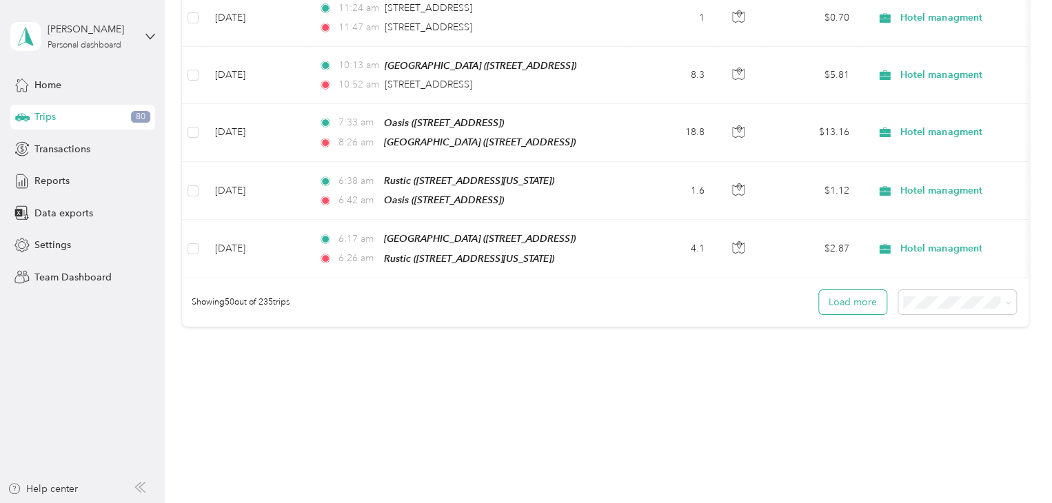
click at [842, 290] on button "Load more" at bounding box center [853, 302] width 68 height 24
click at [841, 290] on button "Load more" at bounding box center [853, 302] width 68 height 24
click at [841, 292] on button "Load more" at bounding box center [853, 302] width 68 height 24
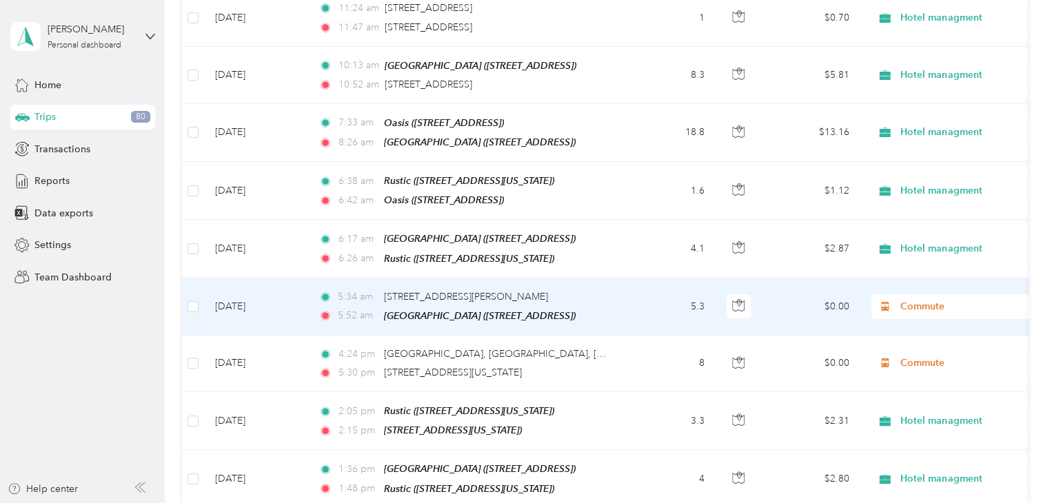
click at [849, 290] on td "$0.00" at bounding box center [812, 306] width 97 height 57
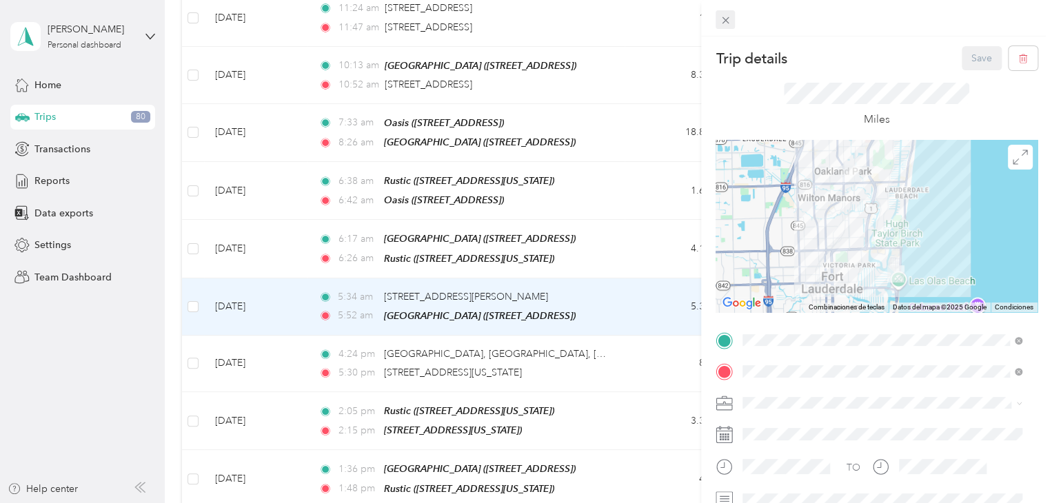
click at [724, 23] on icon at bounding box center [726, 20] width 12 height 12
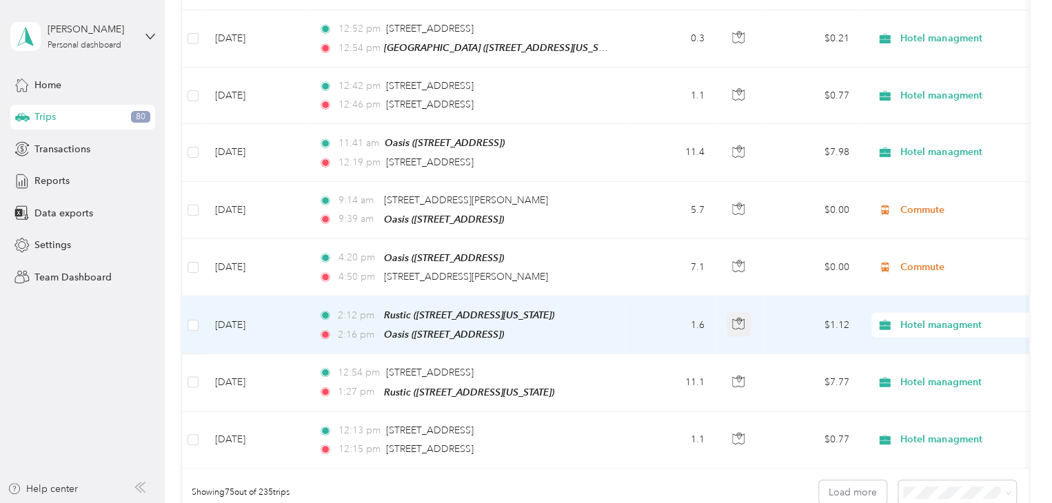
scroll to position [4116, 0]
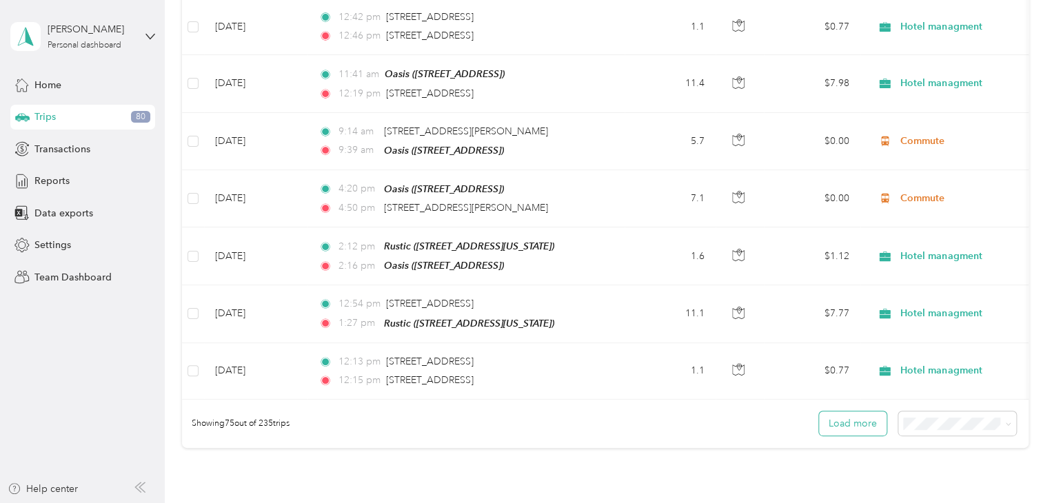
click at [839, 412] on button "Load more" at bounding box center [853, 424] width 68 height 24
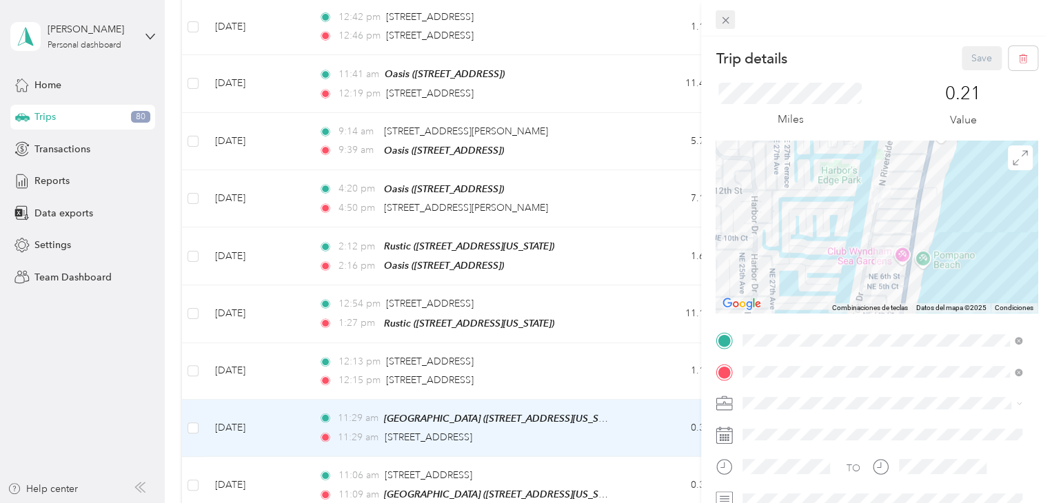
click at [720, 19] on icon at bounding box center [726, 20] width 12 height 12
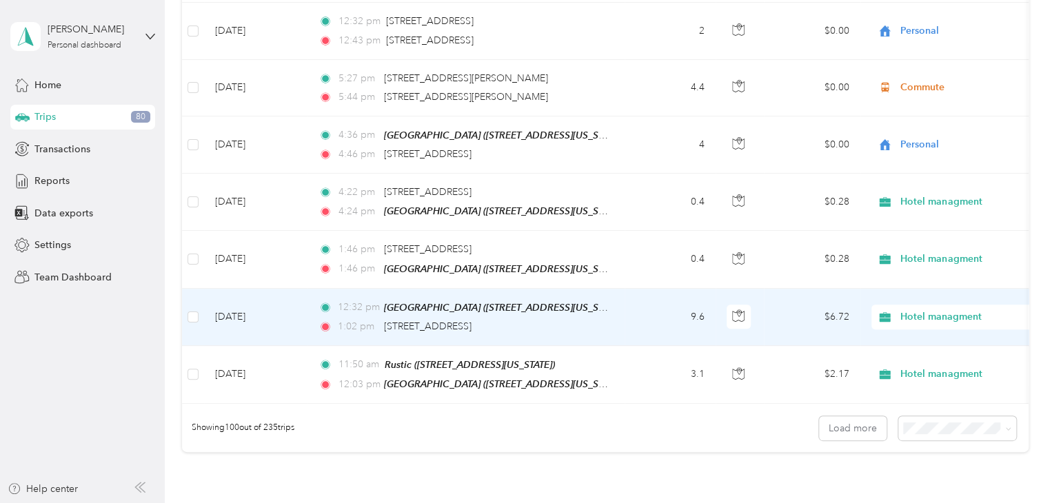
scroll to position [5634, 0]
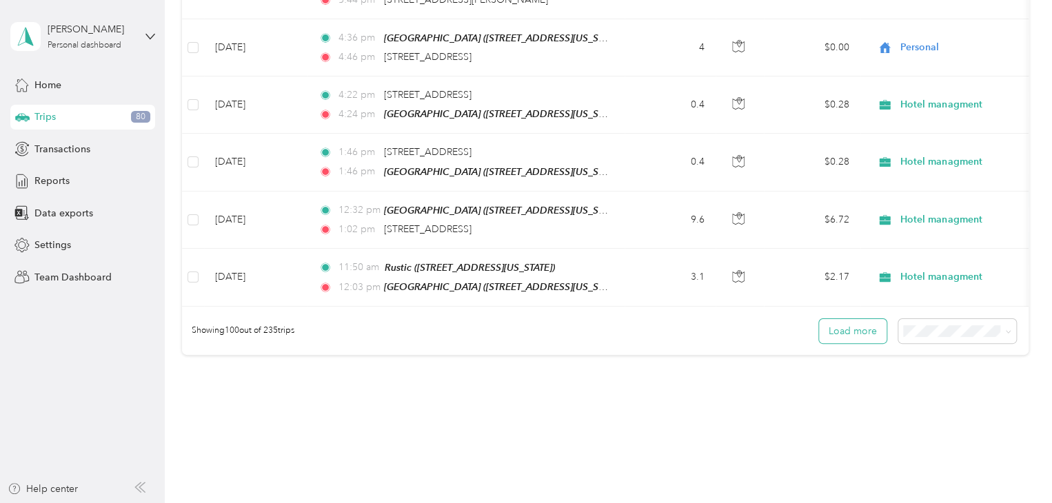
click at [850, 319] on button "Load more" at bounding box center [853, 331] width 68 height 24
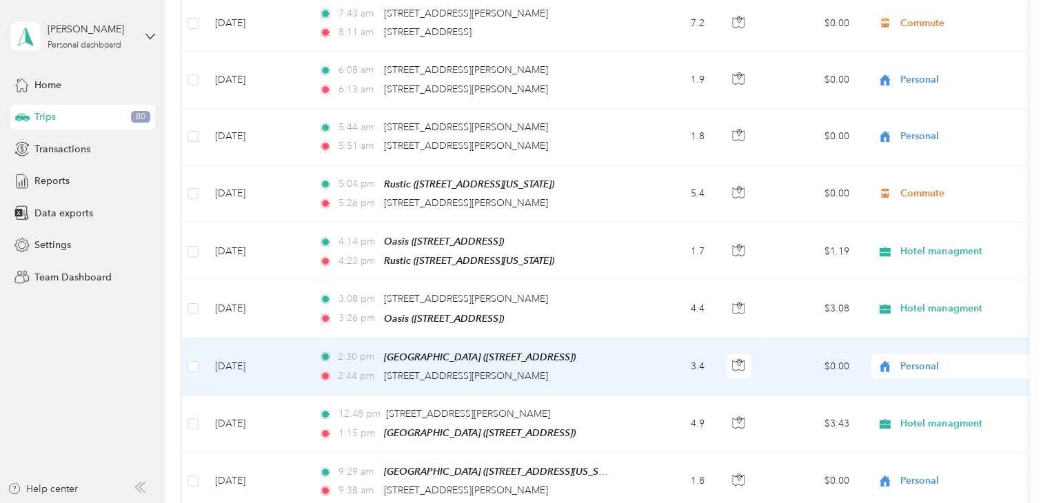
scroll to position [7012, 0]
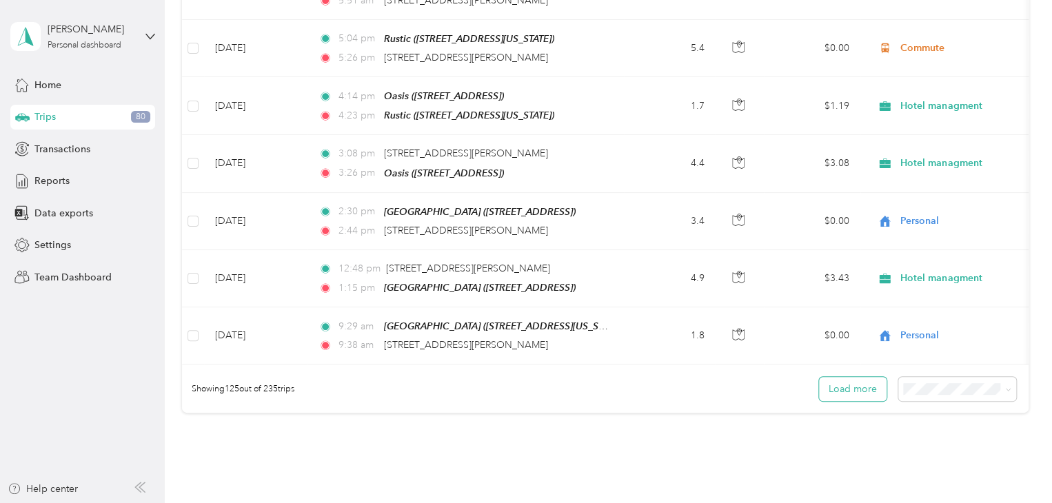
click at [838, 377] on button "Load more" at bounding box center [853, 389] width 68 height 24
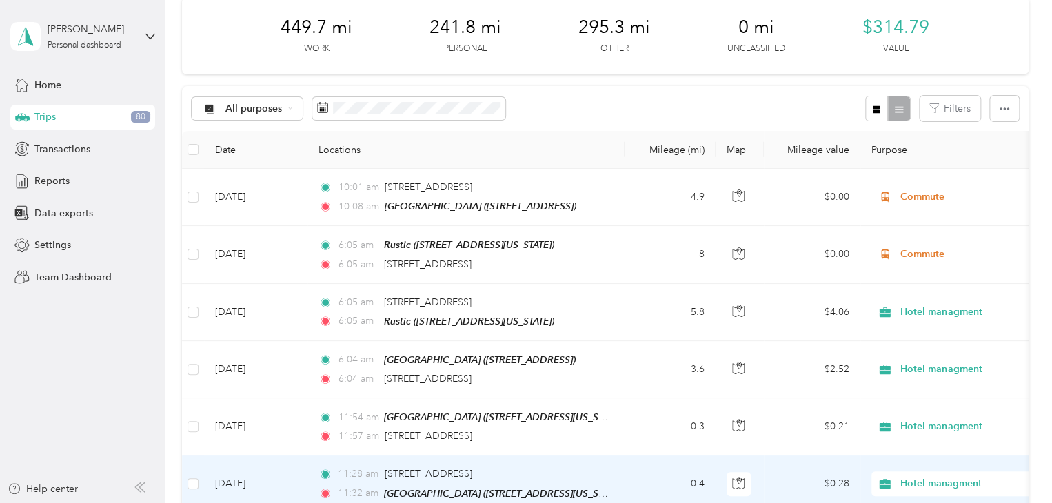
scroll to position [0, 0]
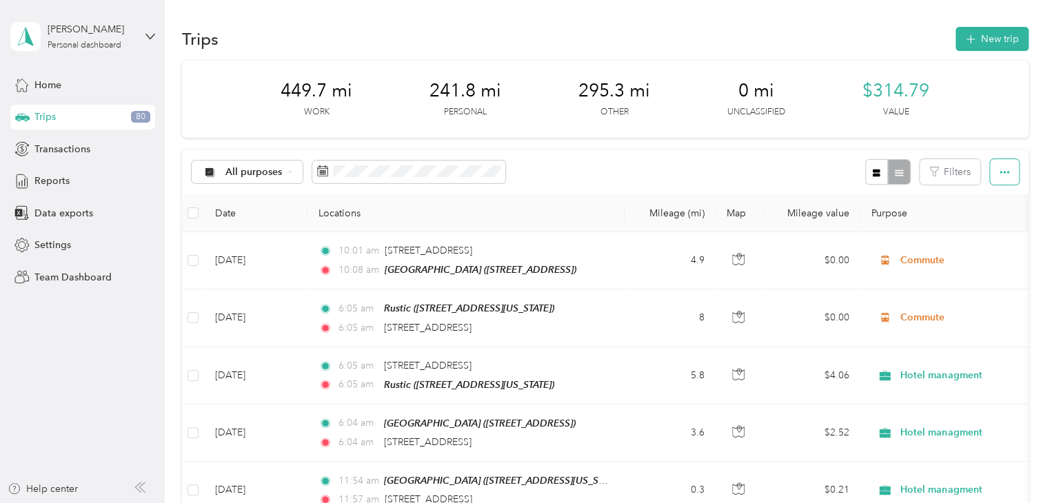
click at [1003, 172] on icon "button" at bounding box center [1005, 172] width 10 height 3
click at [982, 223] on span "Export" at bounding box center [980, 222] width 29 height 12
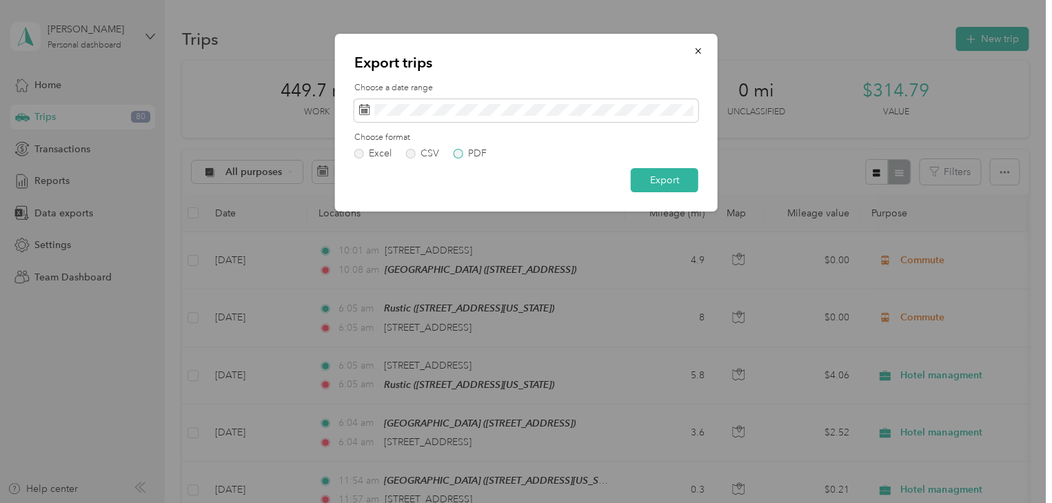
click at [458, 154] on label "PDF" at bounding box center [470, 154] width 33 height 10
click at [658, 179] on button "Export" at bounding box center [665, 180] width 68 height 24
